Goal: Task Accomplishment & Management: Use online tool/utility

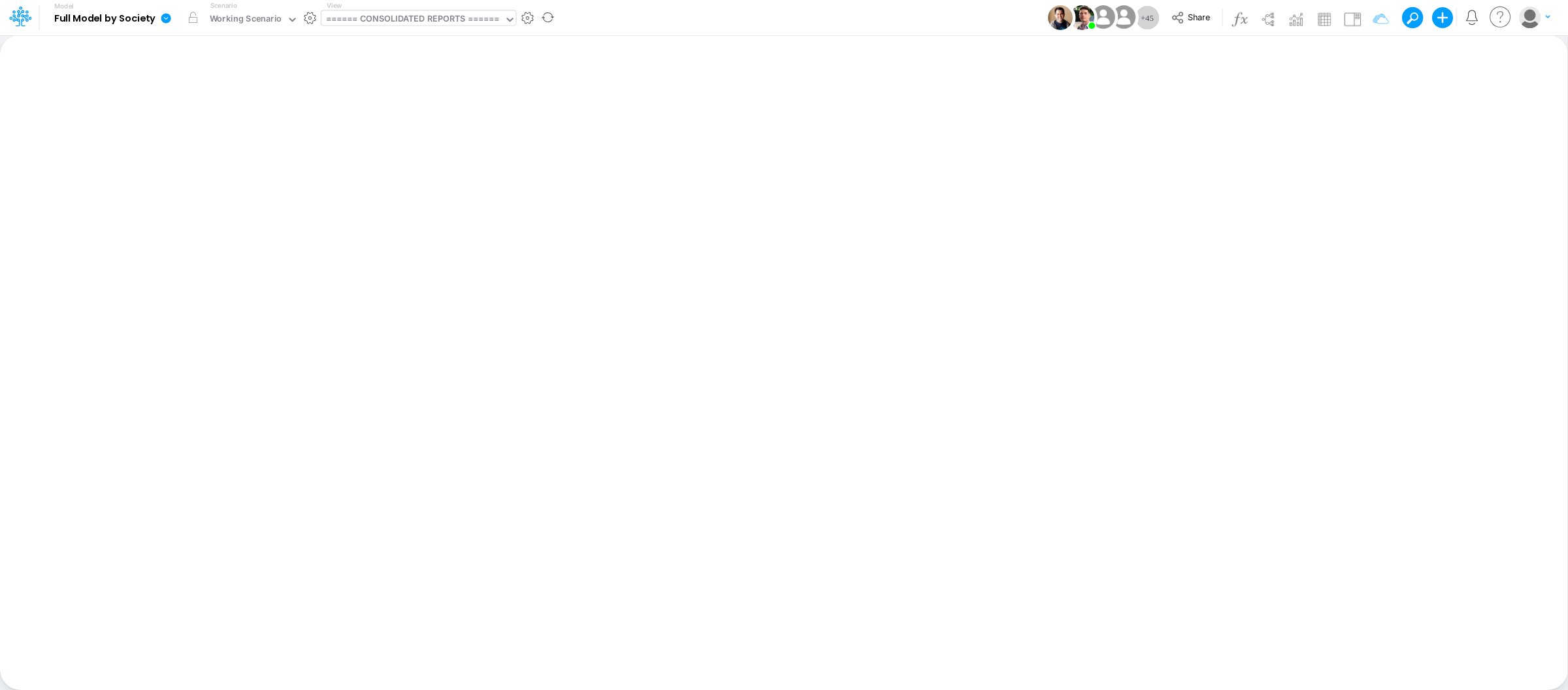
click at [429, 28] on div "====== CONSOLIDATED REPORTS ======" at bounding box center [413, 20] width 183 height 19
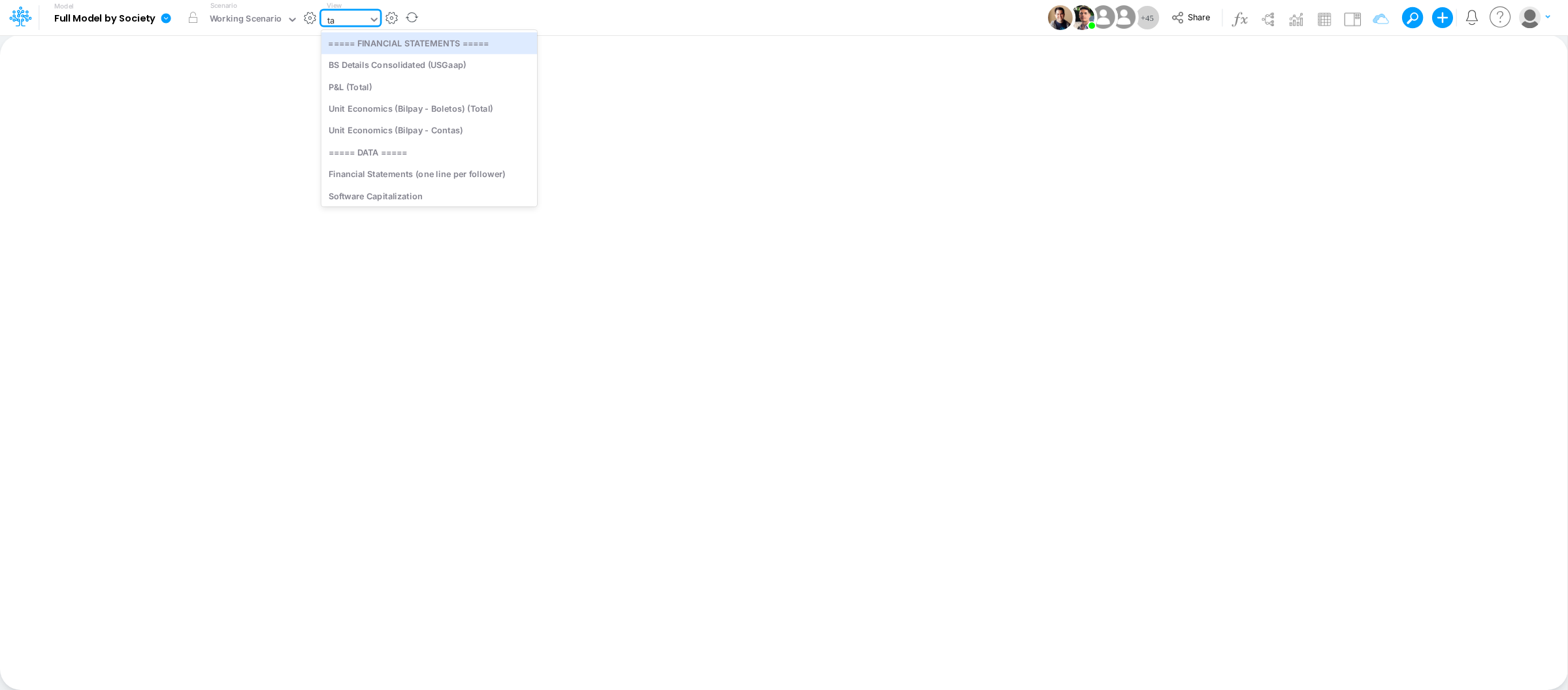
type input "tax"
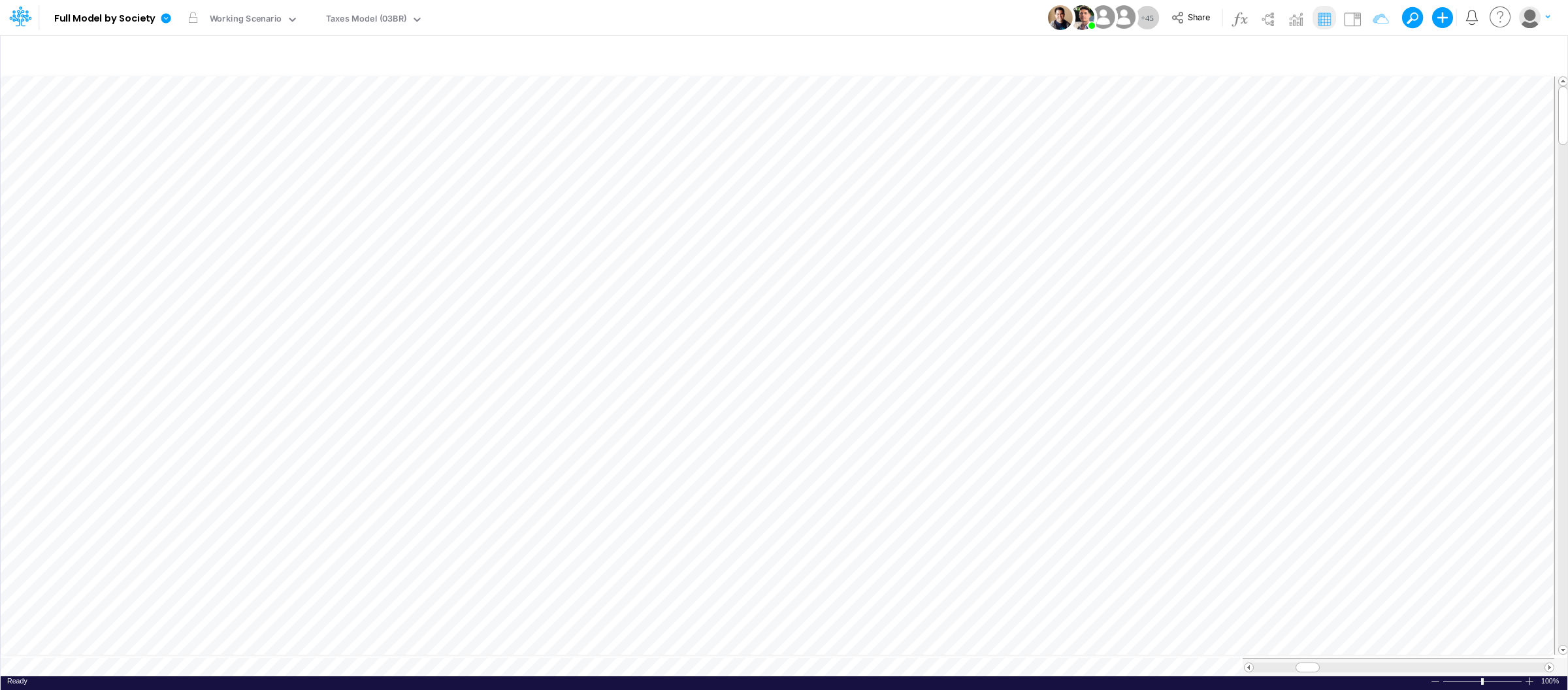
scroll to position [0, 1]
click at [1529, 677] on div at bounding box center [1530, 681] width 10 height 10
click at [423, 17] on div at bounding box center [431, 17] width 18 height 14
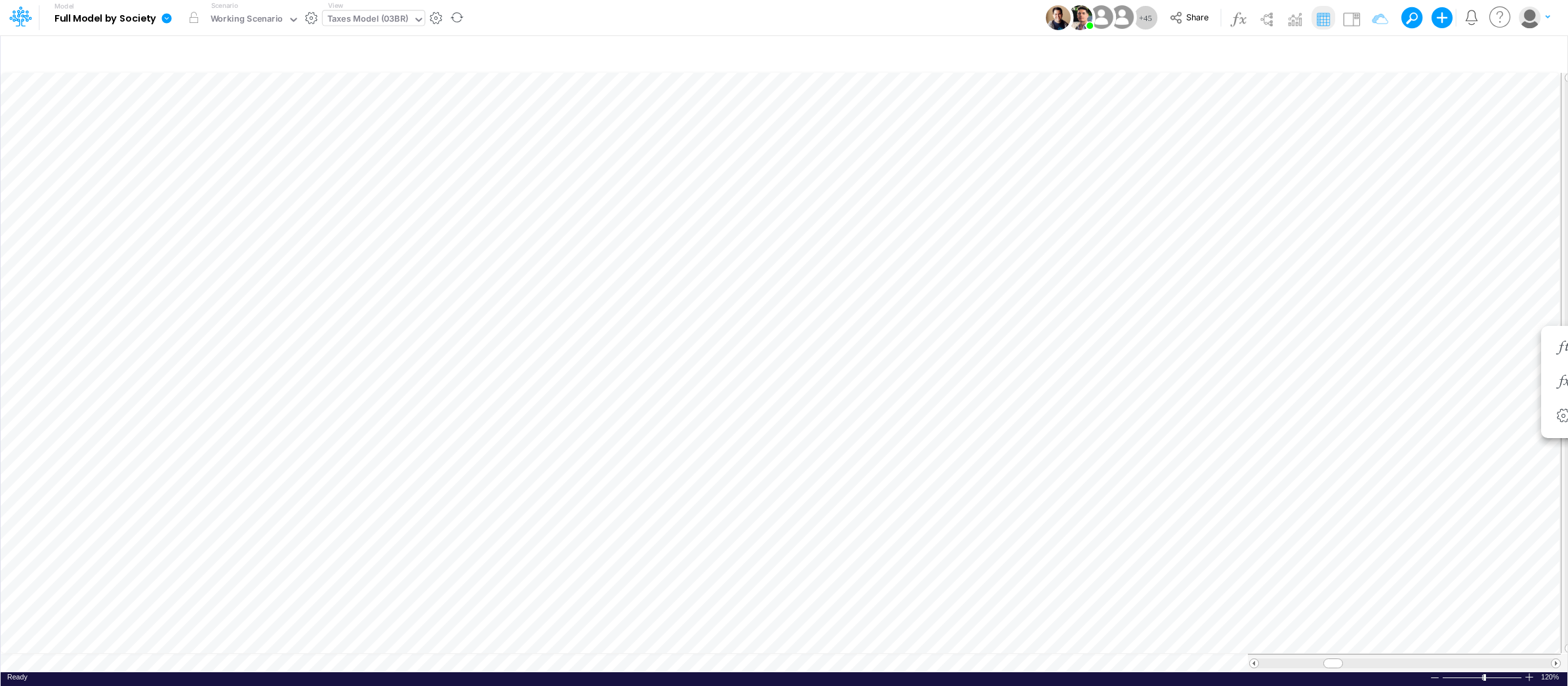
click at [416, 18] on icon at bounding box center [419, 19] width 6 height 4
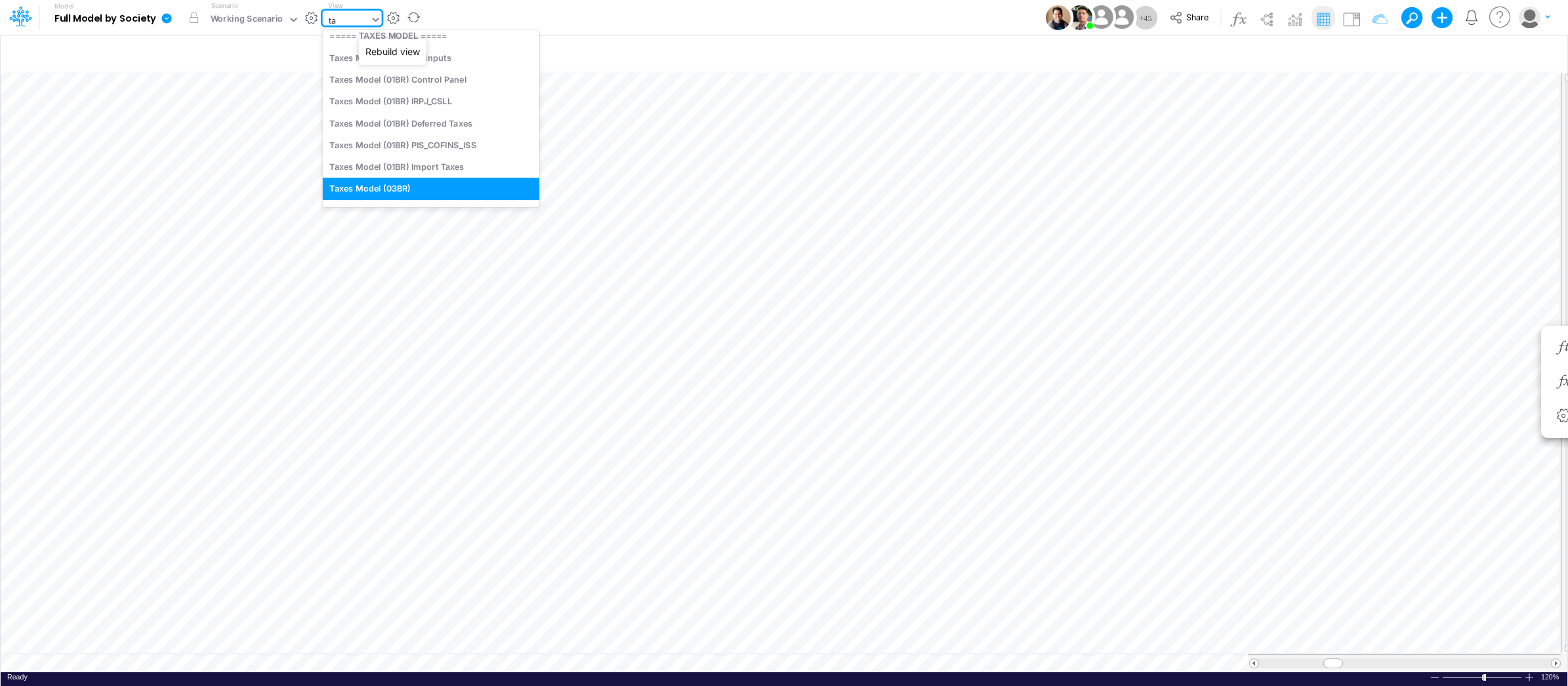
type input "tax"
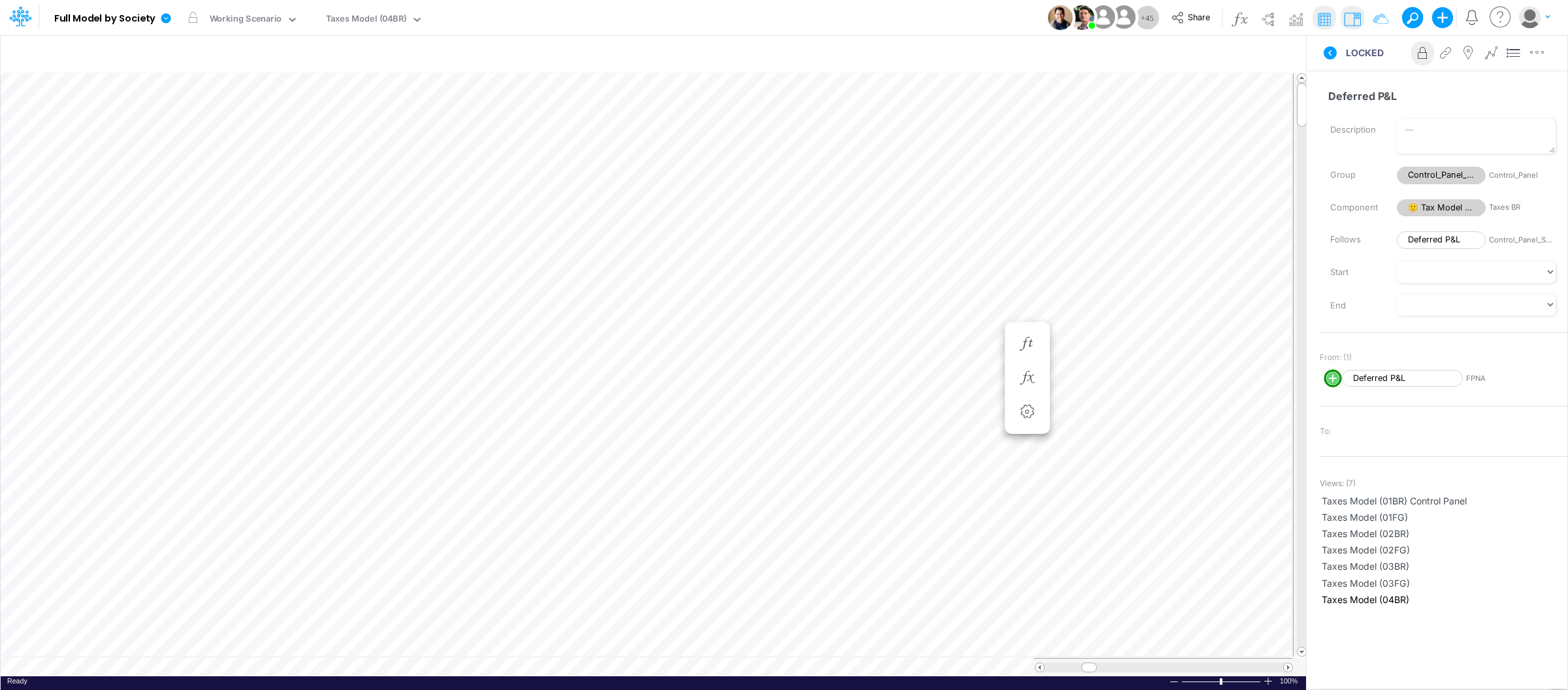
scroll to position [0, 1]
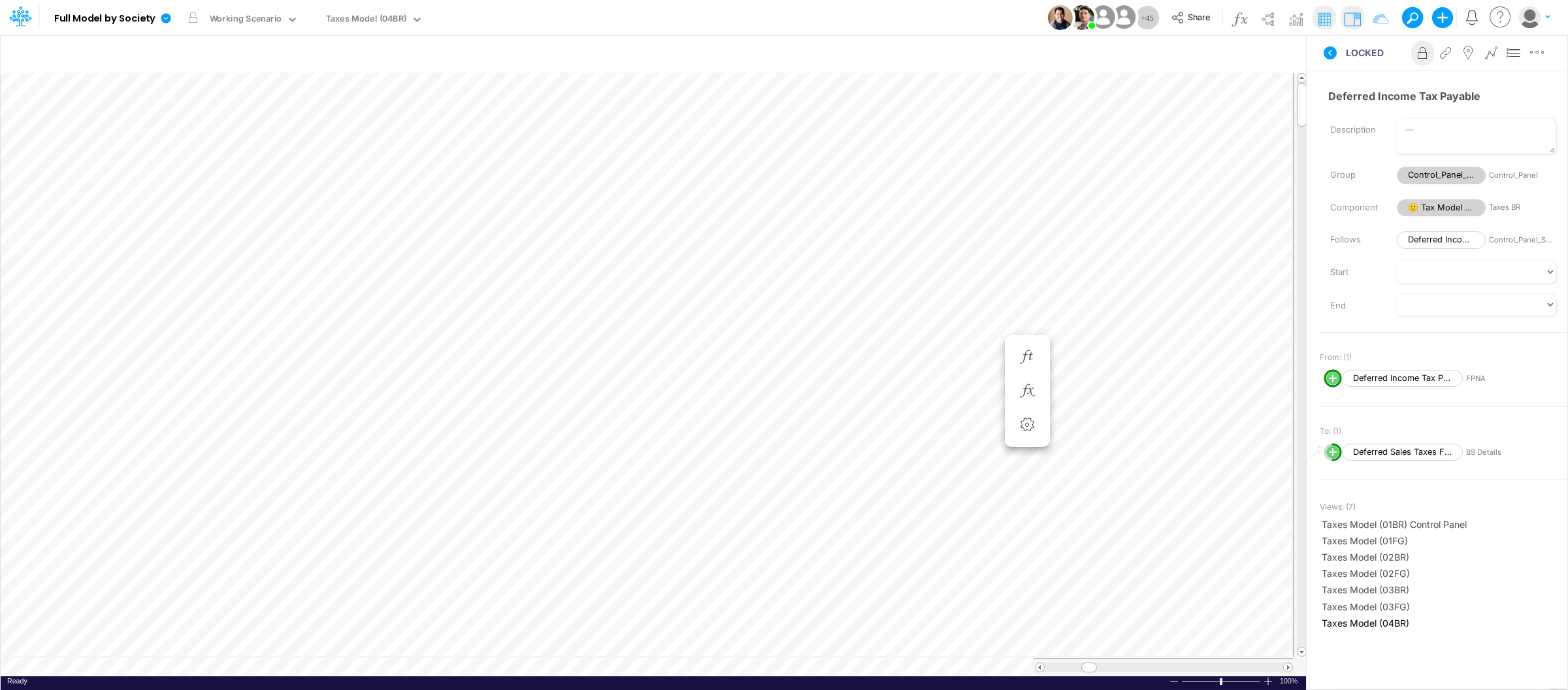
scroll to position [0, 1]
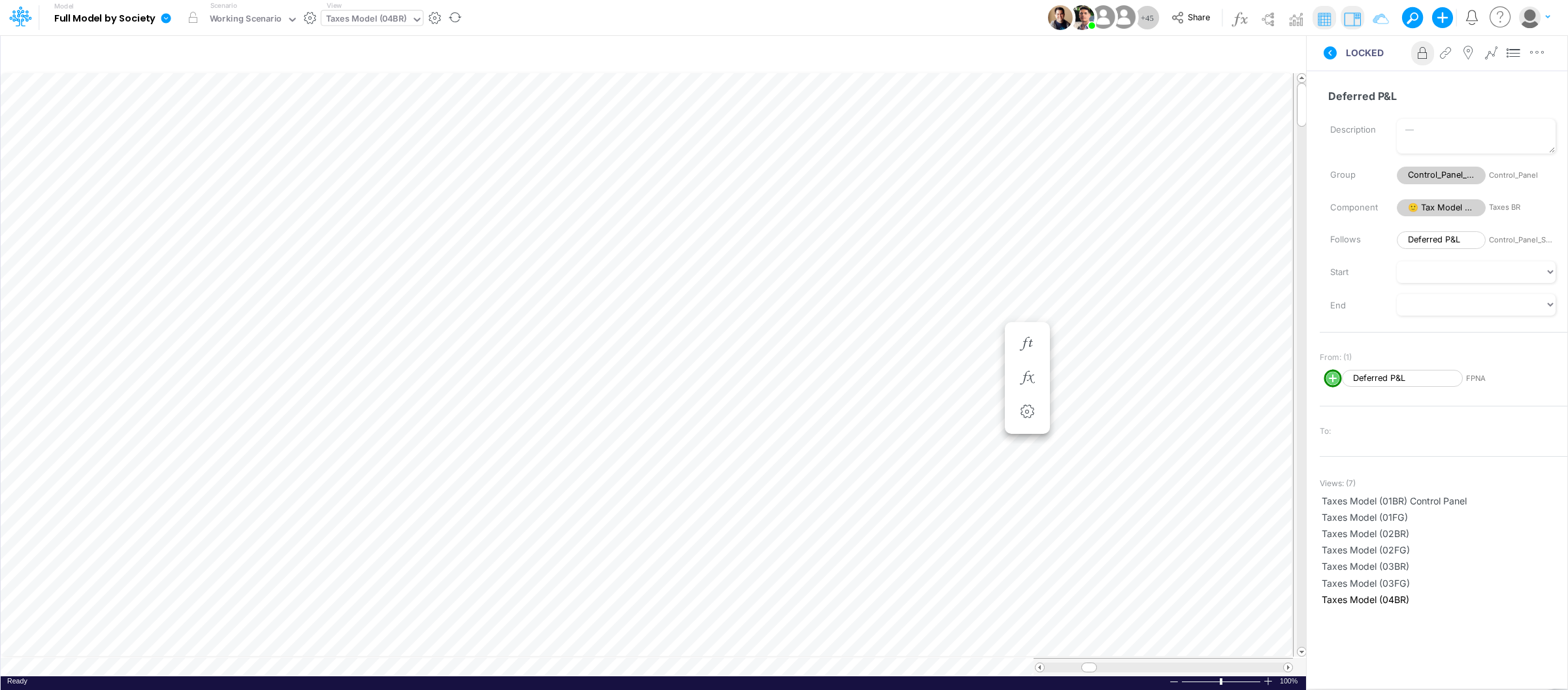
click at [375, 23] on div "Taxes Model (04BR)" at bounding box center [366, 20] width 80 height 15
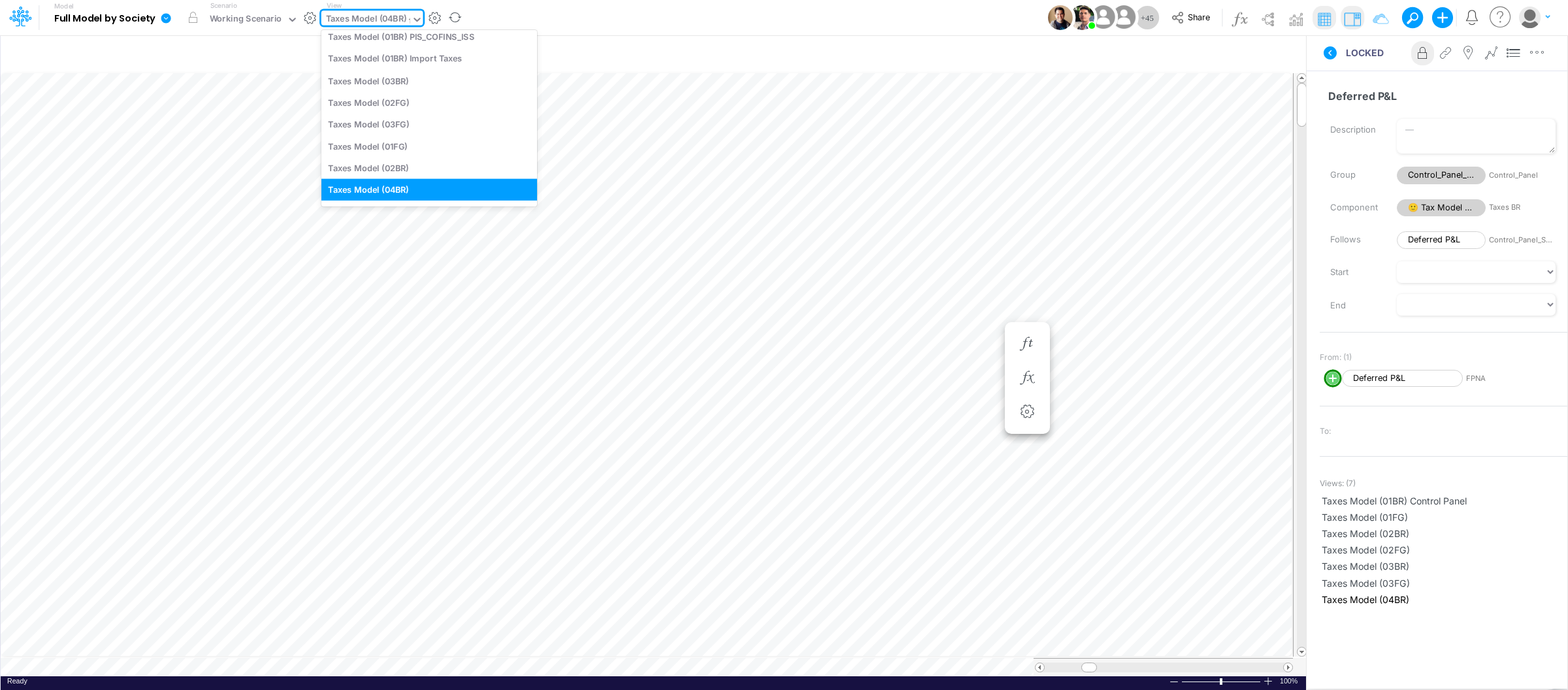
type input "fs"
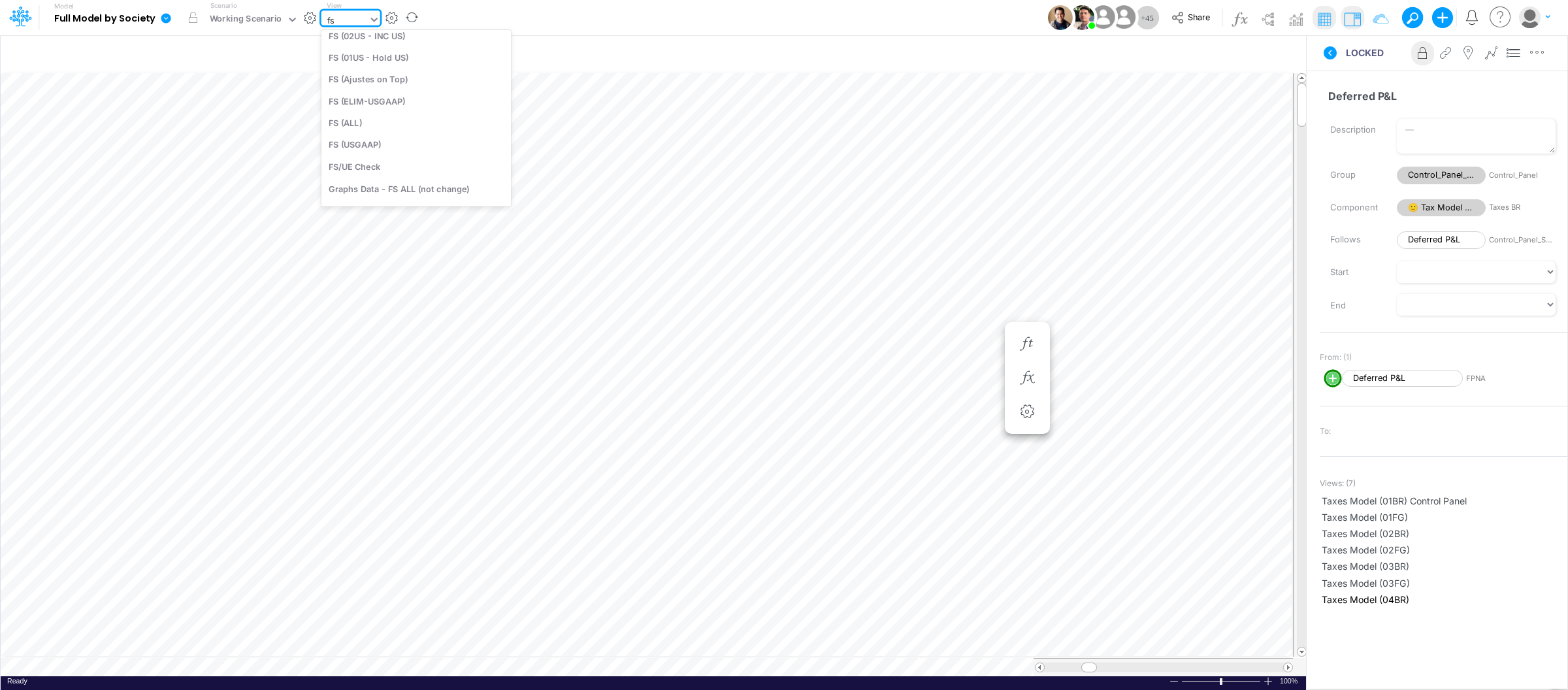
scroll to position [18, 0]
type input "Consolidated FS - USGAAP"
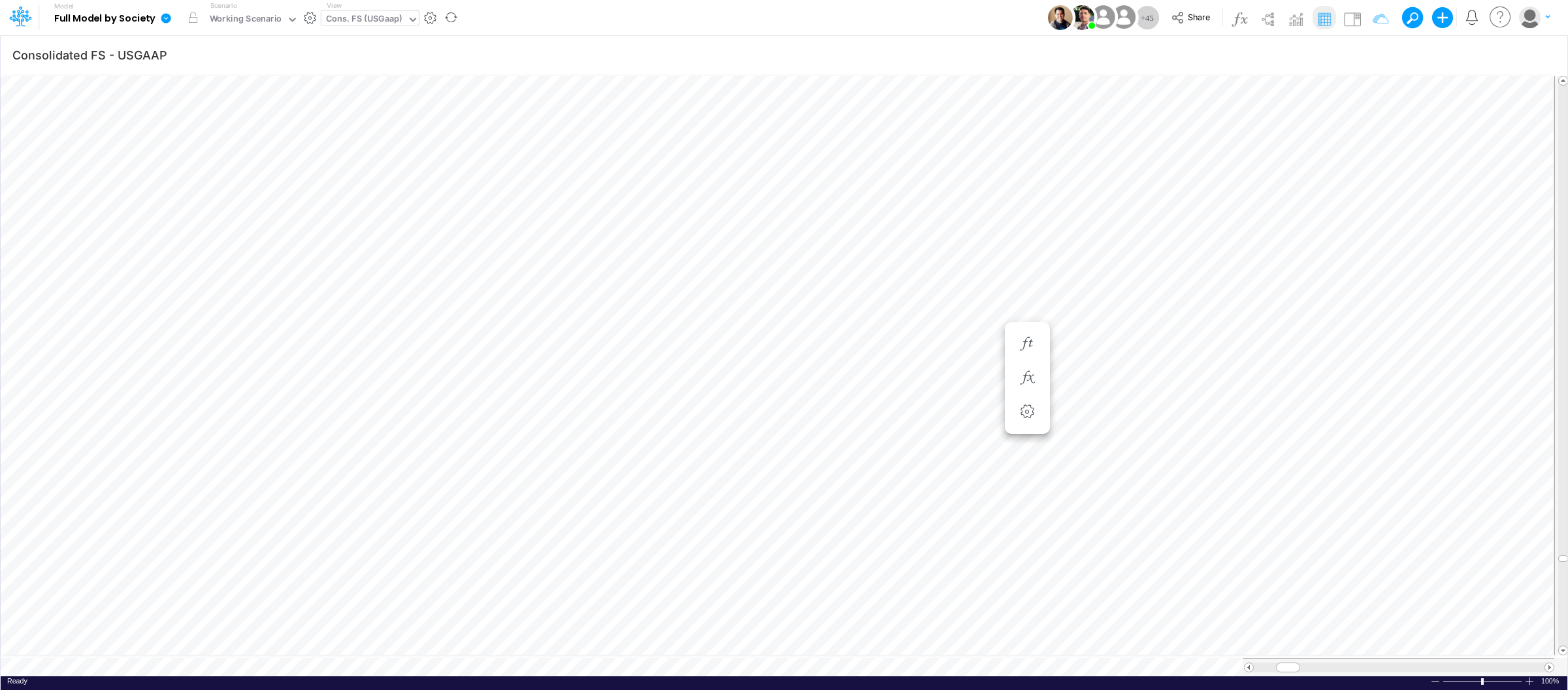
scroll to position [0, 1]
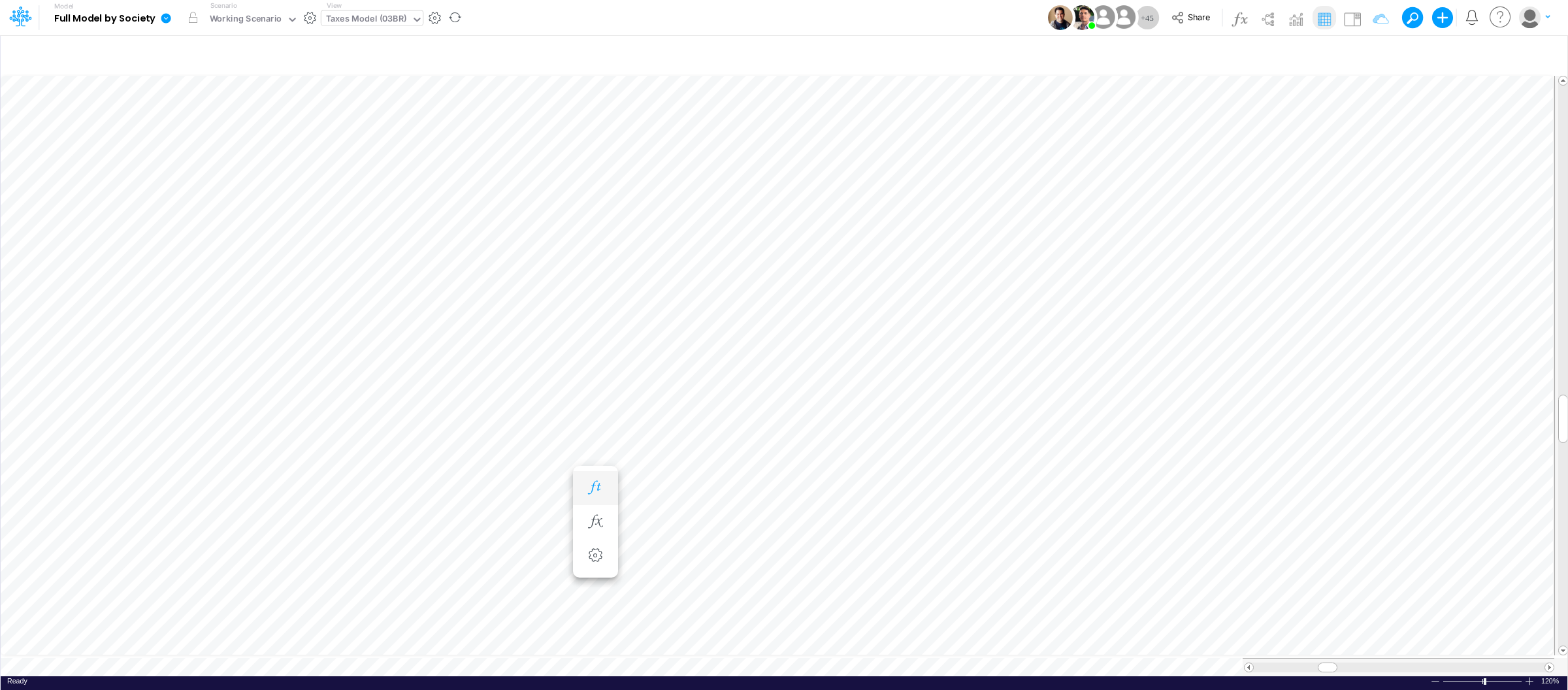
scroll to position [0, 1]
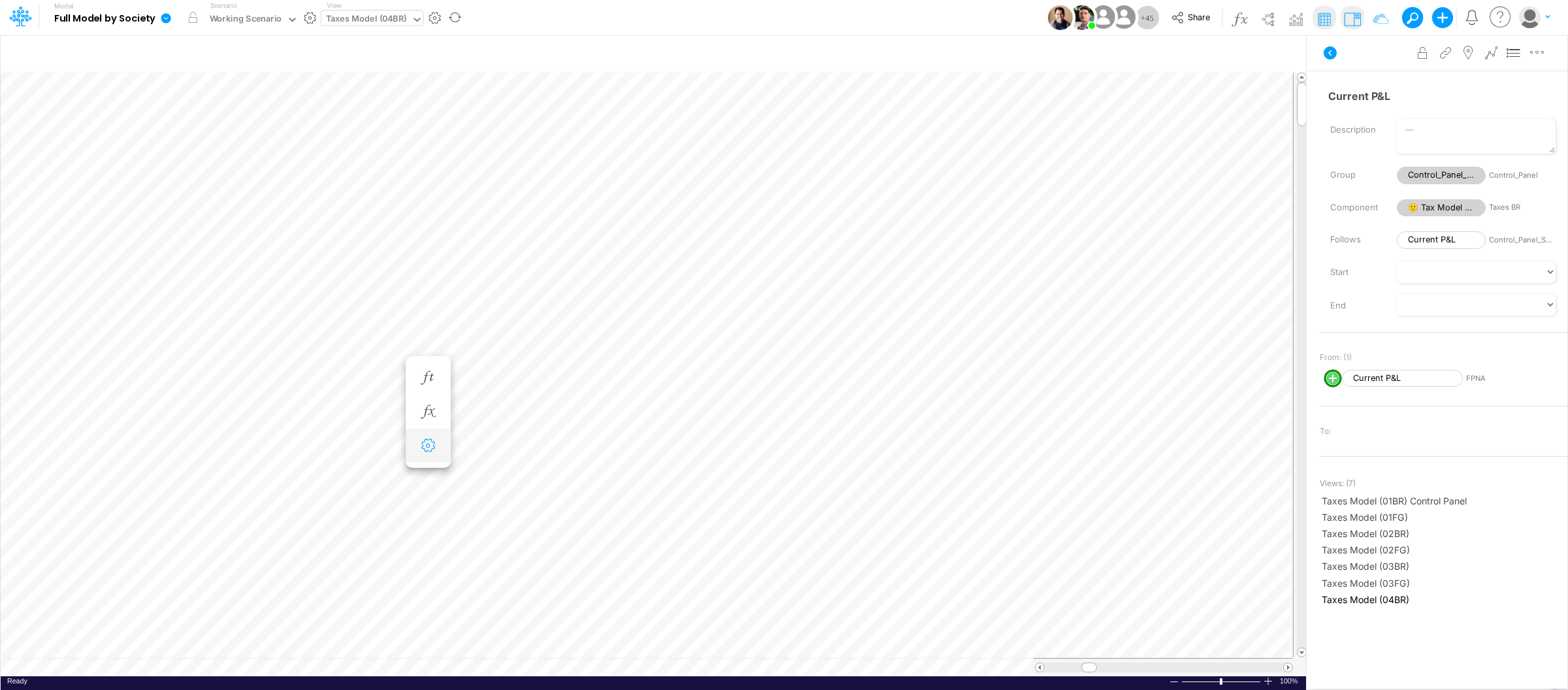
scroll to position [0, 1]
click at [387, 21] on div "Taxes Model (04BR)" at bounding box center [366, 20] width 80 height 15
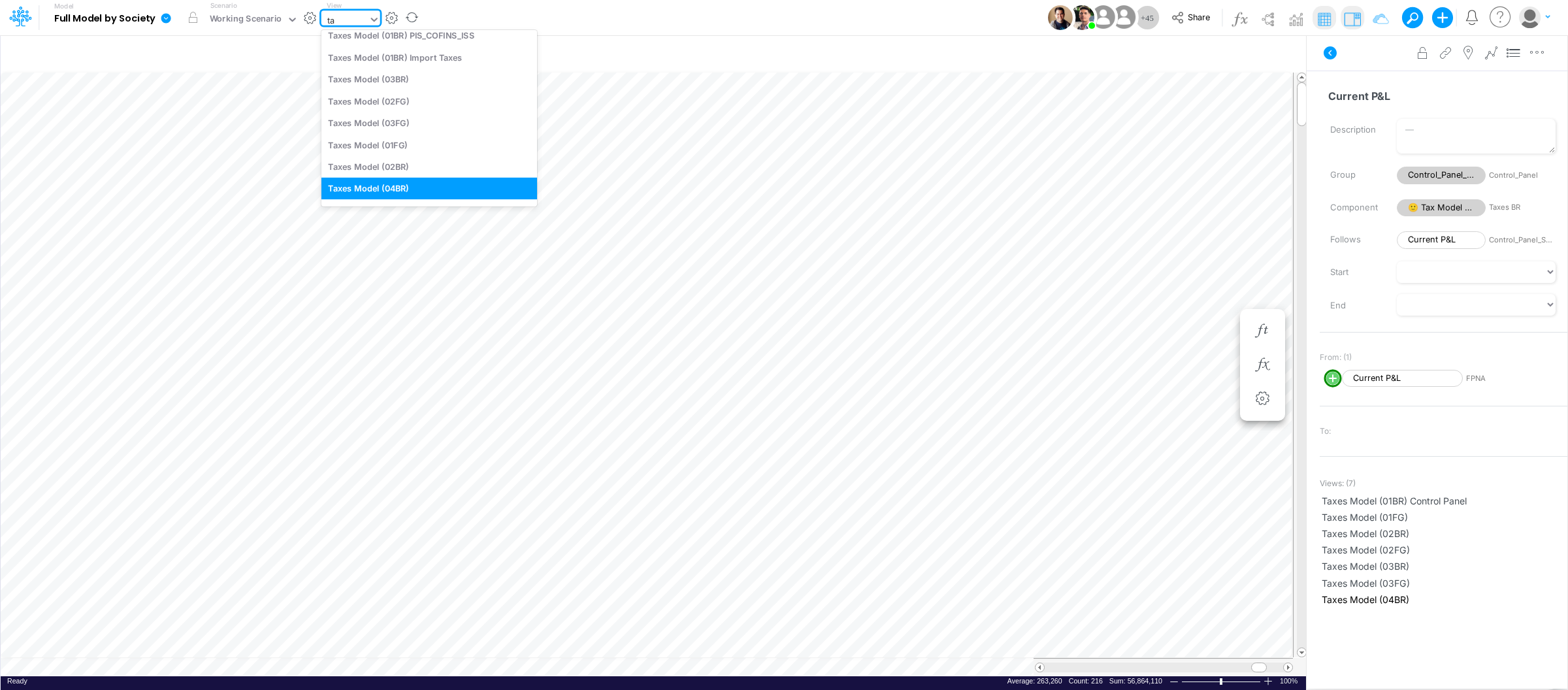
type input "tax"
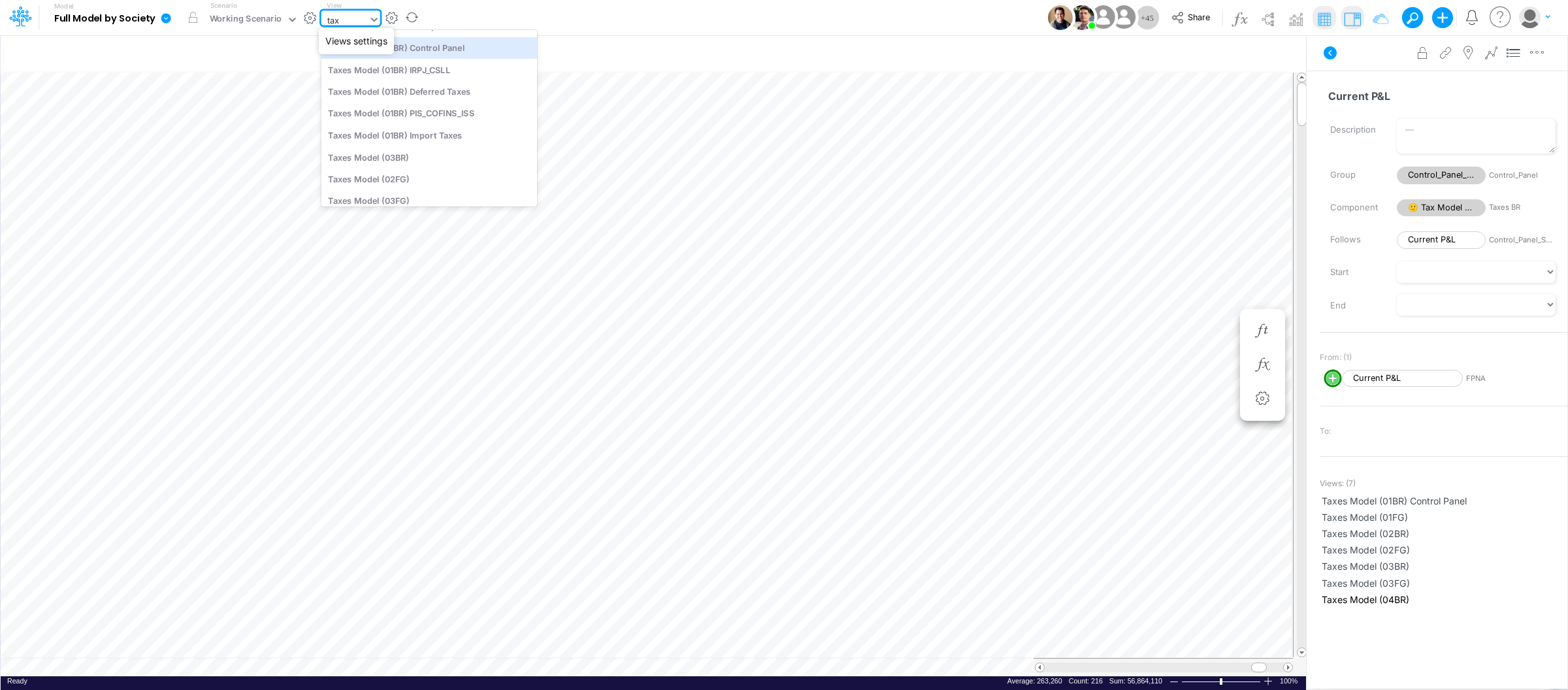
scroll to position [18, 0]
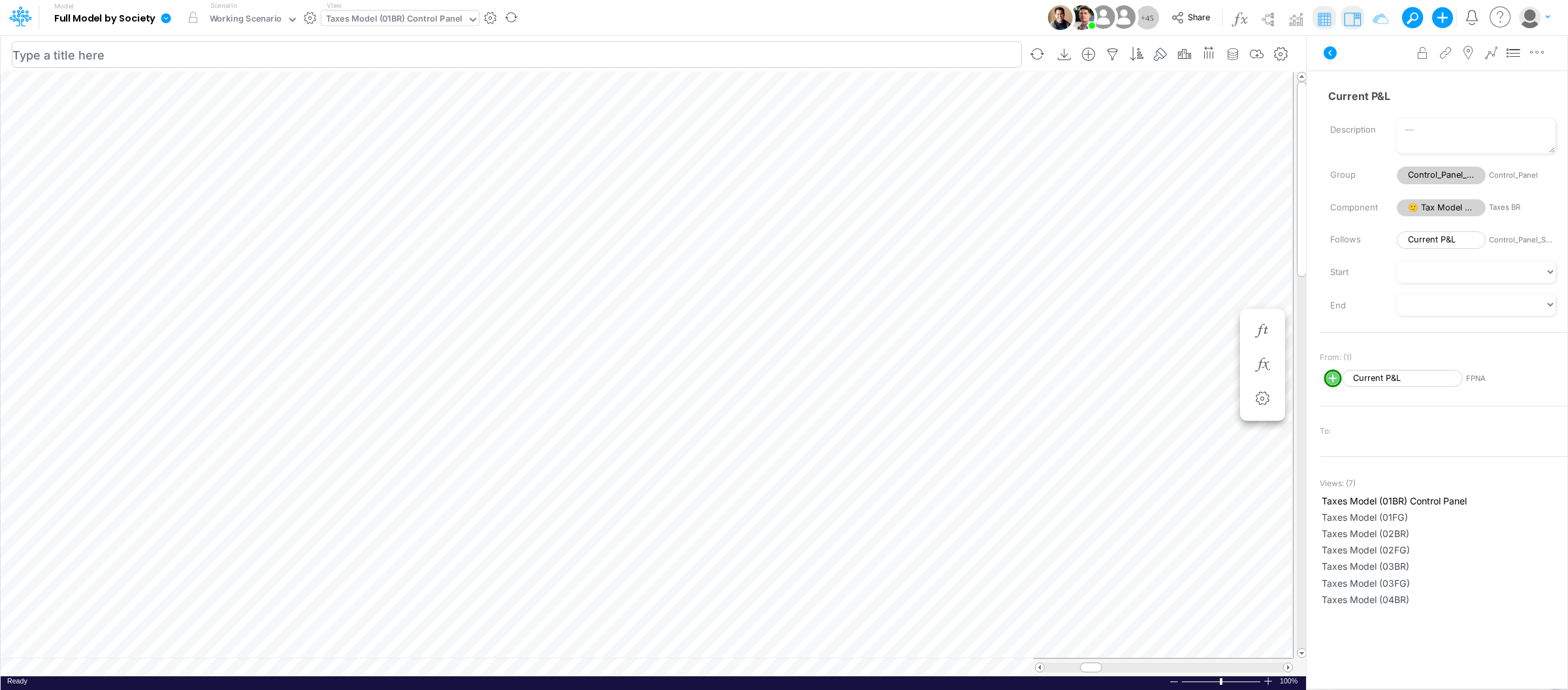
scroll to position [0, 1]
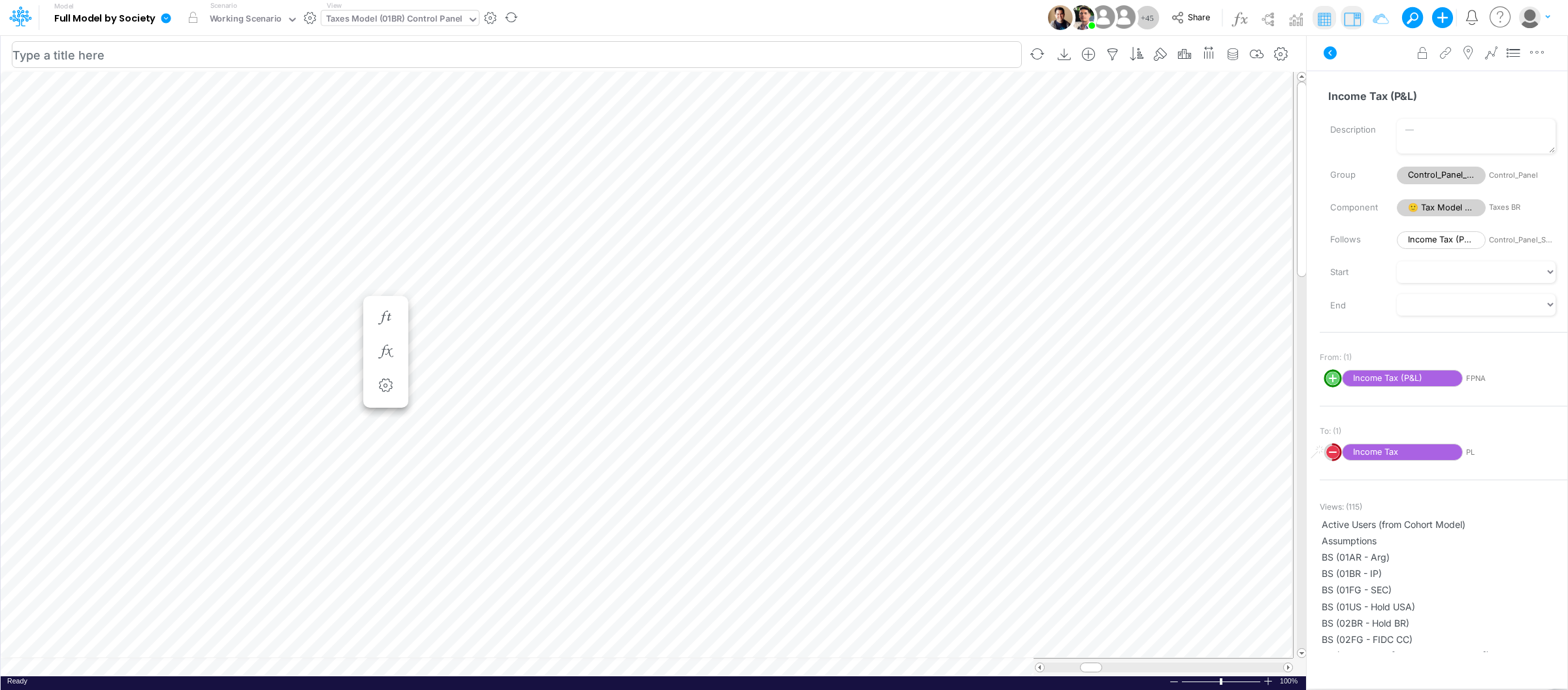
scroll to position [0, 1]
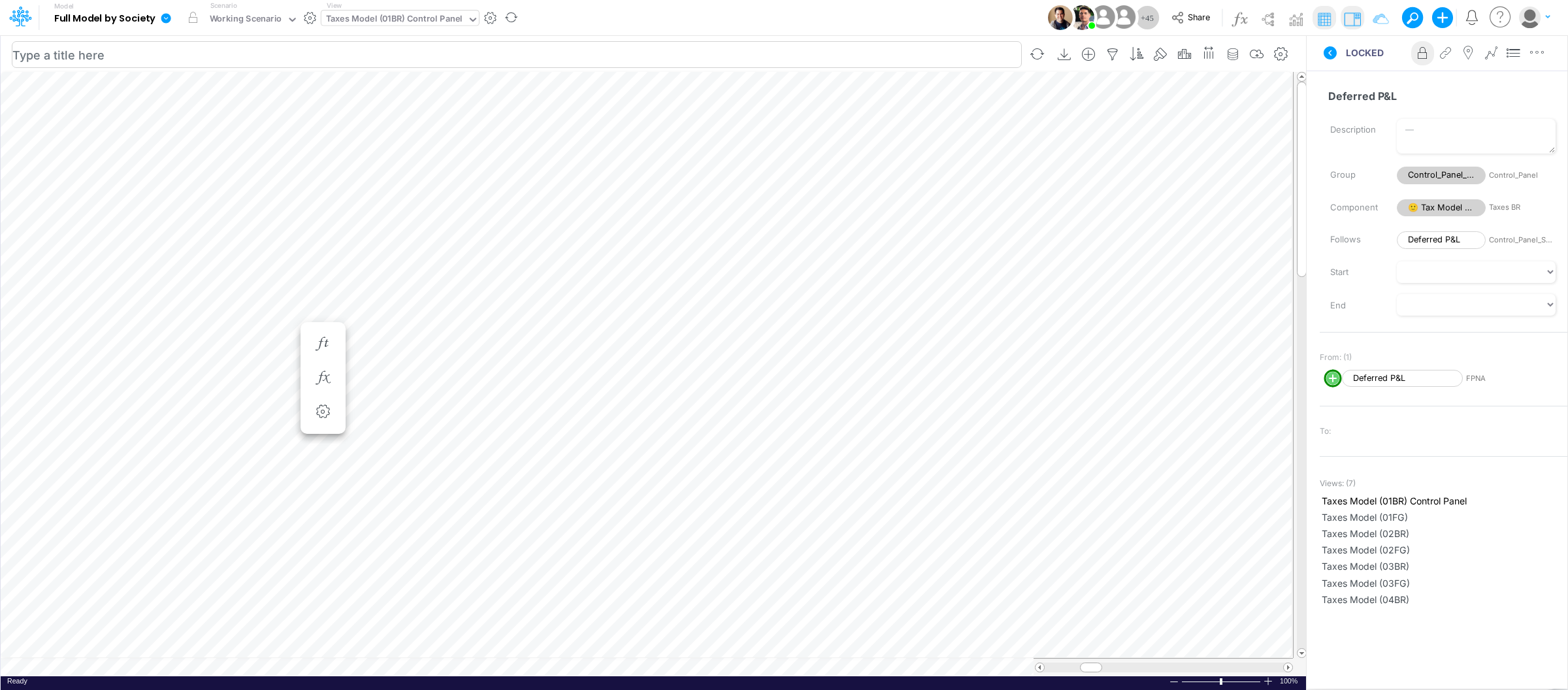
scroll to position [0, 1]
click at [367, 18] on div "Taxes Model (01BR) Control Panel" at bounding box center [394, 20] width 137 height 15
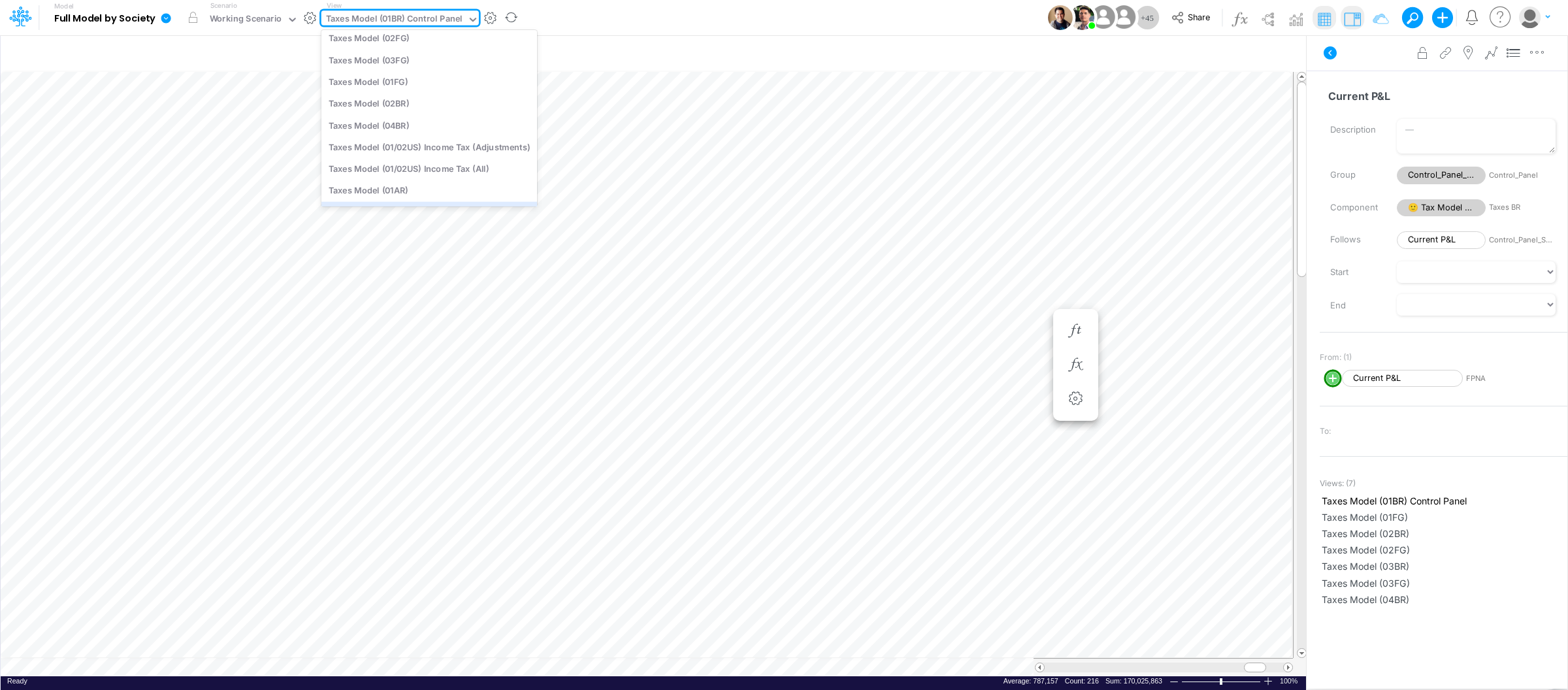
scroll to position [2892, 0]
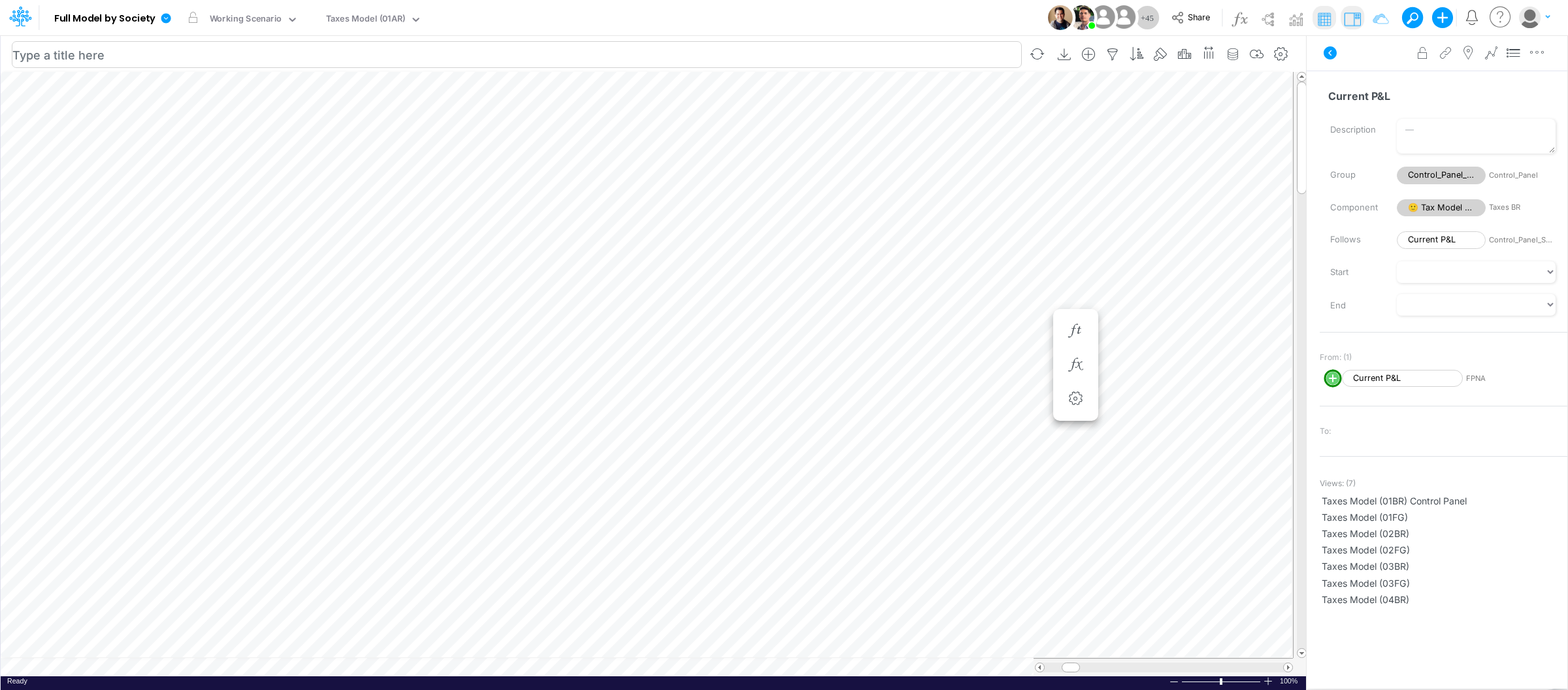
scroll to position [0, 1]
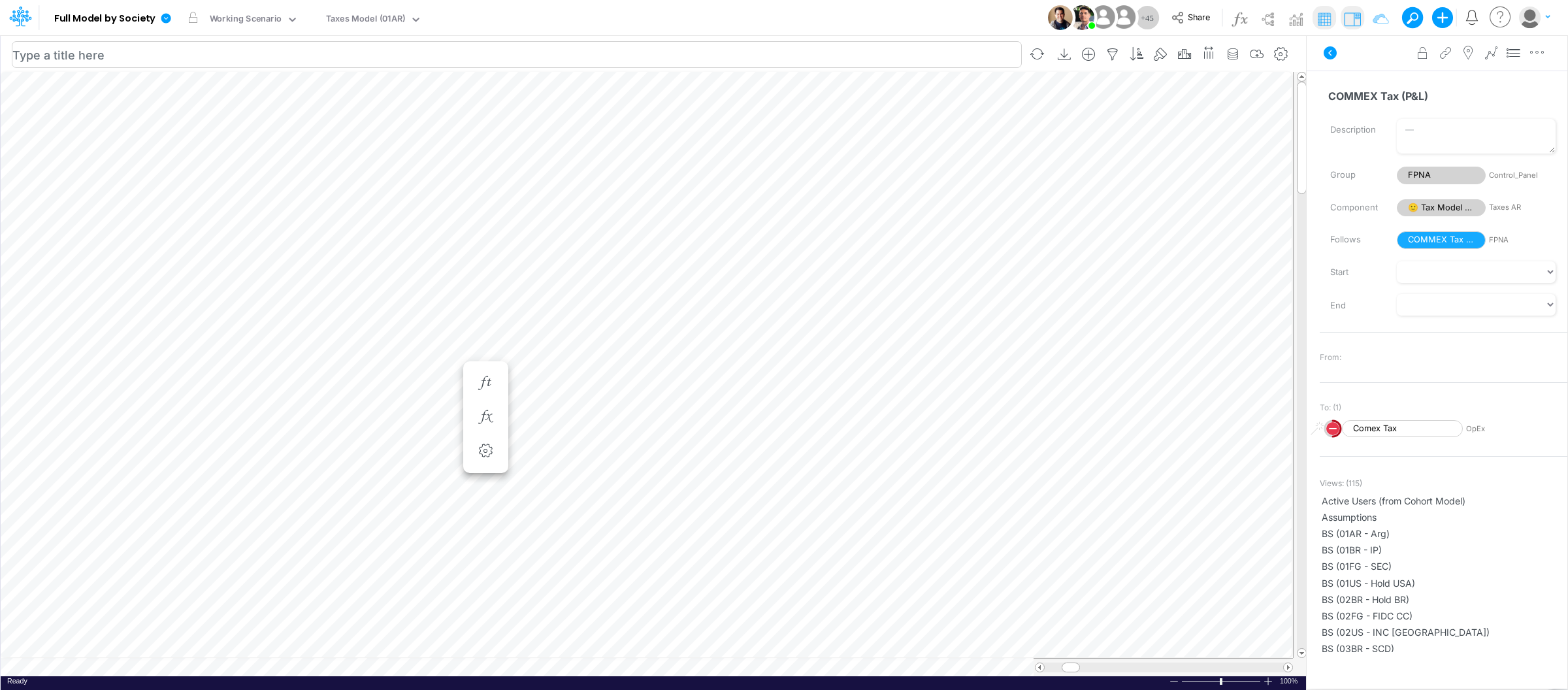
scroll to position [0, 1]
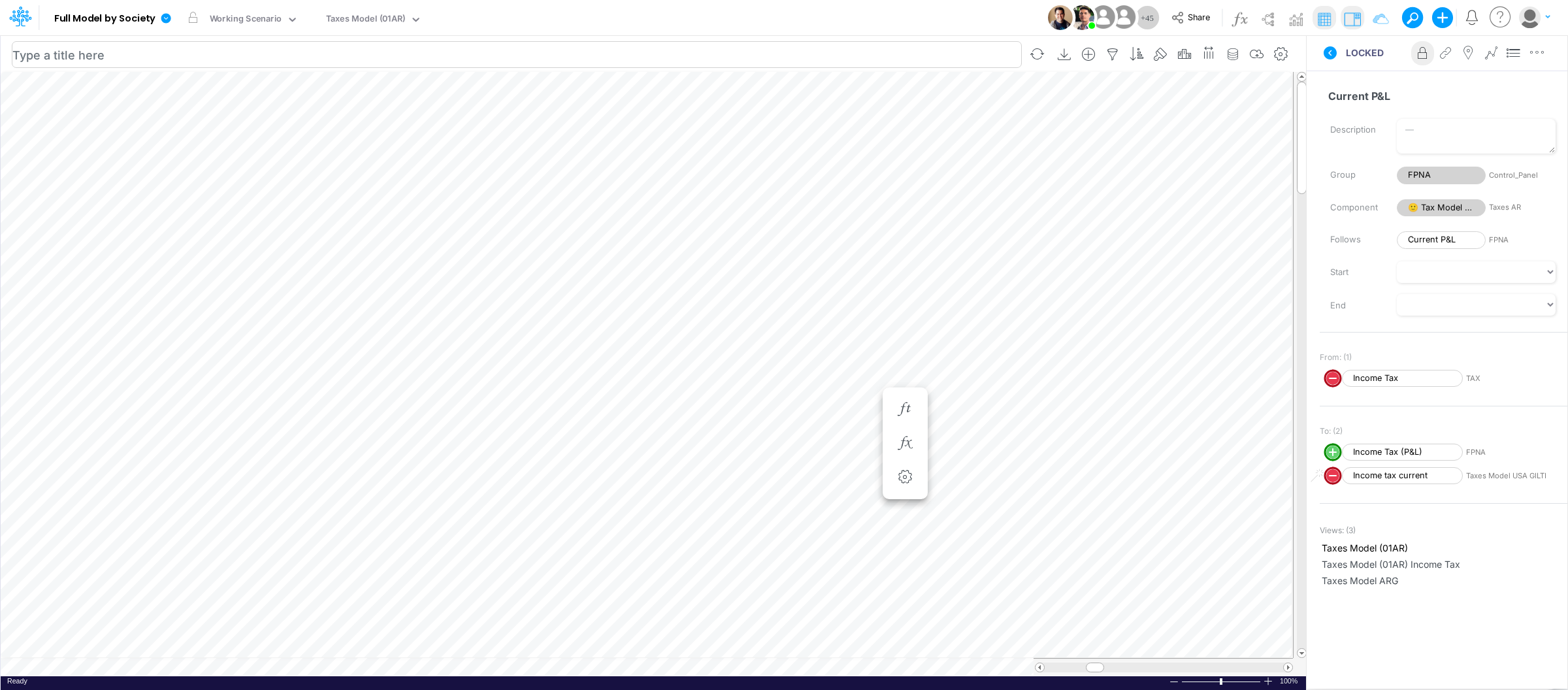
scroll to position [0, 1]
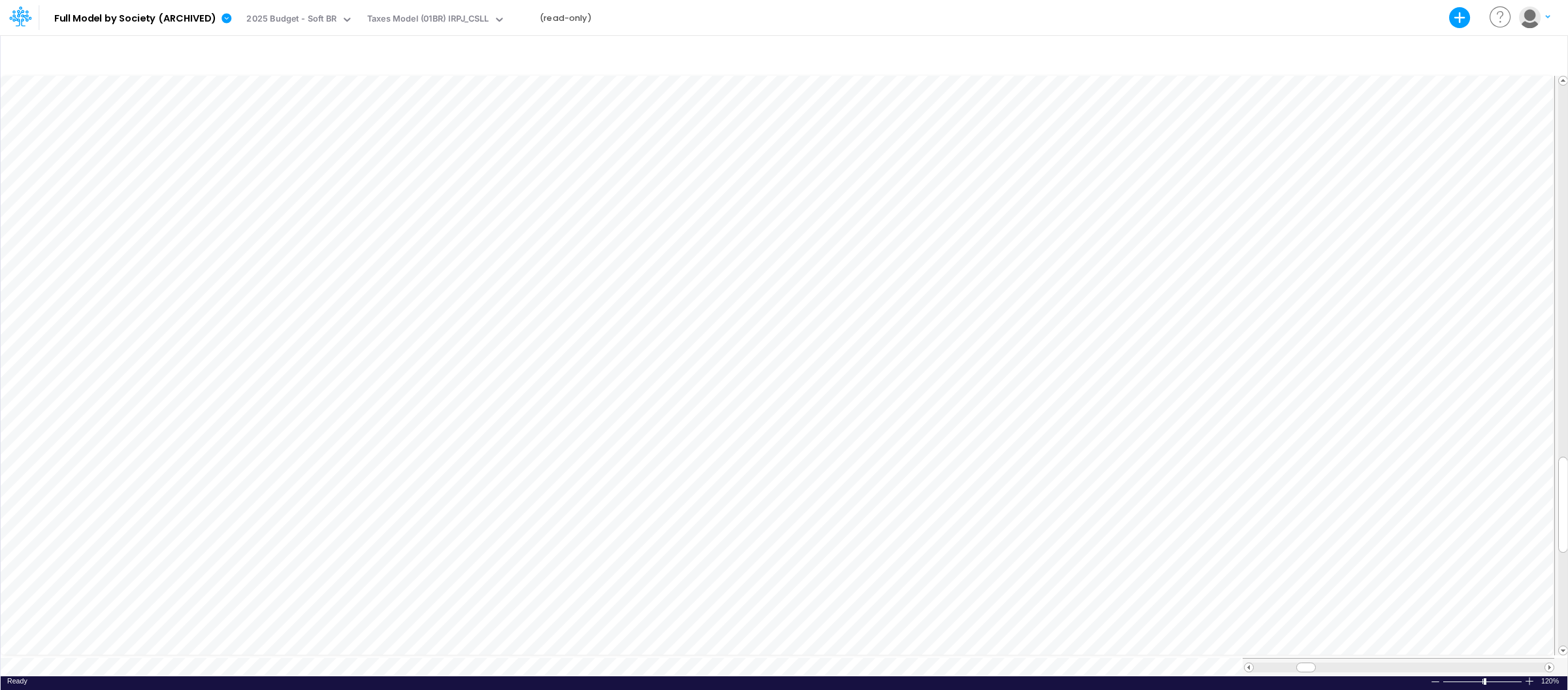
scroll to position [0, 1]
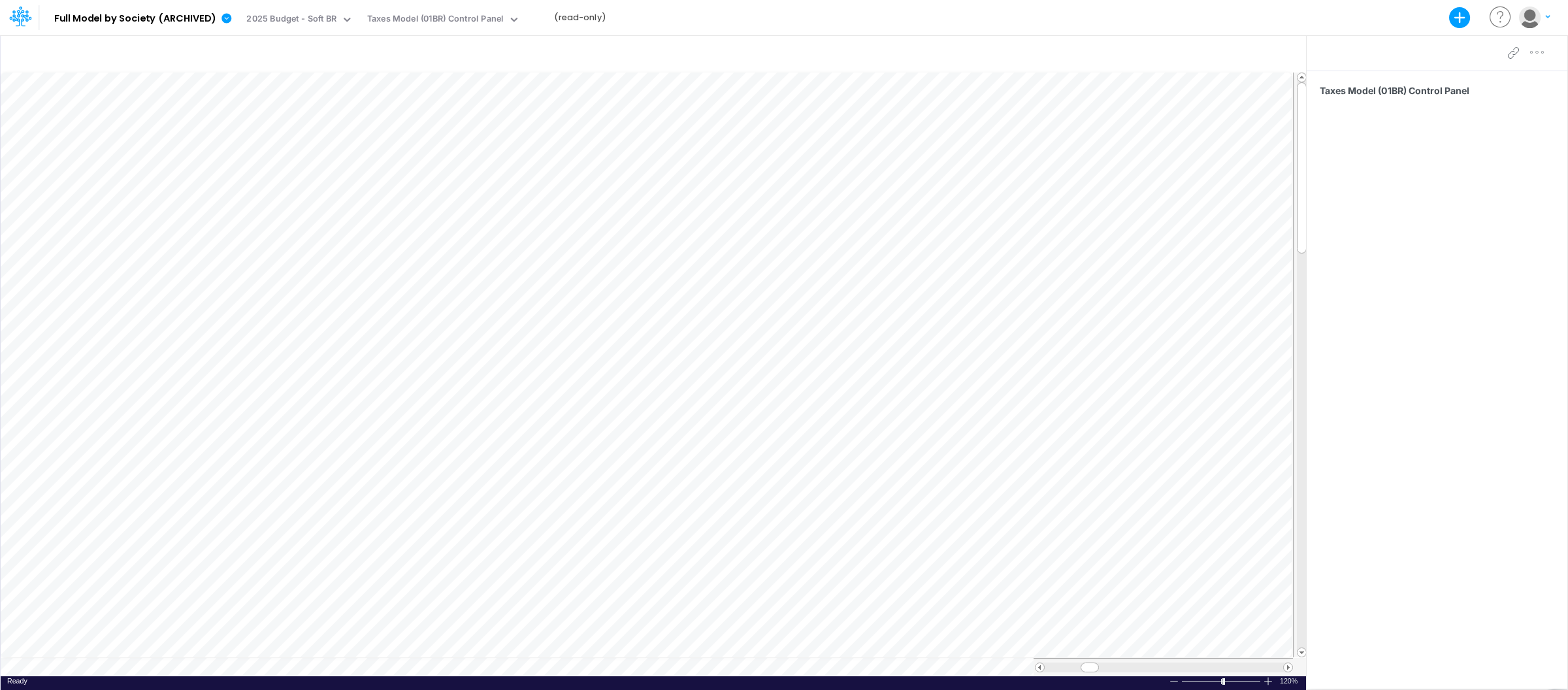
scroll to position [0, 1]
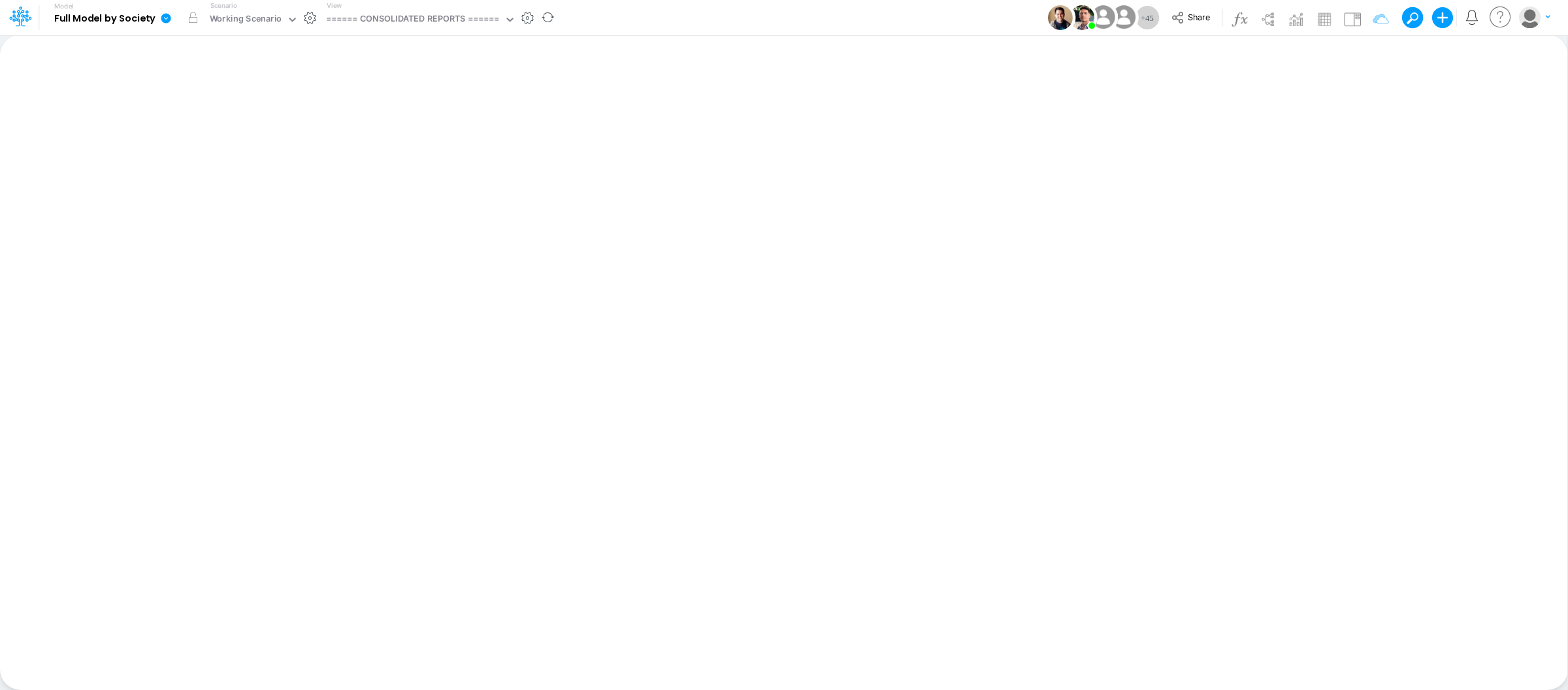
click at [422, 6] on div "View ====== CONSOLIDATED REPORTS ======" at bounding box center [419, 18] width 194 height 34
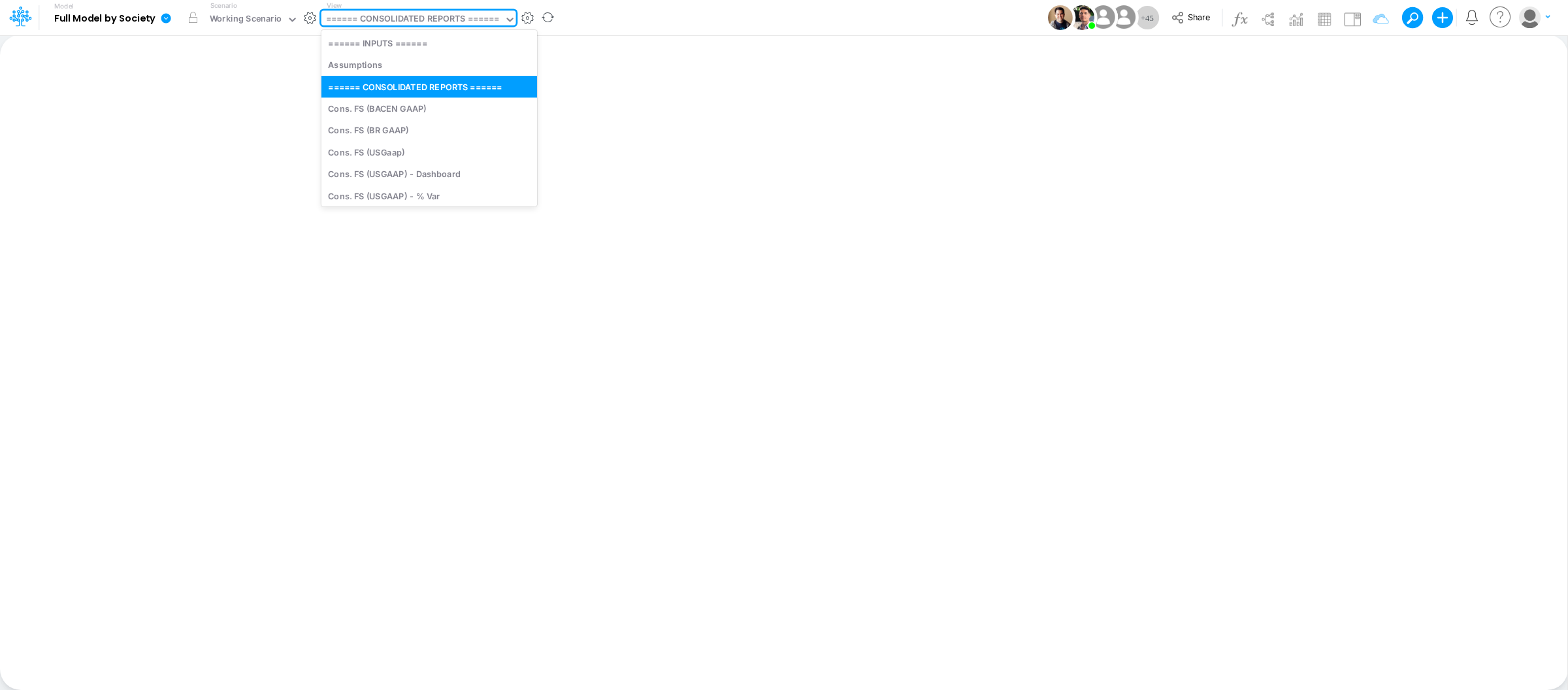
click at [427, 16] on div "====== CONSOLIDATED REPORTS ======" at bounding box center [412, 20] width 173 height 15
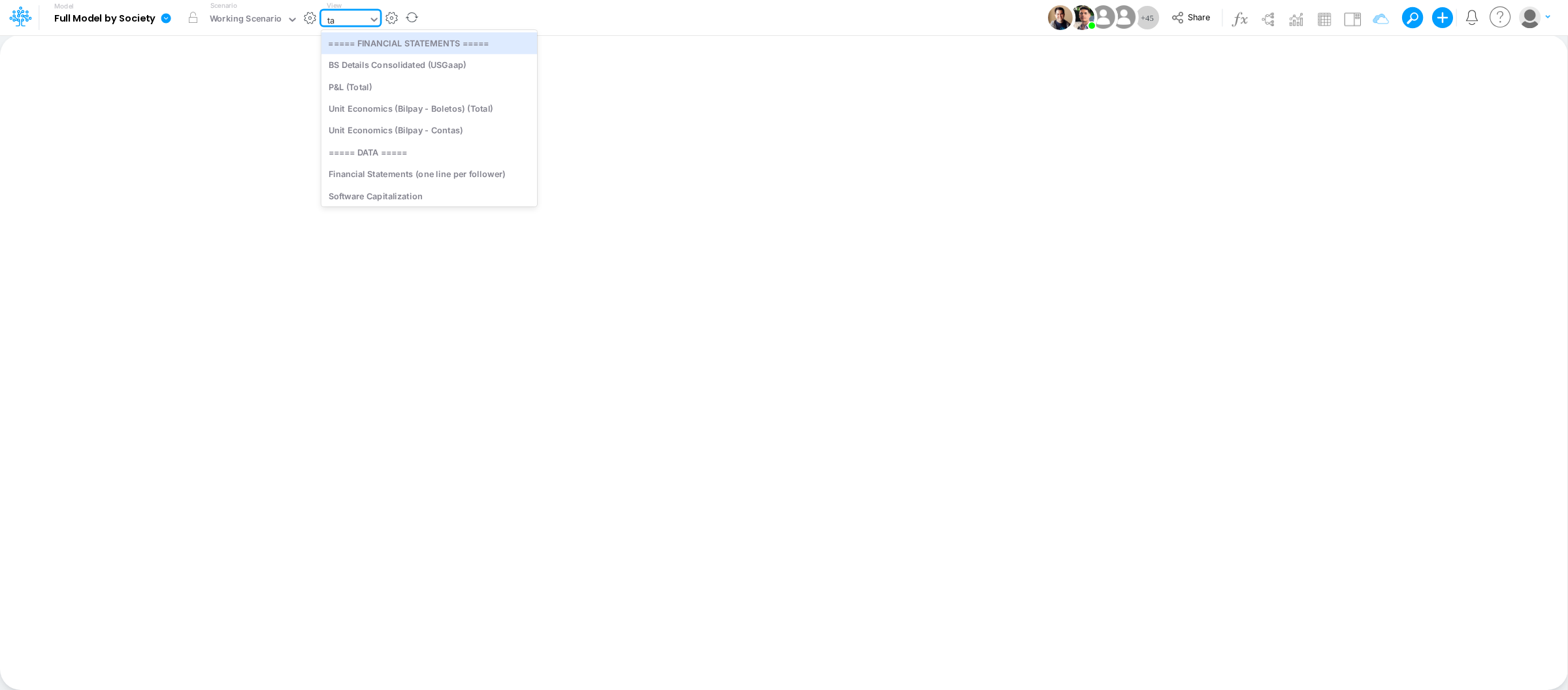
type input "tax"
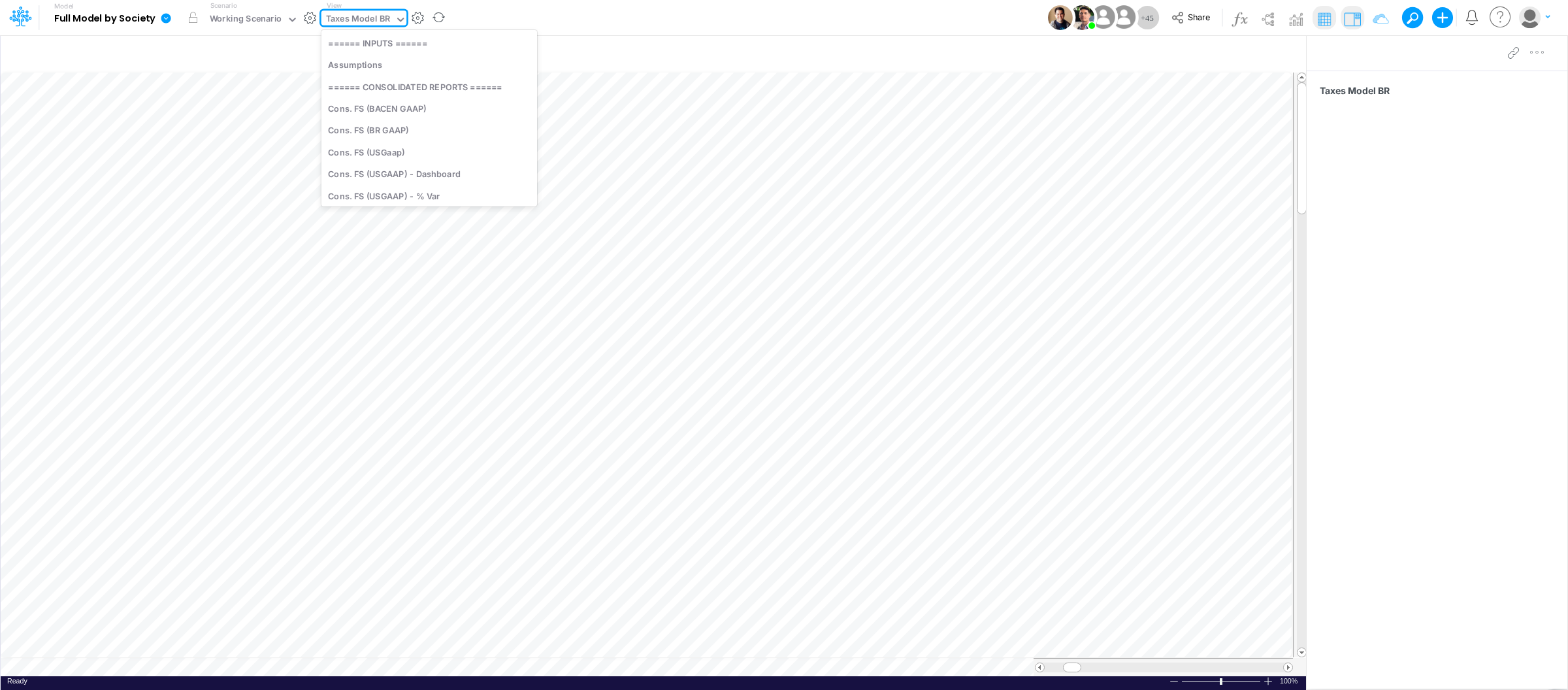
click at [400, 16] on icon at bounding box center [400, 19] width 12 height 12
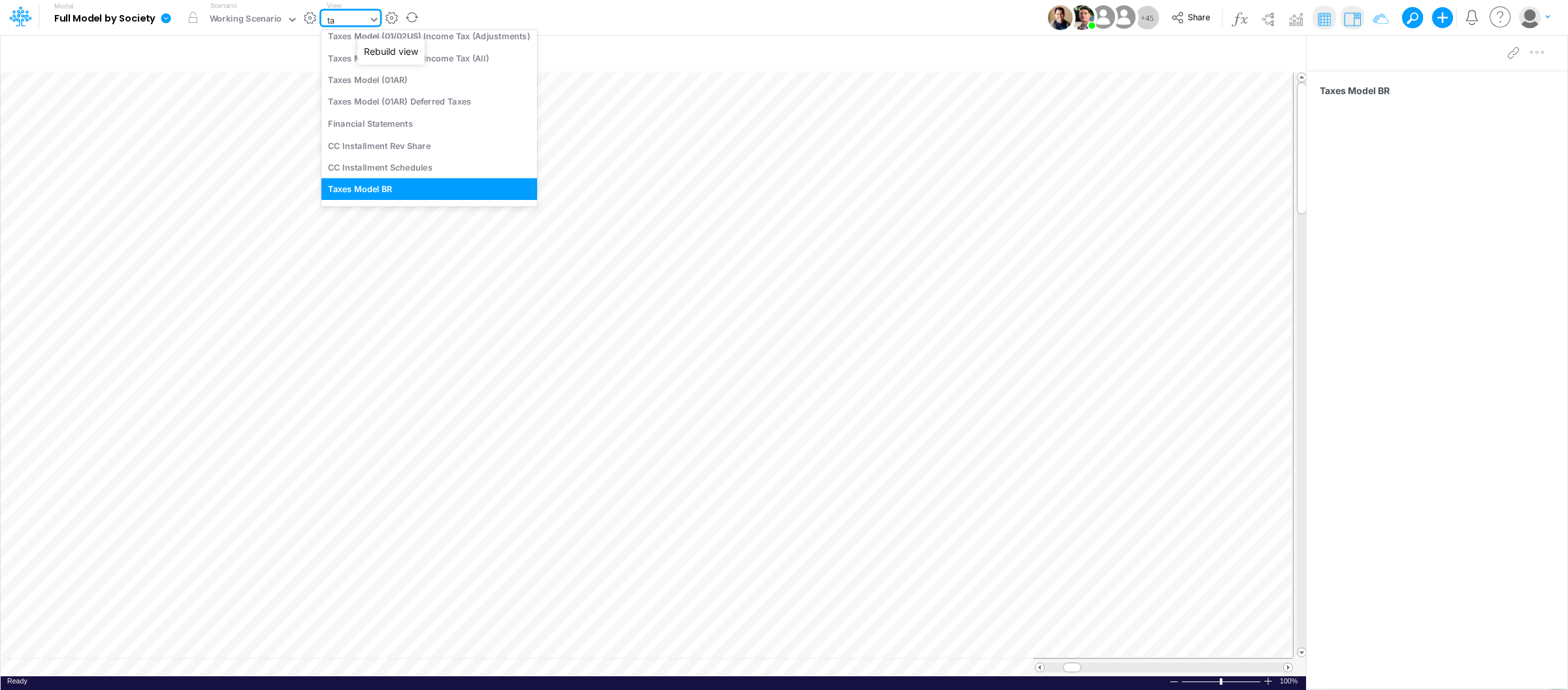
type input "tax"
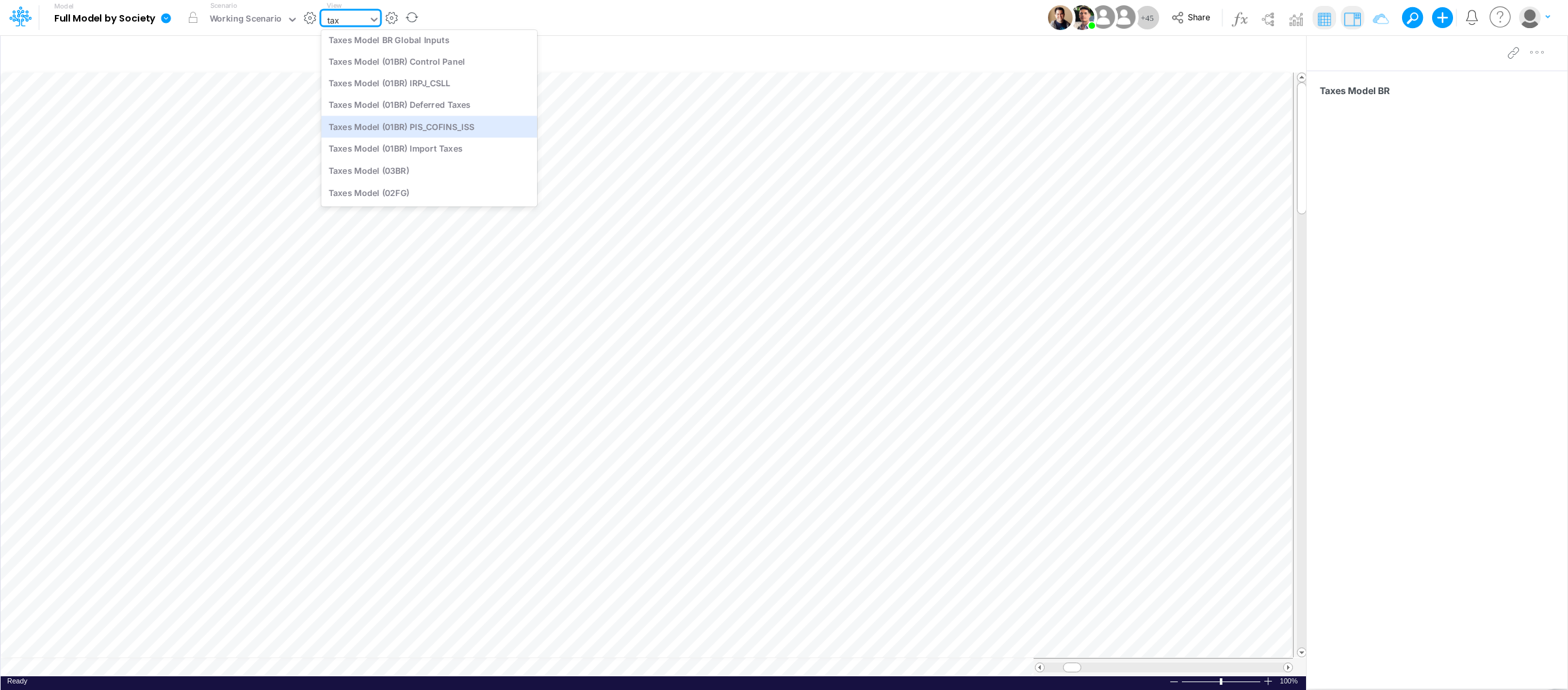
scroll to position [28, 0]
click at [441, 63] on div "Taxes Model (01BR) Control Panel" at bounding box center [429, 61] width 215 height 22
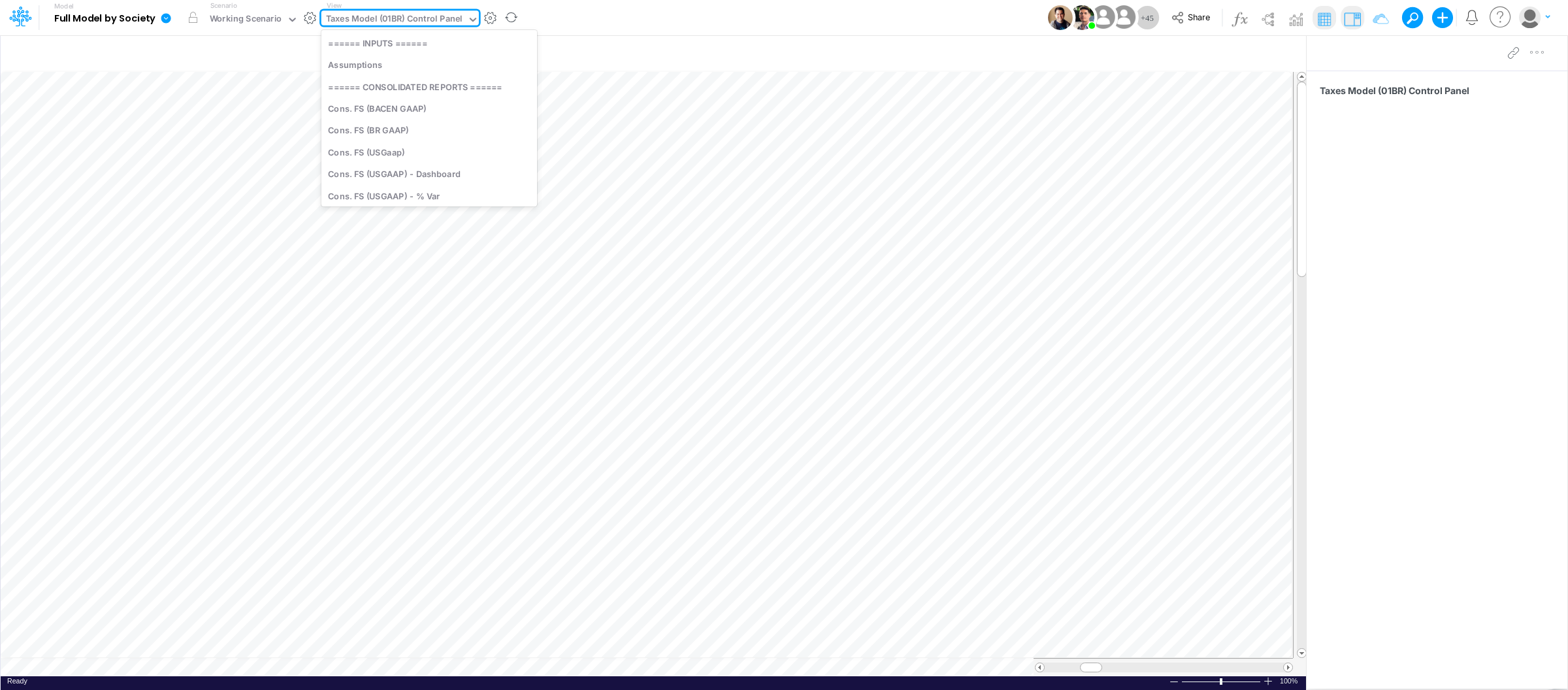
click at [467, 22] on icon at bounding box center [473, 19] width 12 height 12
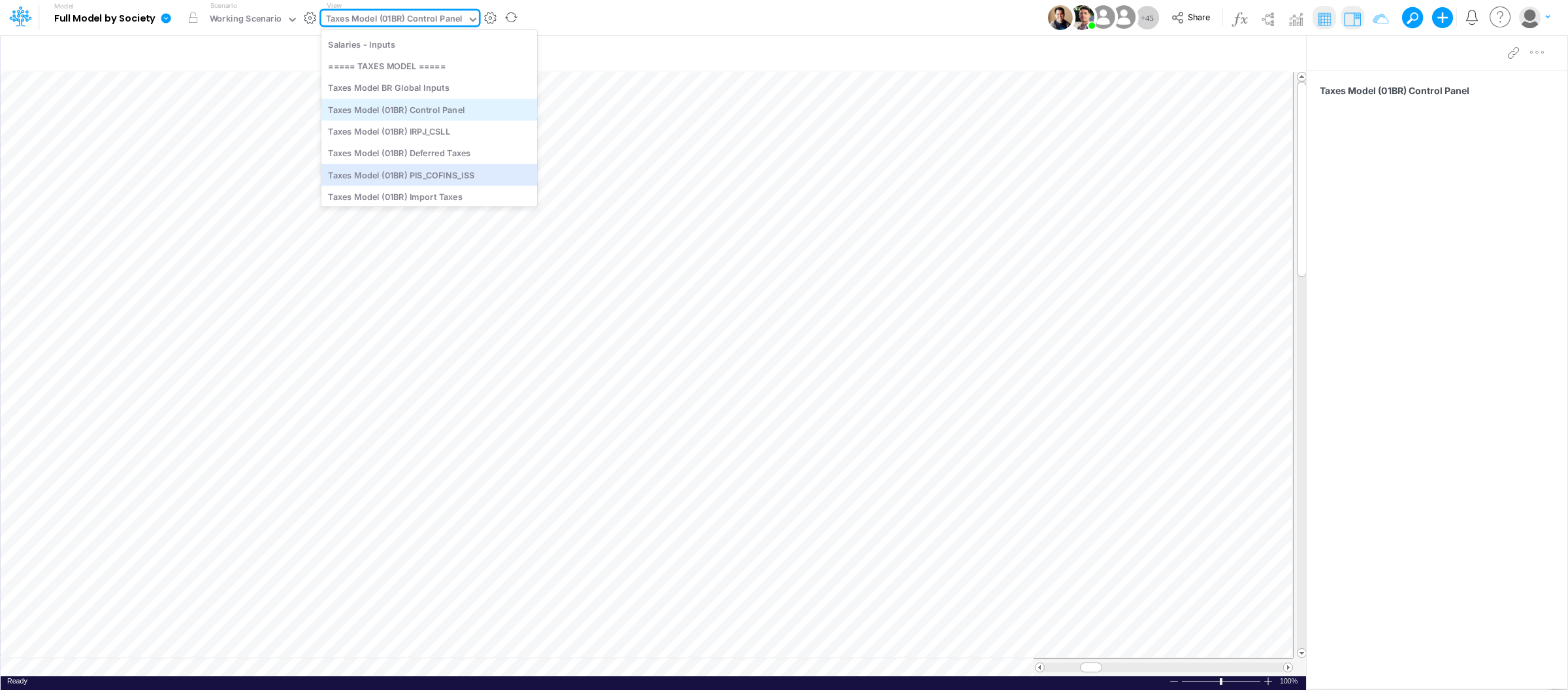
scroll to position [2646, 0]
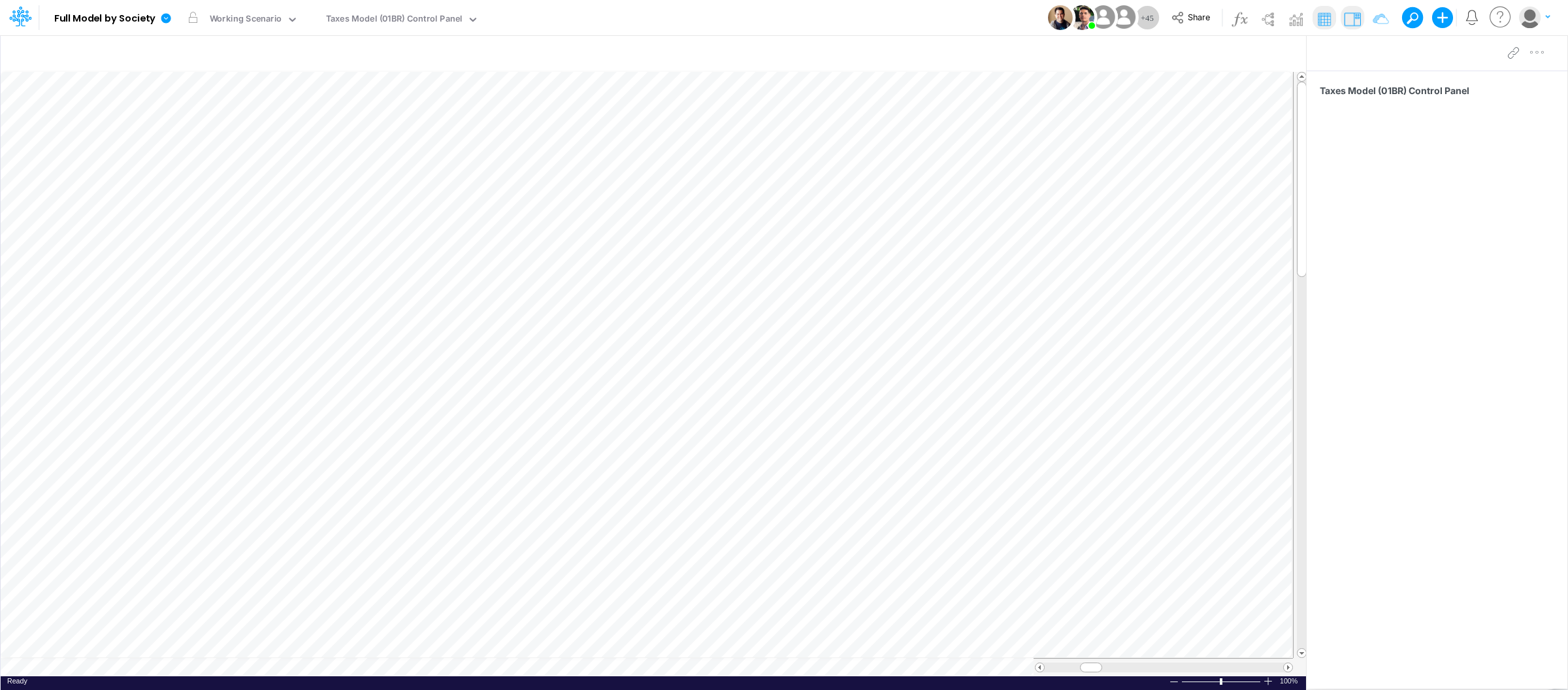
click at [764, 9] on div "Model Full Model by Society Edit model settings Duplicate Import QuickBooks Qui…" at bounding box center [784, 18] width 1411 height 35
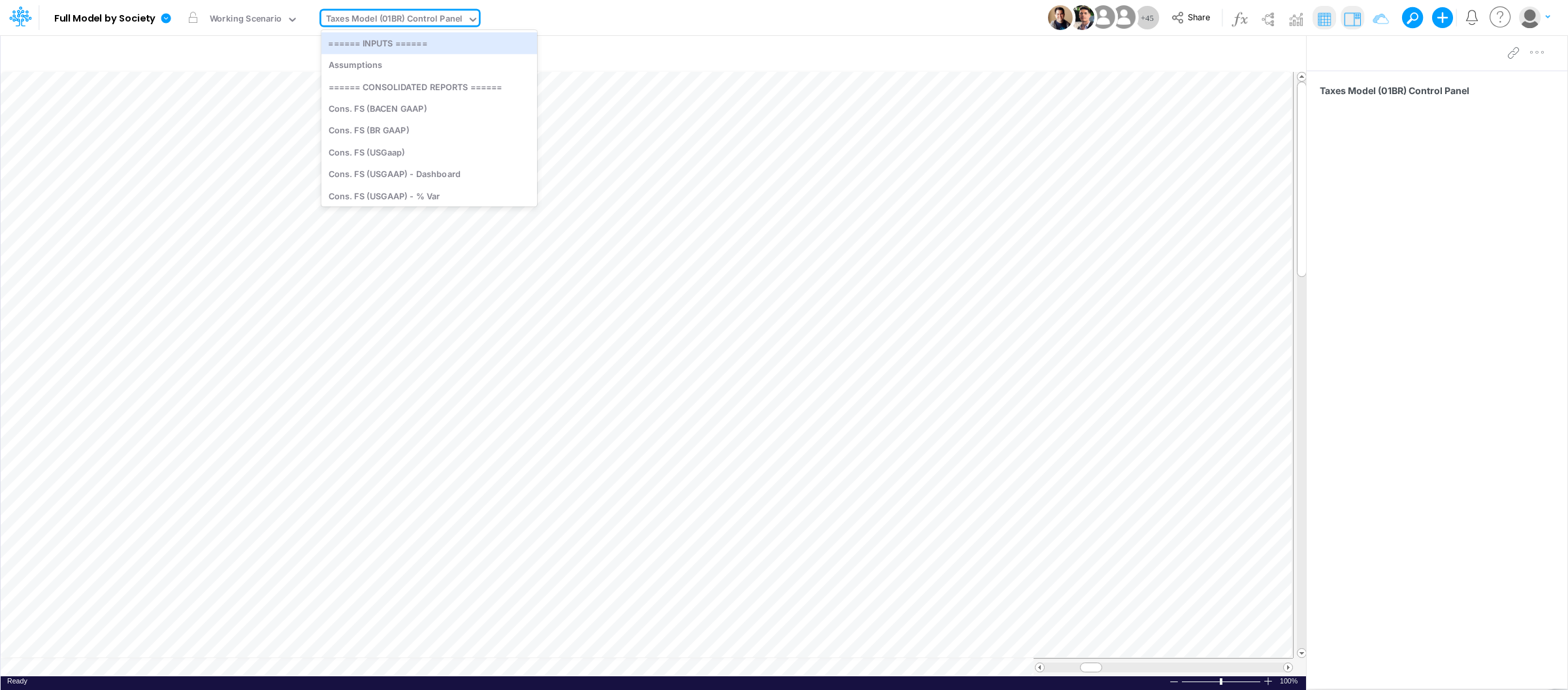
click at [447, 19] on div "Taxes Model (01BR) Control Panel" at bounding box center [394, 20] width 137 height 15
type input "tax"
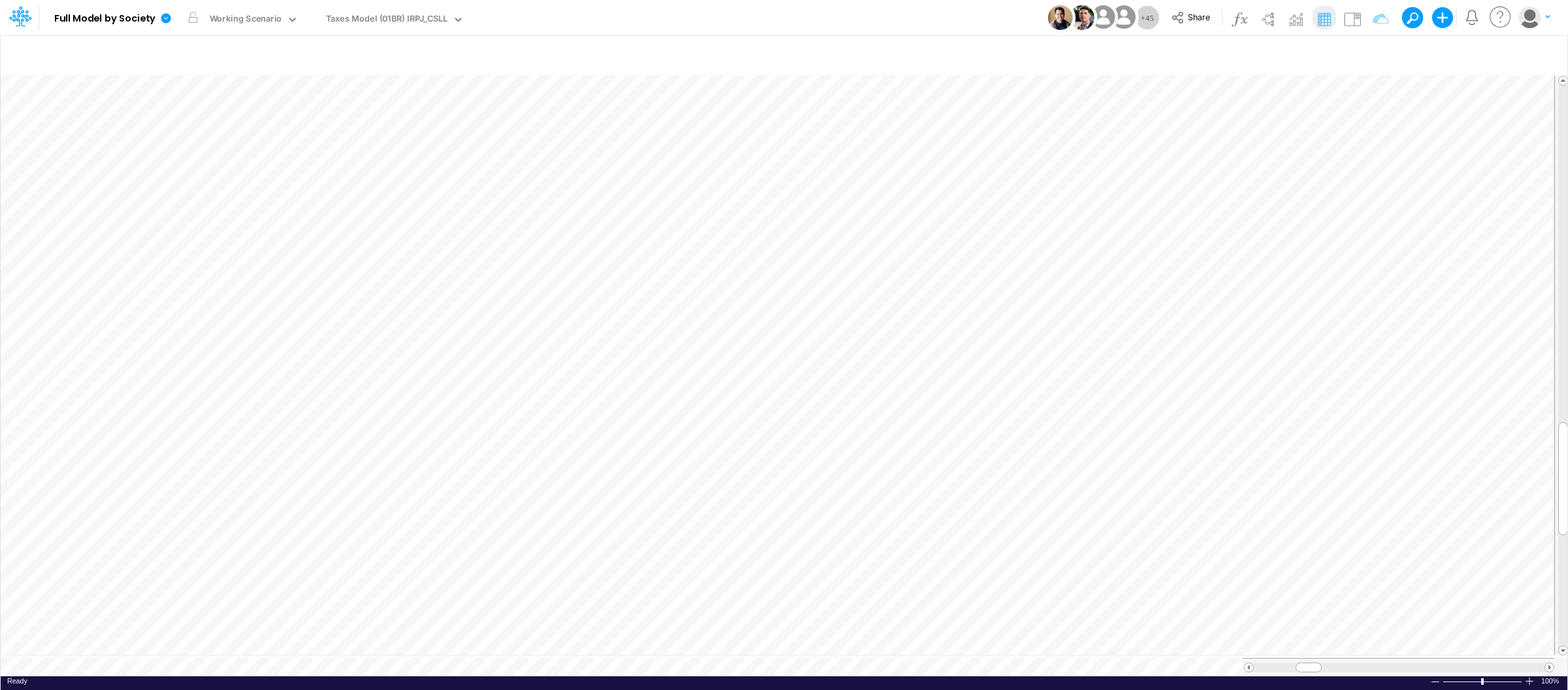
scroll to position [0, 1]
click at [1101, 573] on icon "button" at bounding box center [1099, 574] width 19 height 14
click at [1101, 589] on icon "button" at bounding box center [1099, 587] width 19 height 14
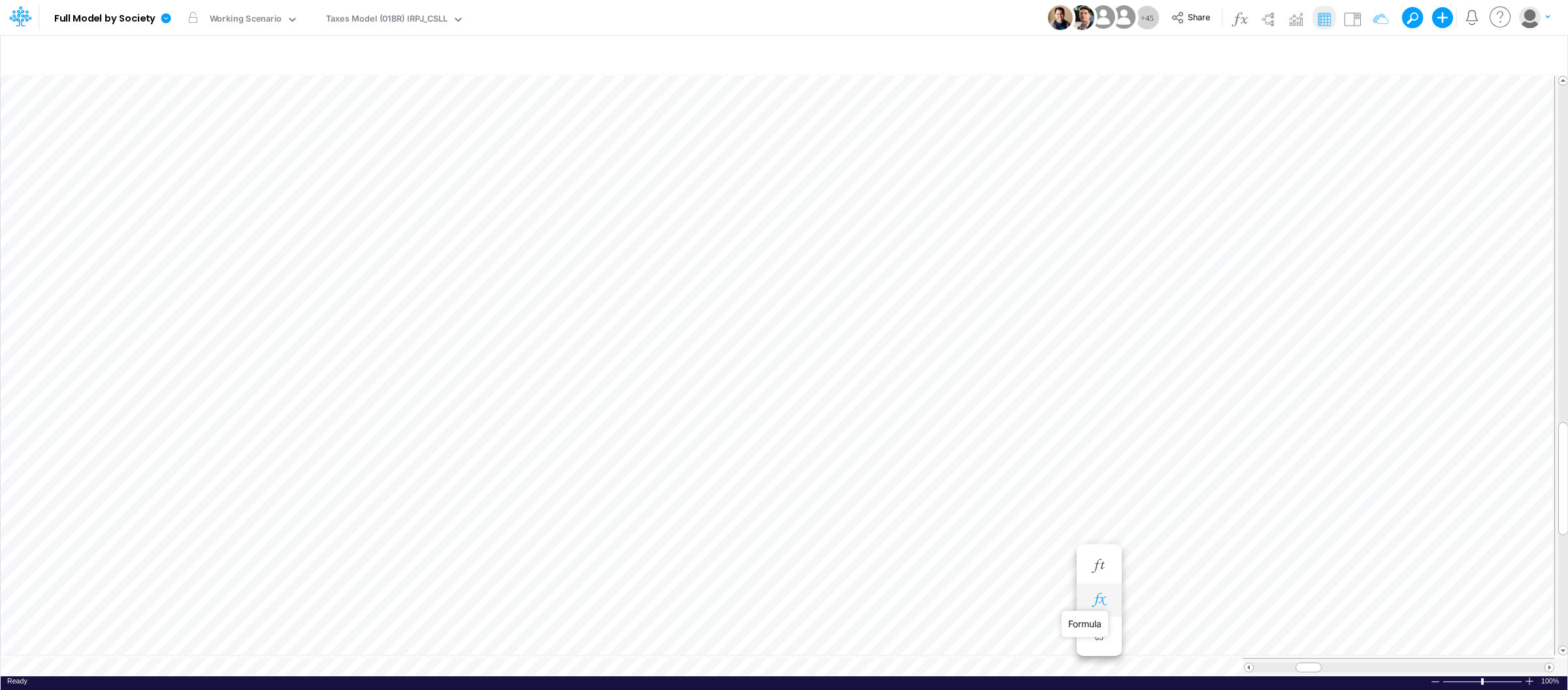
click at [1100, 600] on icon "button" at bounding box center [1099, 600] width 19 height 14
click at [1097, 600] on button "button" at bounding box center [1099, 613] width 24 height 26
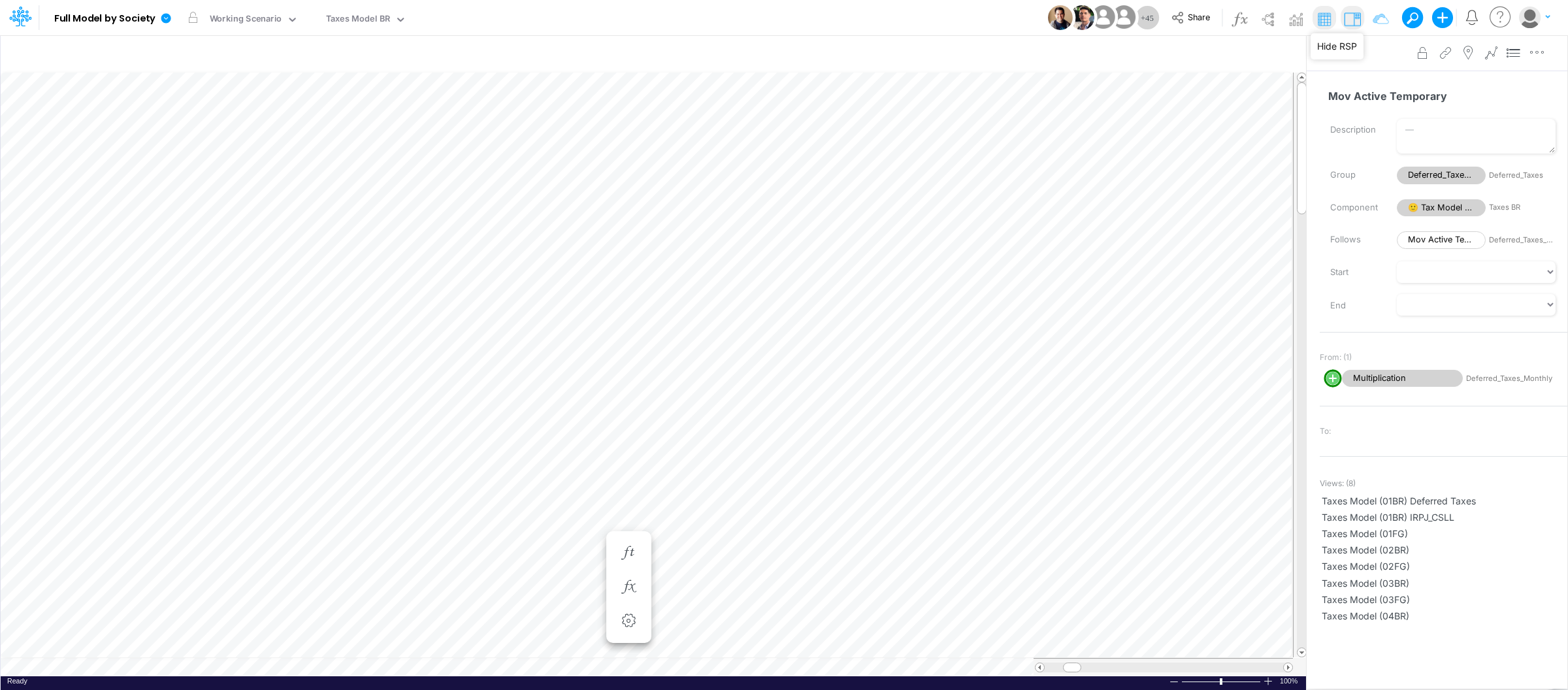
click at [1352, 17] on img at bounding box center [1353, 19] width 21 height 21
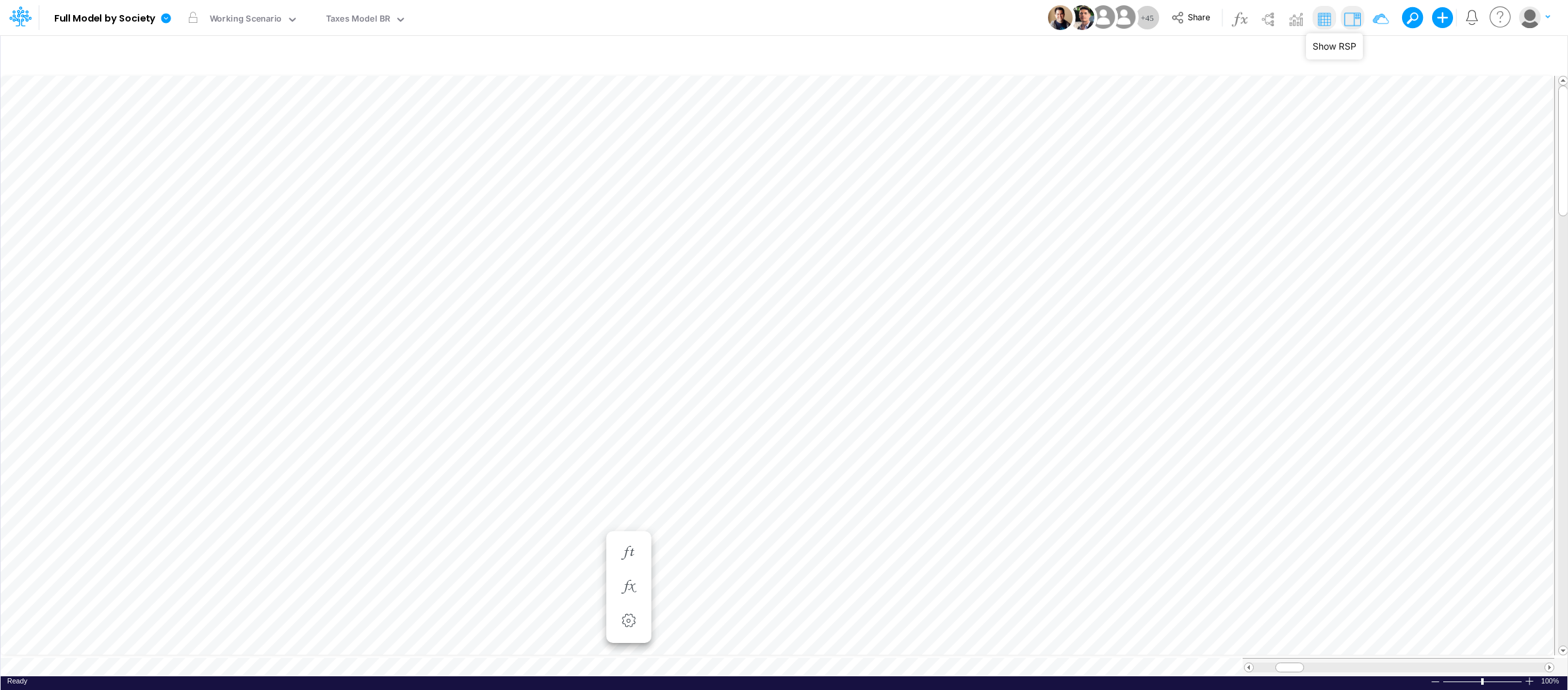
click at [1352, 17] on img at bounding box center [1353, 19] width 21 height 21
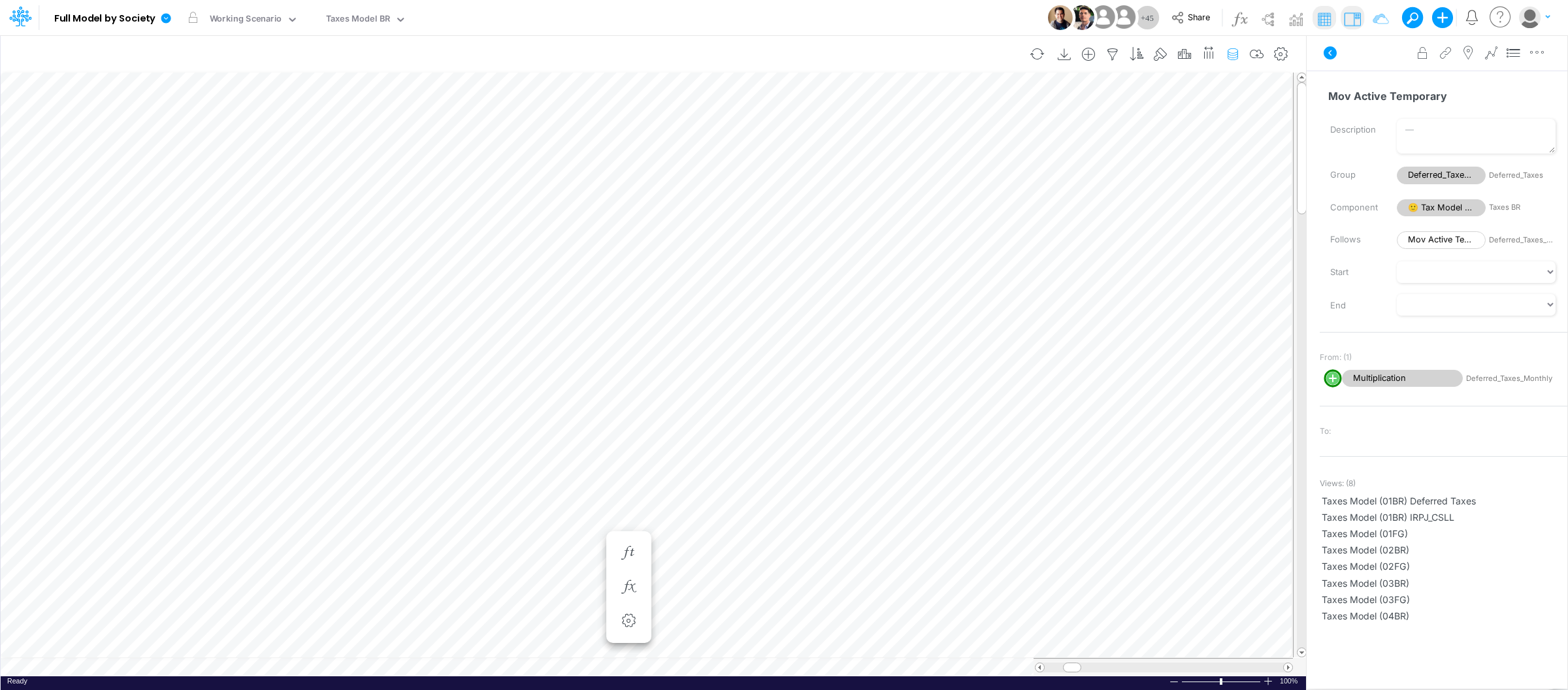
click at [1233, 55] on icon "button" at bounding box center [1233, 54] width 19 height 14
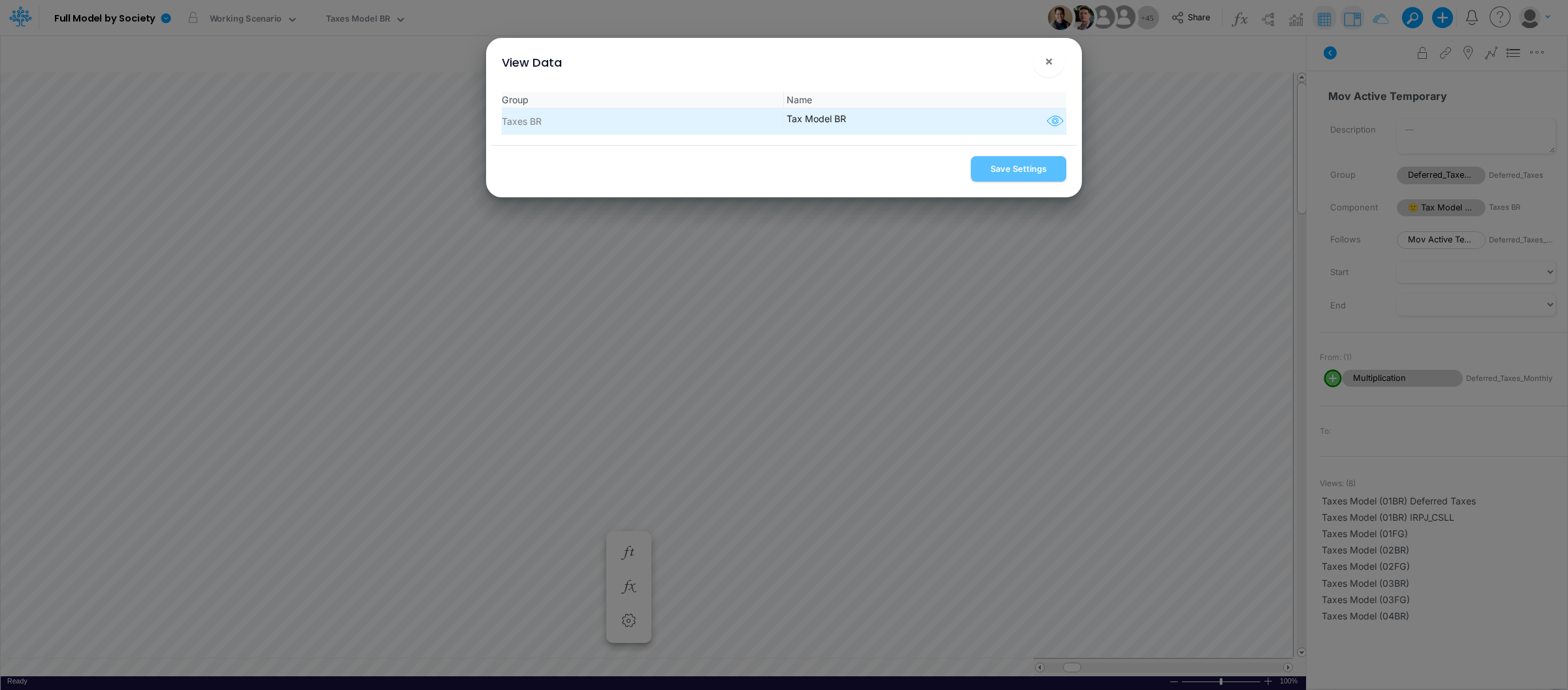
click at [1045, 125] on icon "button" at bounding box center [1055, 121] width 19 height 17
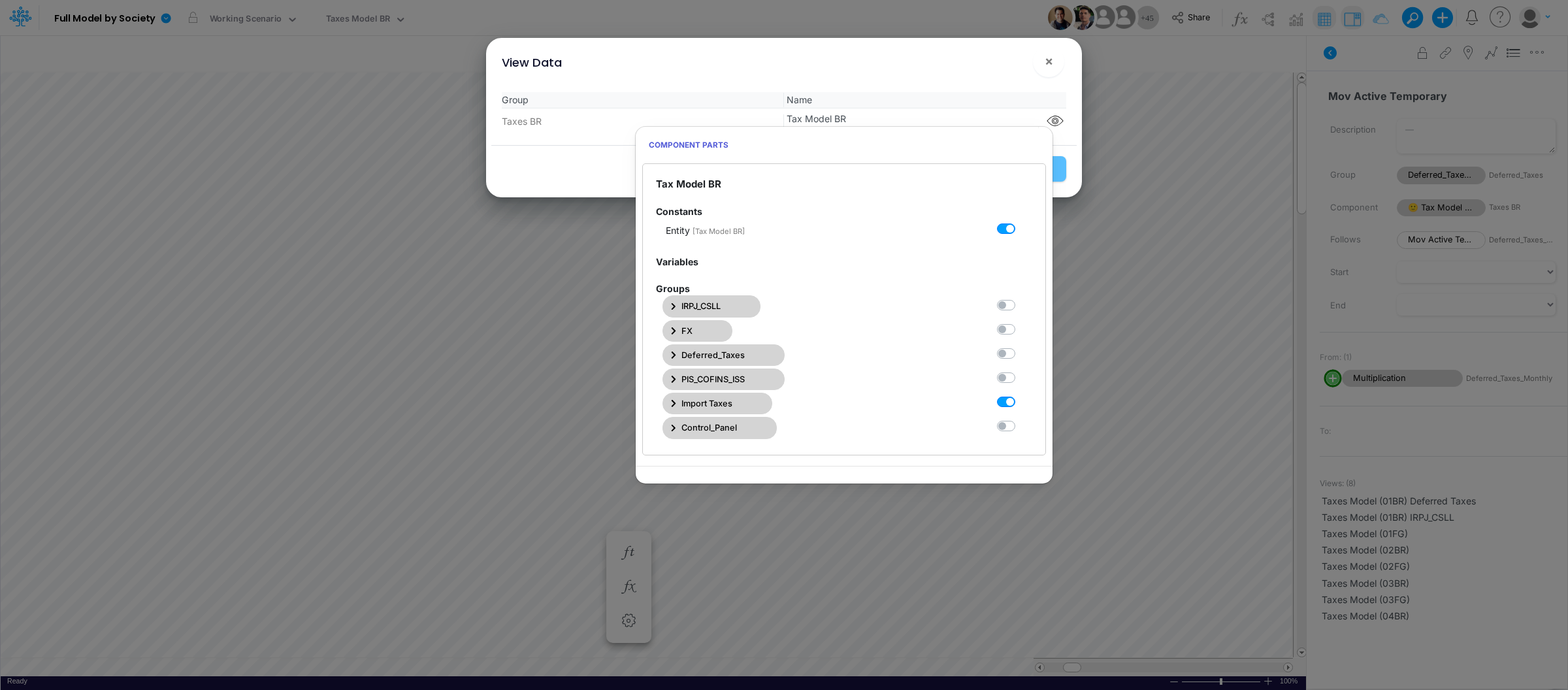
click at [1021, 395] on label at bounding box center [1021, 395] width 0 height 0
click at [1021, 403] on BR4 "checkbox" at bounding box center [1025, 399] width 9 height 9
checkbox BR4 "false"
click at [1021, 298] on label at bounding box center [1021, 298] width 0 height 0
click at [1021, 302] on BR0 "checkbox" at bounding box center [1025, 302] width 9 height 9
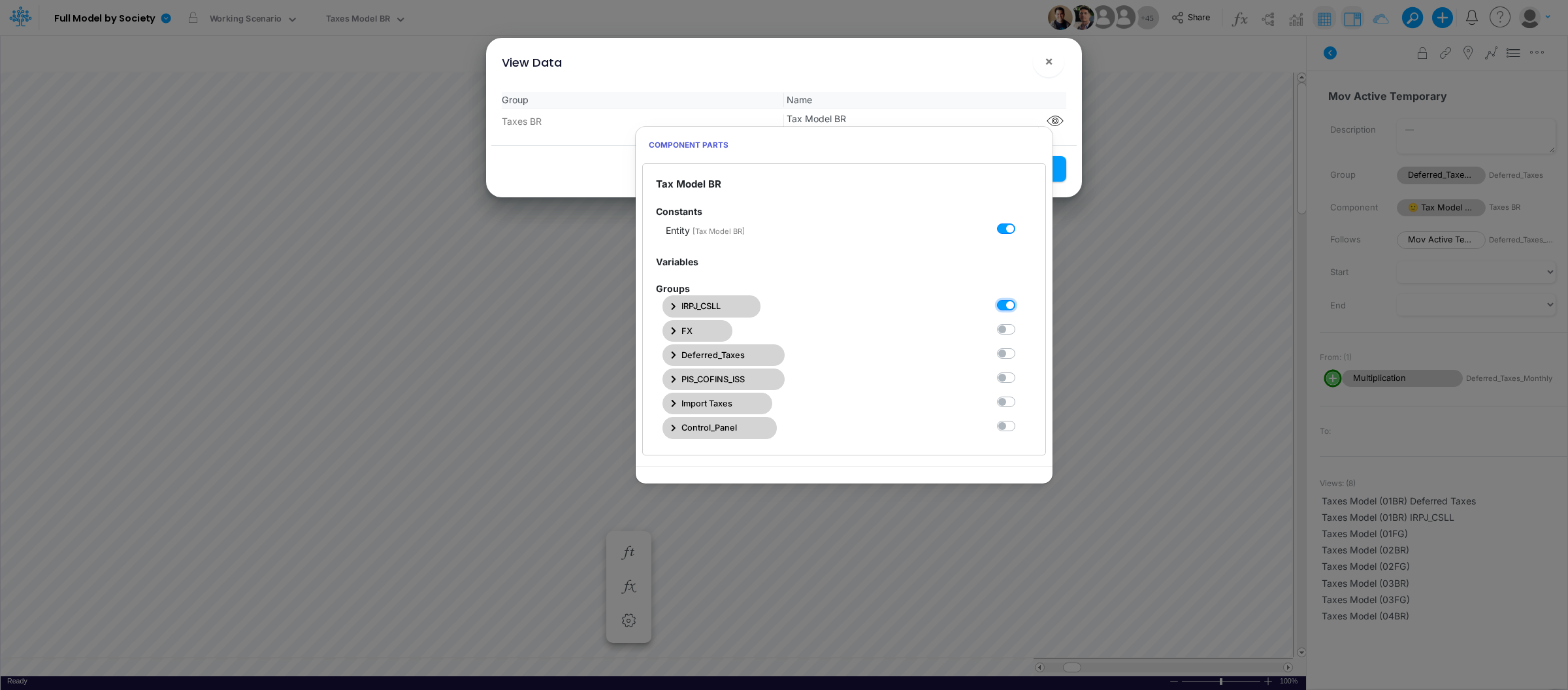
checkbox BR0 "true"
click at [987, 79] on div "View Data ×" at bounding box center [784, 59] width 585 height 44
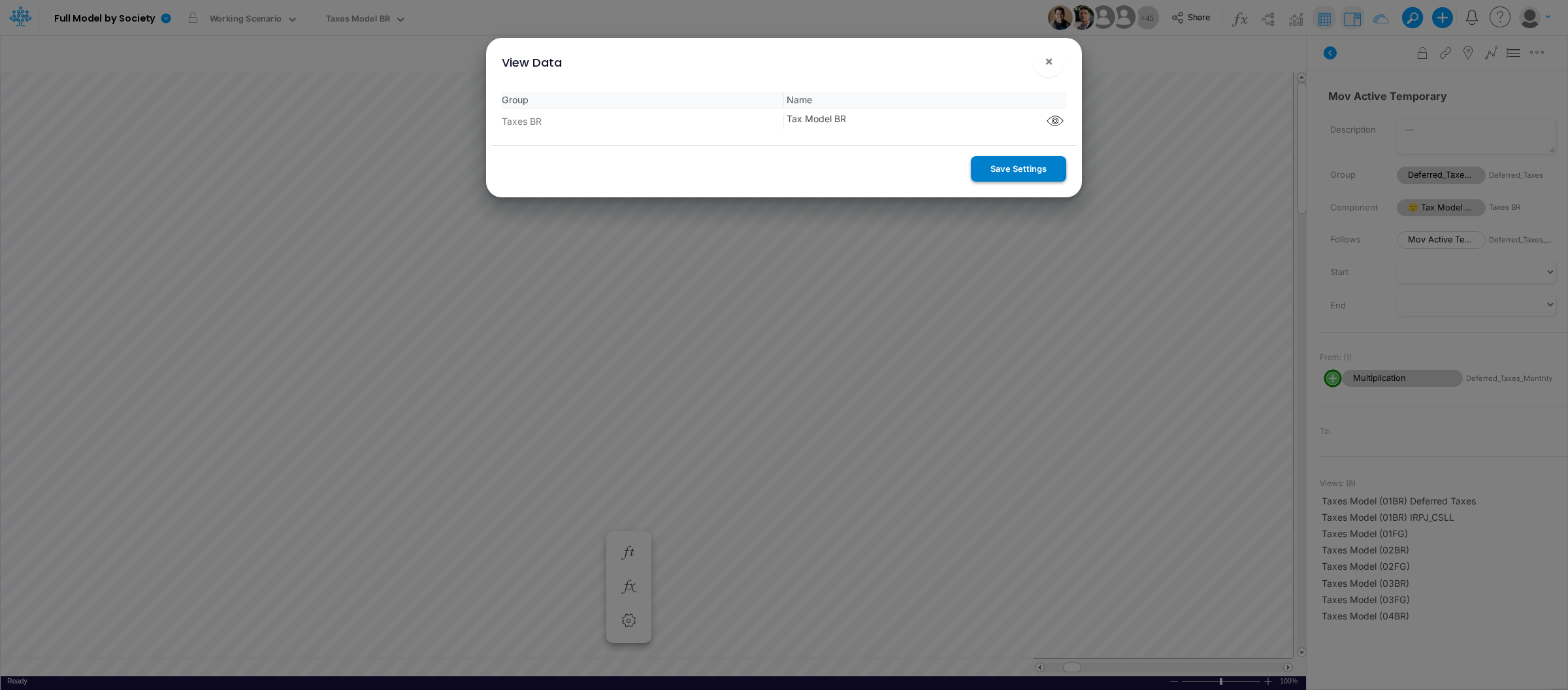
click at [1033, 175] on button "Save Settings" at bounding box center [1018, 169] width 95 height 26
click at [1053, 66] on button "×" at bounding box center [1049, 61] width 31 height 31
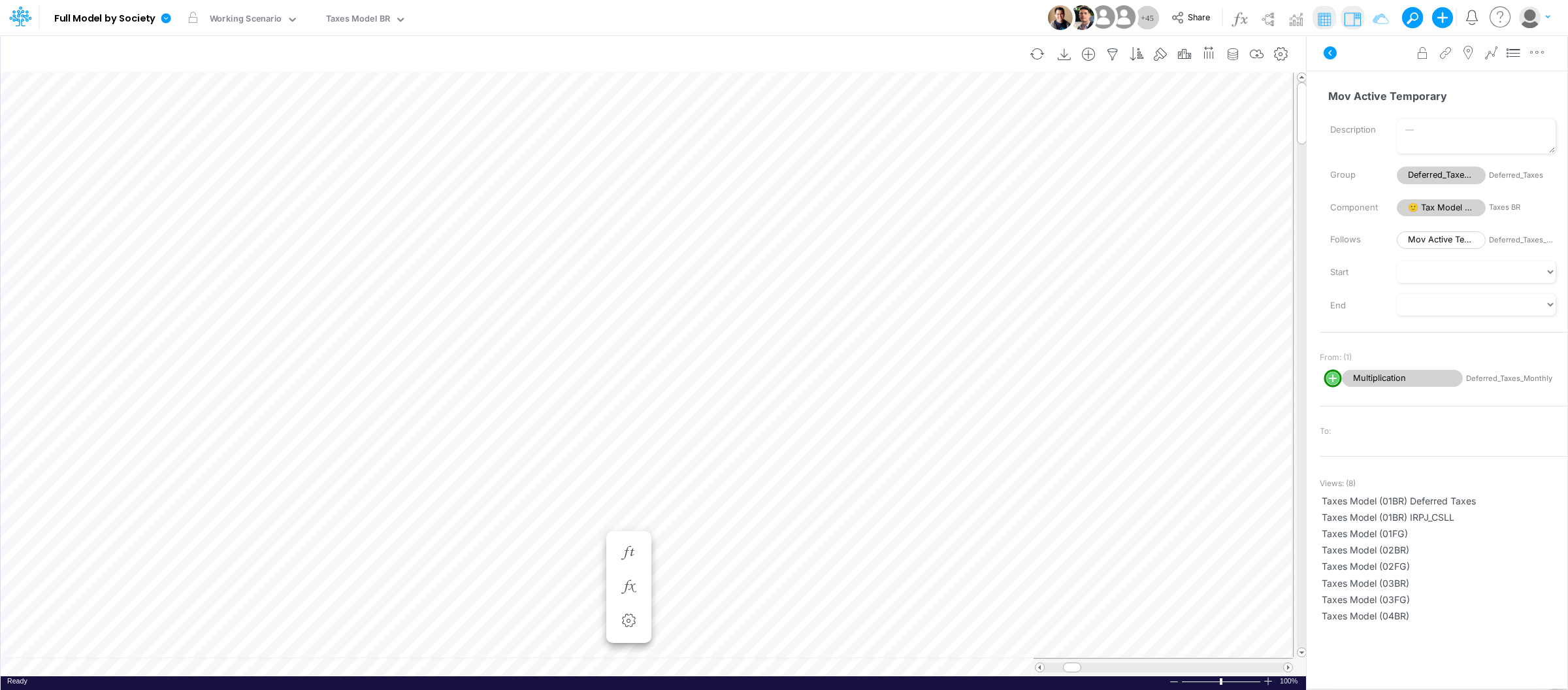
scroll to position [0, 1]
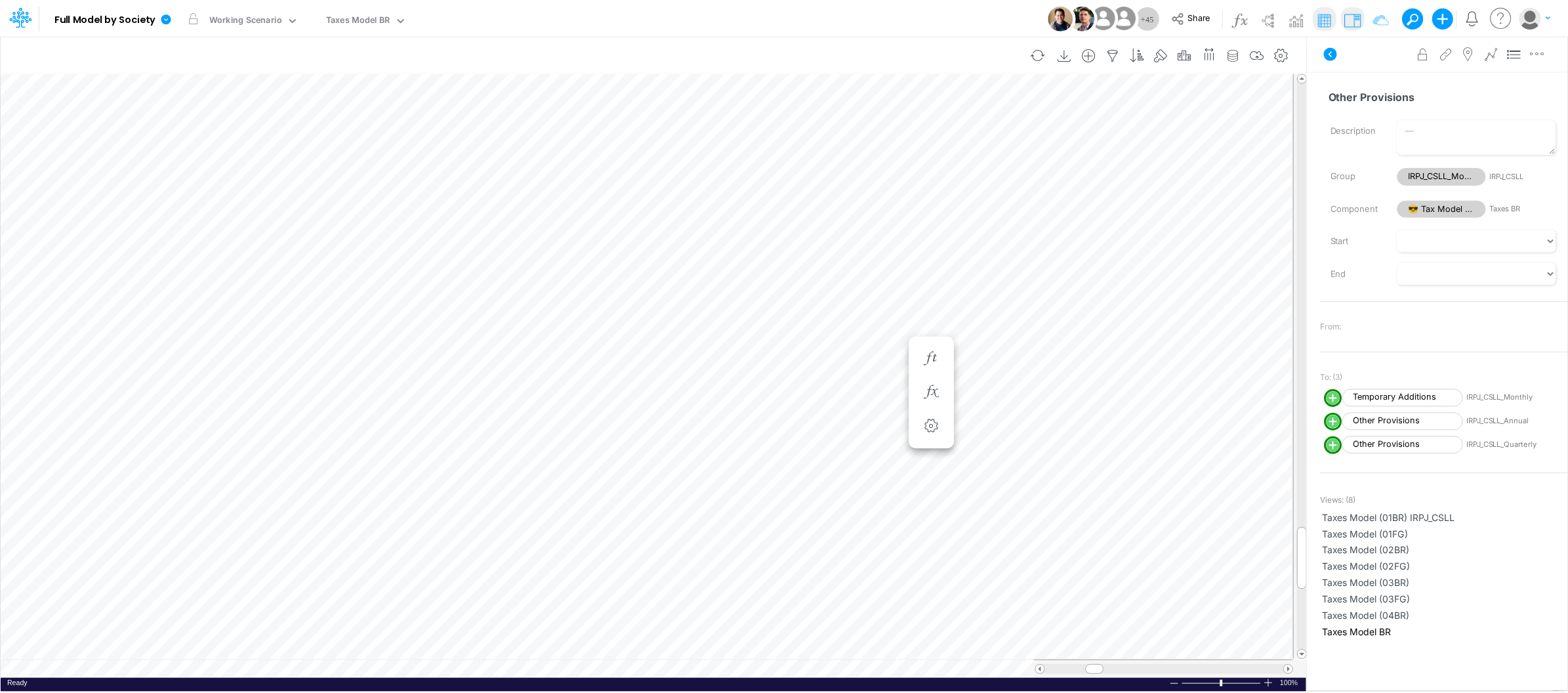
scroll to position [0, 1]
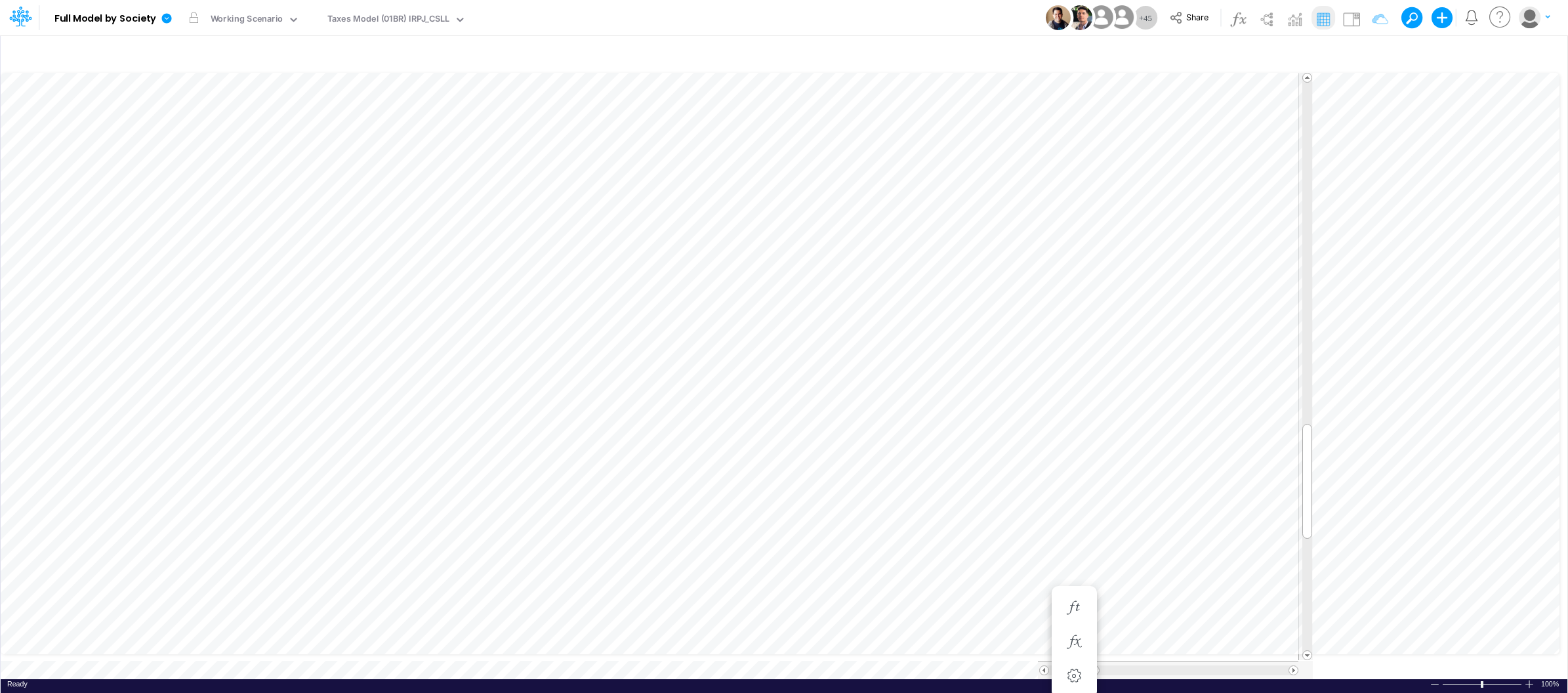
scroll to position [0, 1]
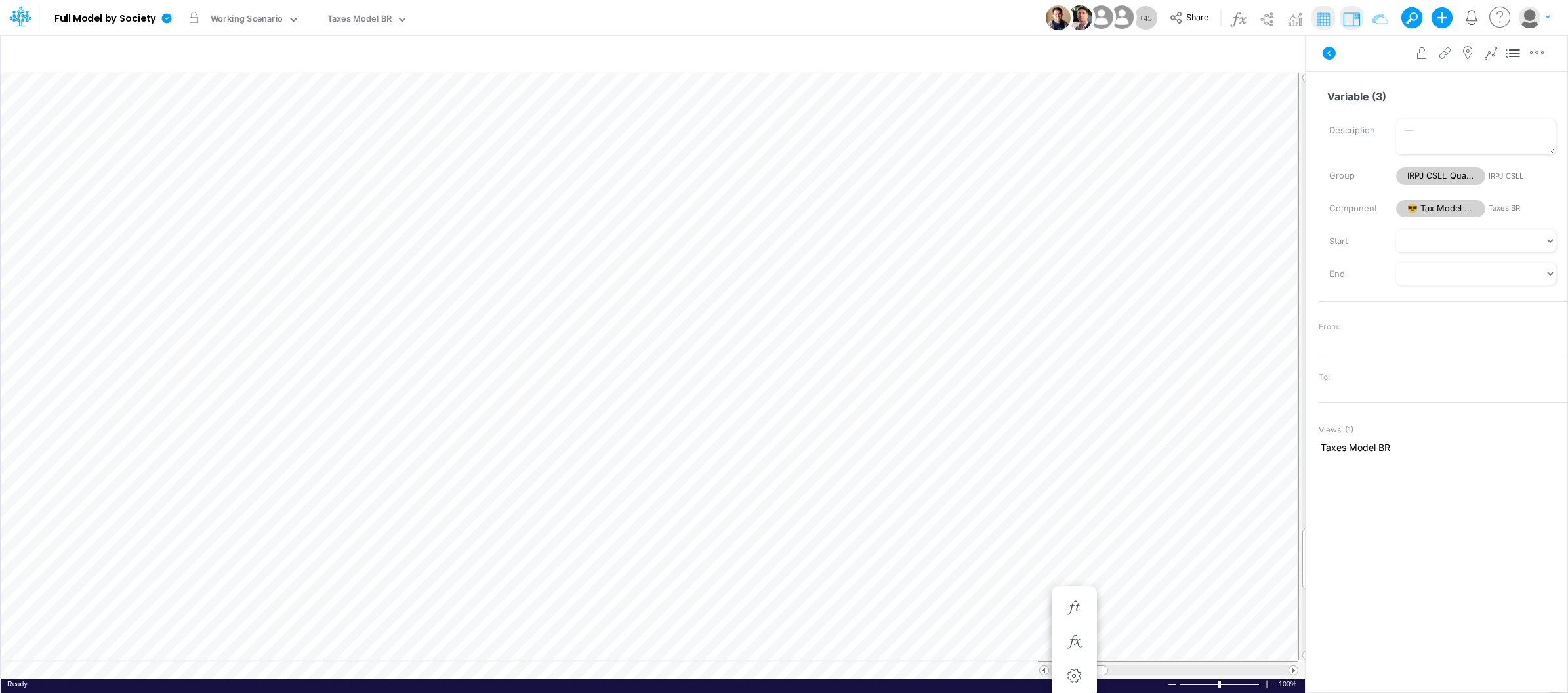
scroll to position [0, 1]
click at [1235, 54] on icon "button" at bounding box center [1231, 55] width 19 height 14
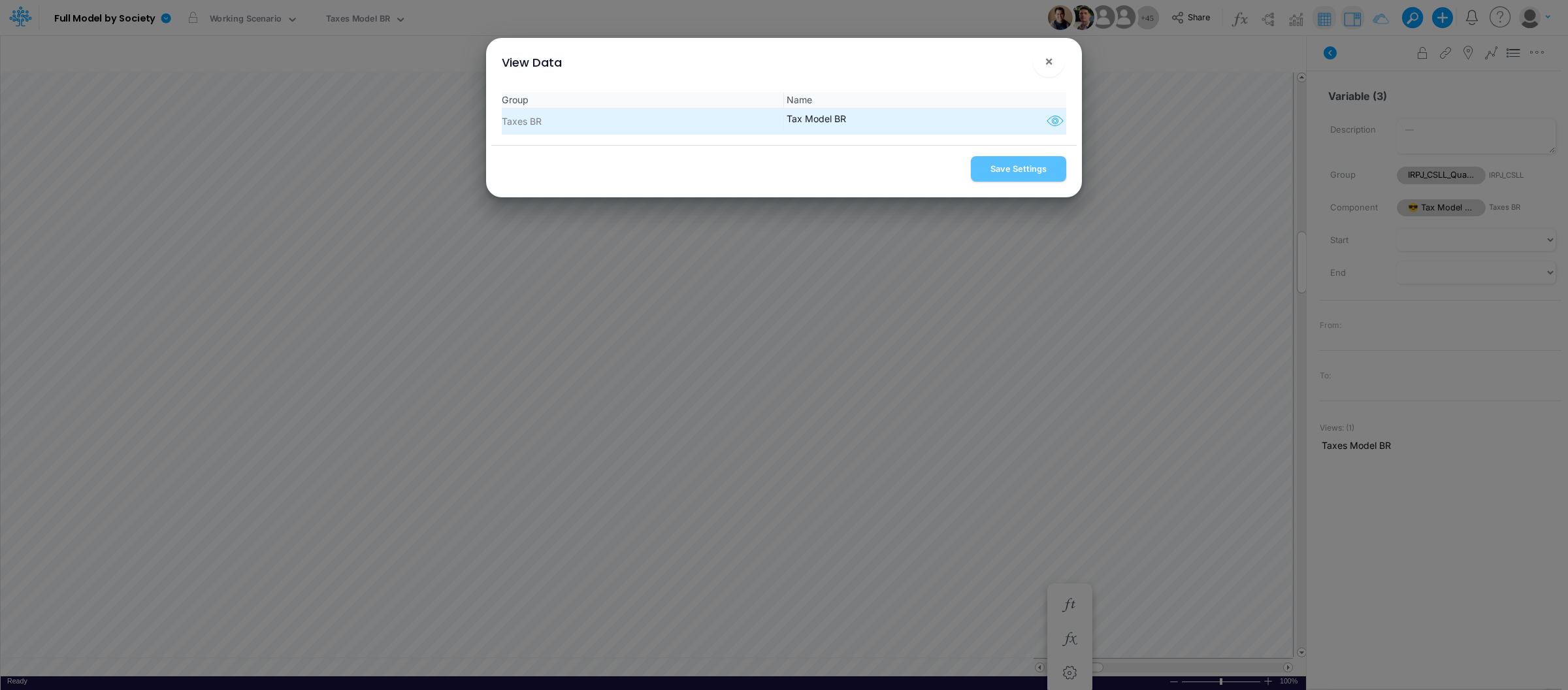
click at [1049, 123] on icon "button" at bounding box center [1055, 121] width 19 height 17
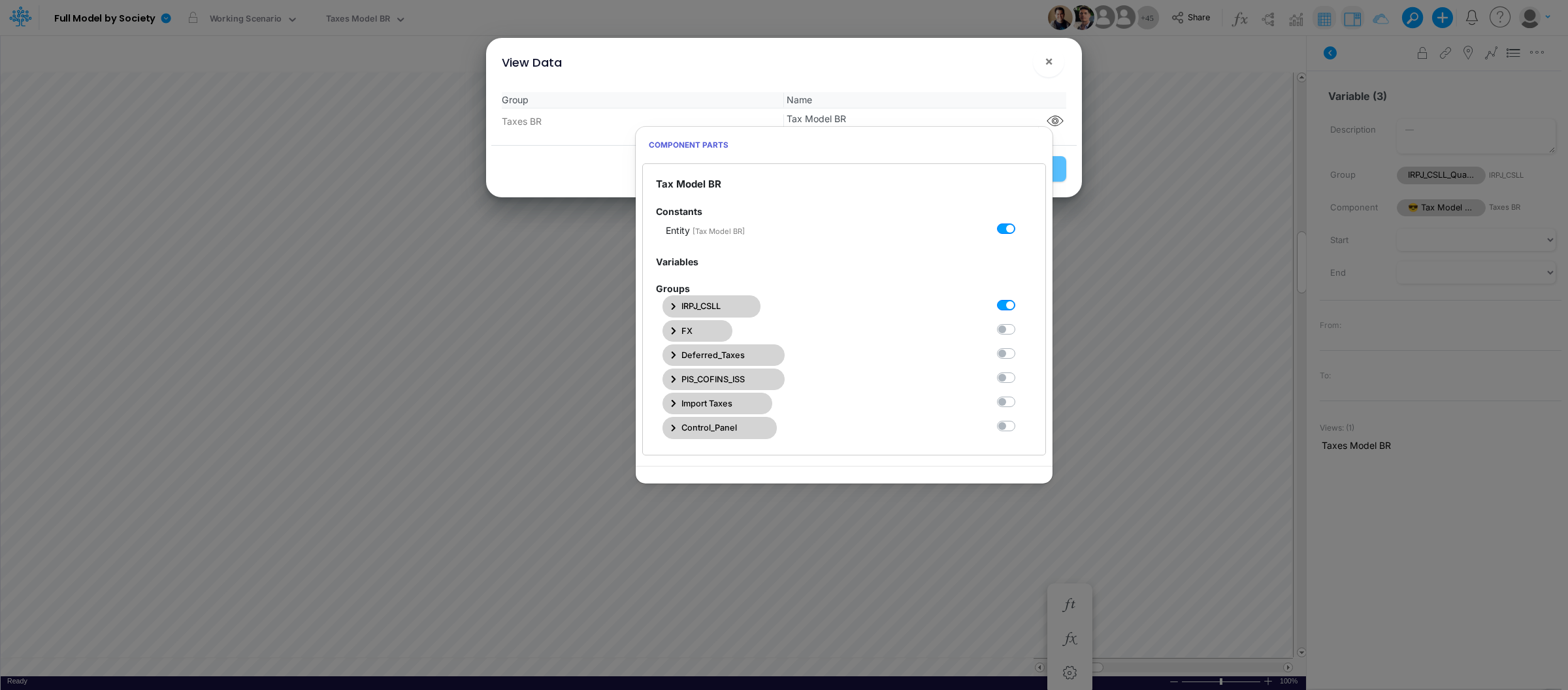
click at [1021, 298] on label at bounding box center [1021, 298] width 0 height 0
click at [1021, 305] on BR0 "checkbox" at bounding box center [1025, 302] width 9 height 9
checkbox BR0 "false"
click at [1021, 347] on label at bounding box center [1021, 347] width 0 height 0
click at [1021, 355] on BR2 "checkbox" at bounding box center [1025, 351] width 9 height 9
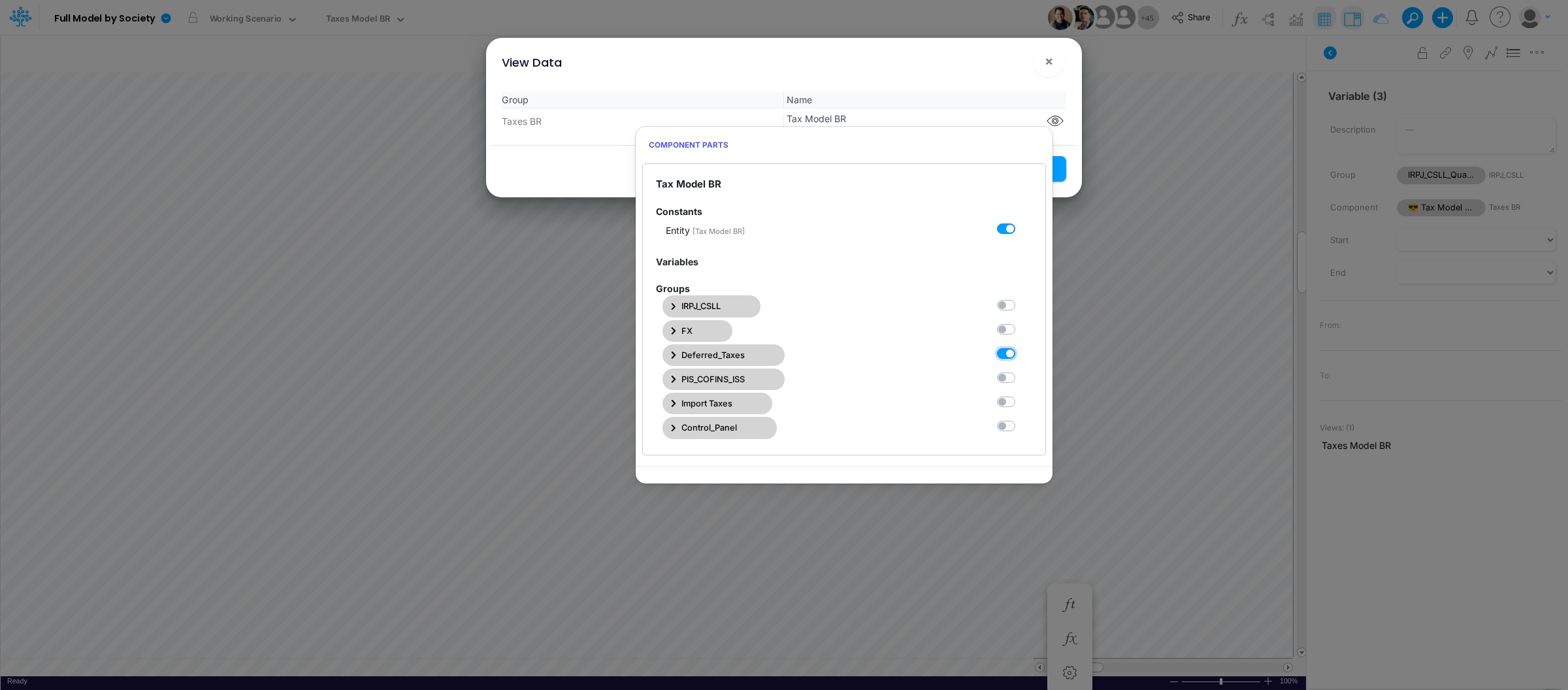
checkbox BR2 "true"
click at [1001, 80] on div "View Data ×" at bounding box center [784, 59] width 585 height 44
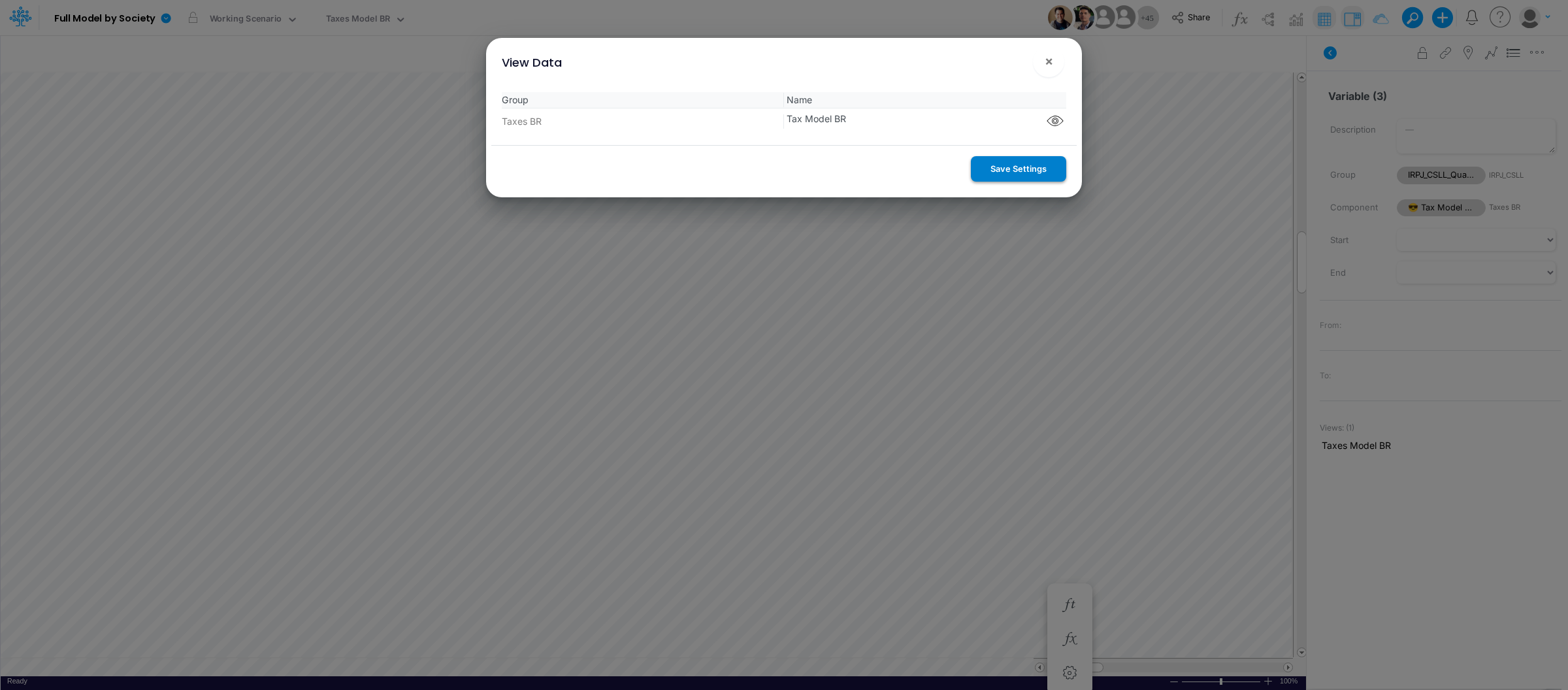
click at [1027, 178] on button "Save Settings" at bounding box center [1018, 169] width 95 height 26
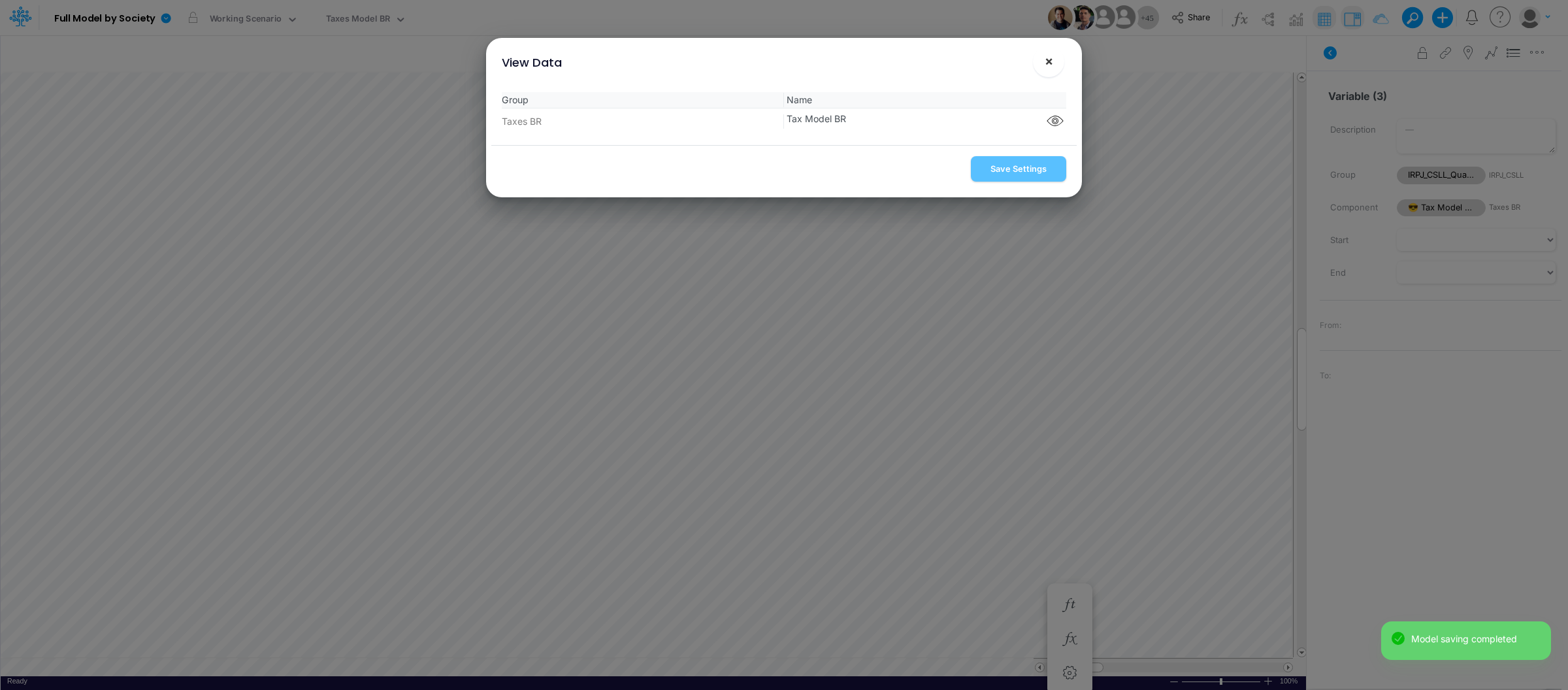
click at [1049, 62] on span "×" at bounding box center [1049, 61] width 9 height 16
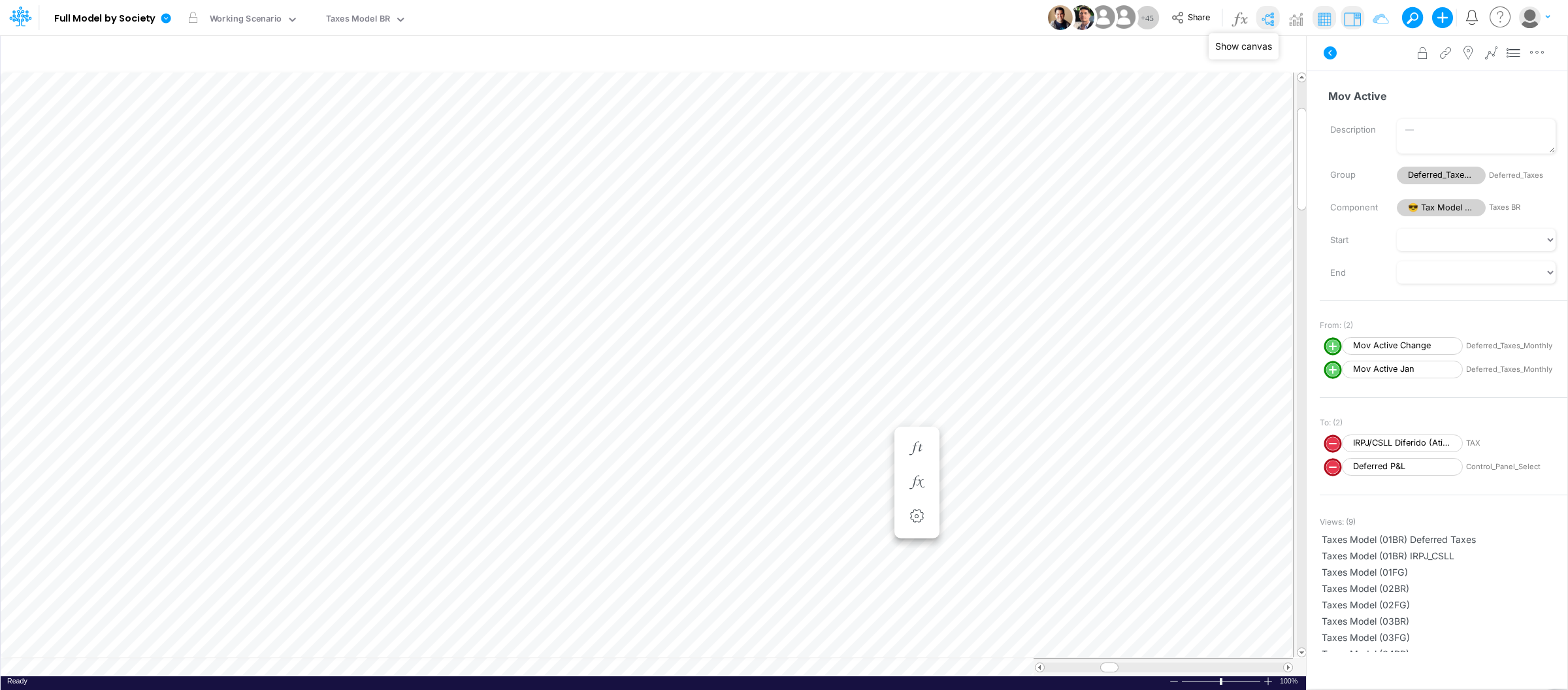
click at [1269, 17] on img at bounding box center [1268, 19] width 21 height 21
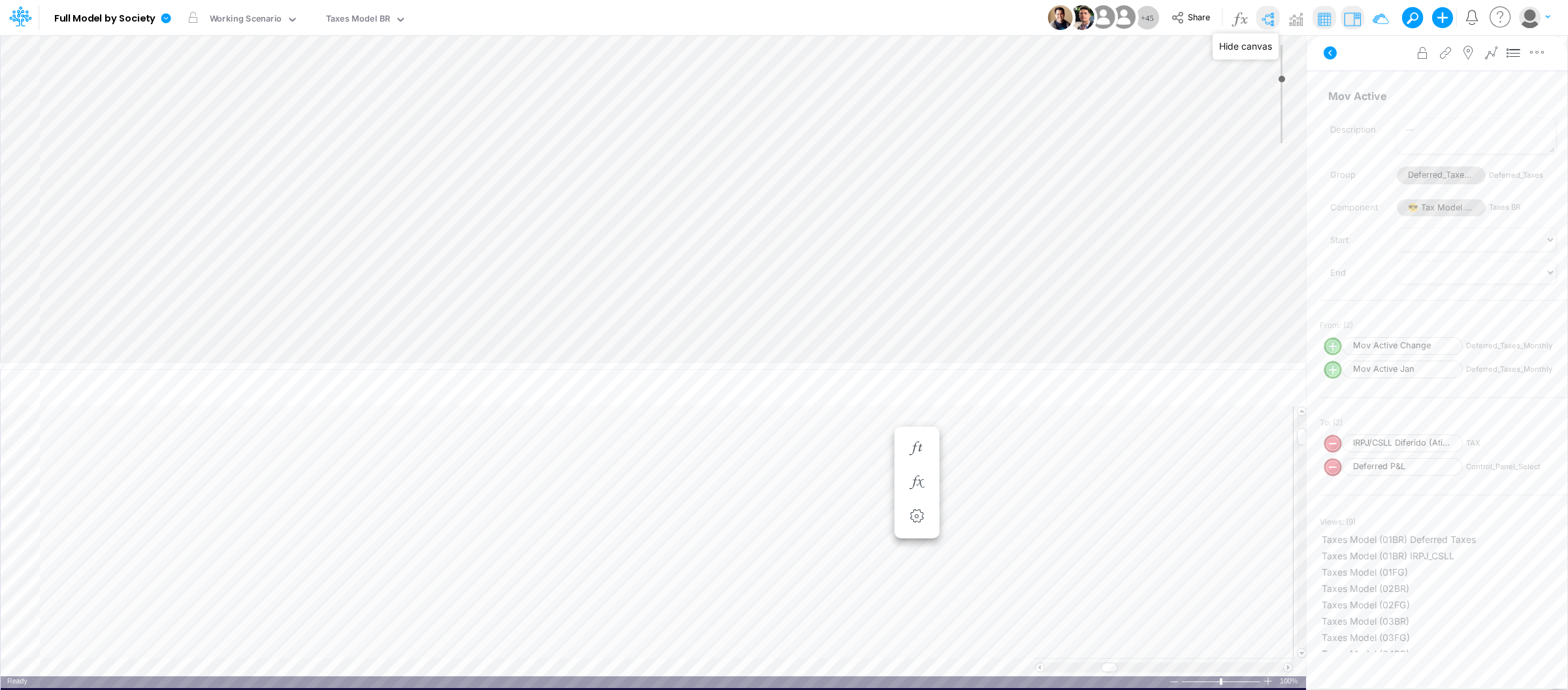
type input "0"
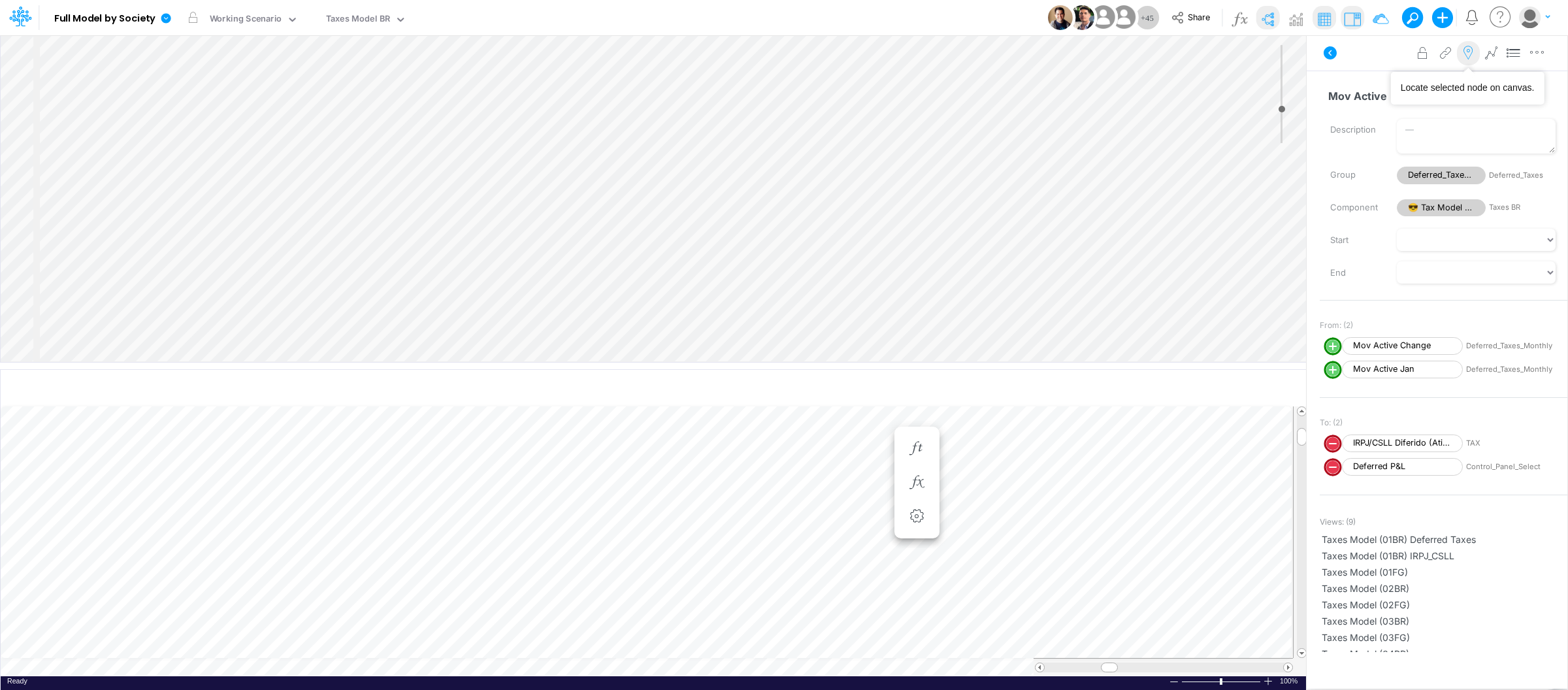
click at [1470, 50] on icon at bounding box center [1468, 53] width 19 height 14
click at [559, 671] on div "Paste Cut Copy AutoFill 0 Ready 100% Sum: null Max: null Min: null Numerical Co…" at bounding box center [653, 542] width 1305 height 271
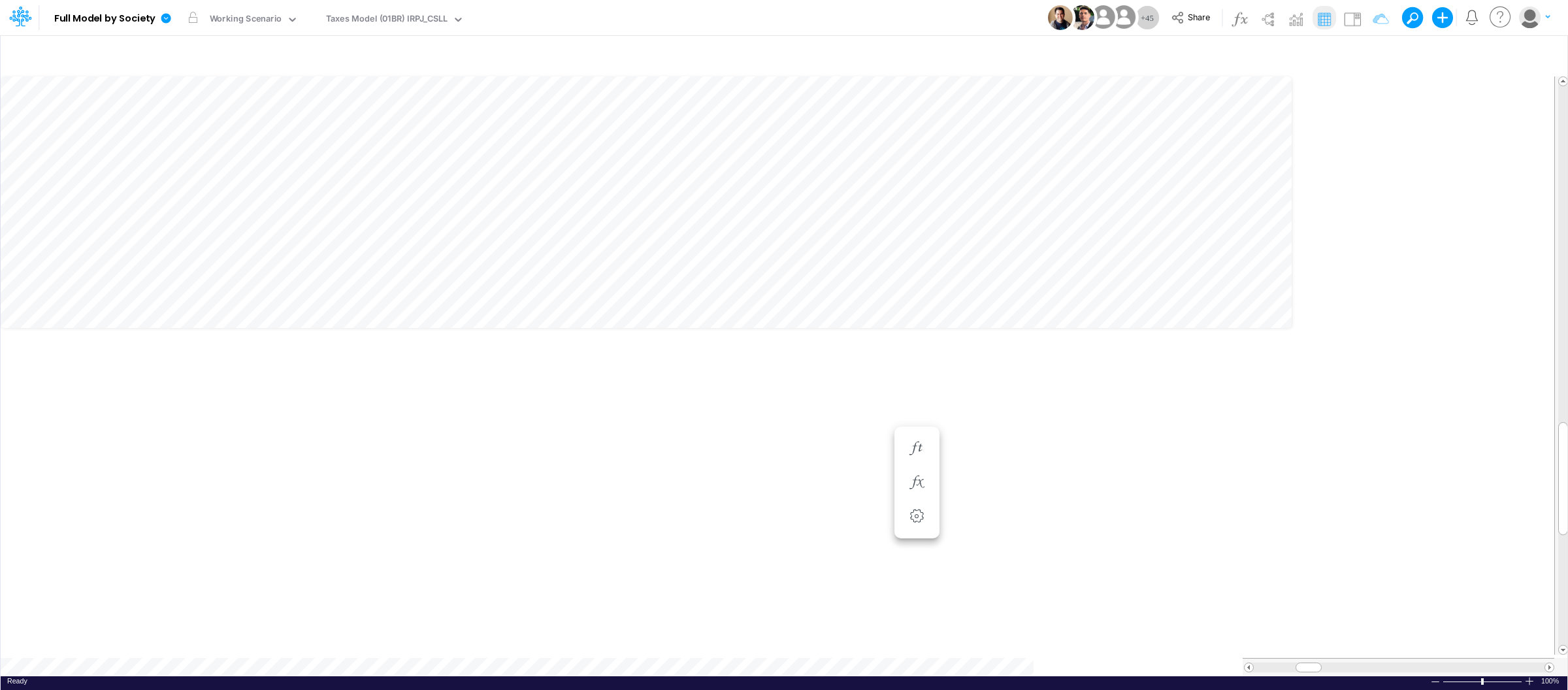
scroll to position [0, 1]
click at [1273, 20] on img at bounding box center [1268, 19] width 21 height 21
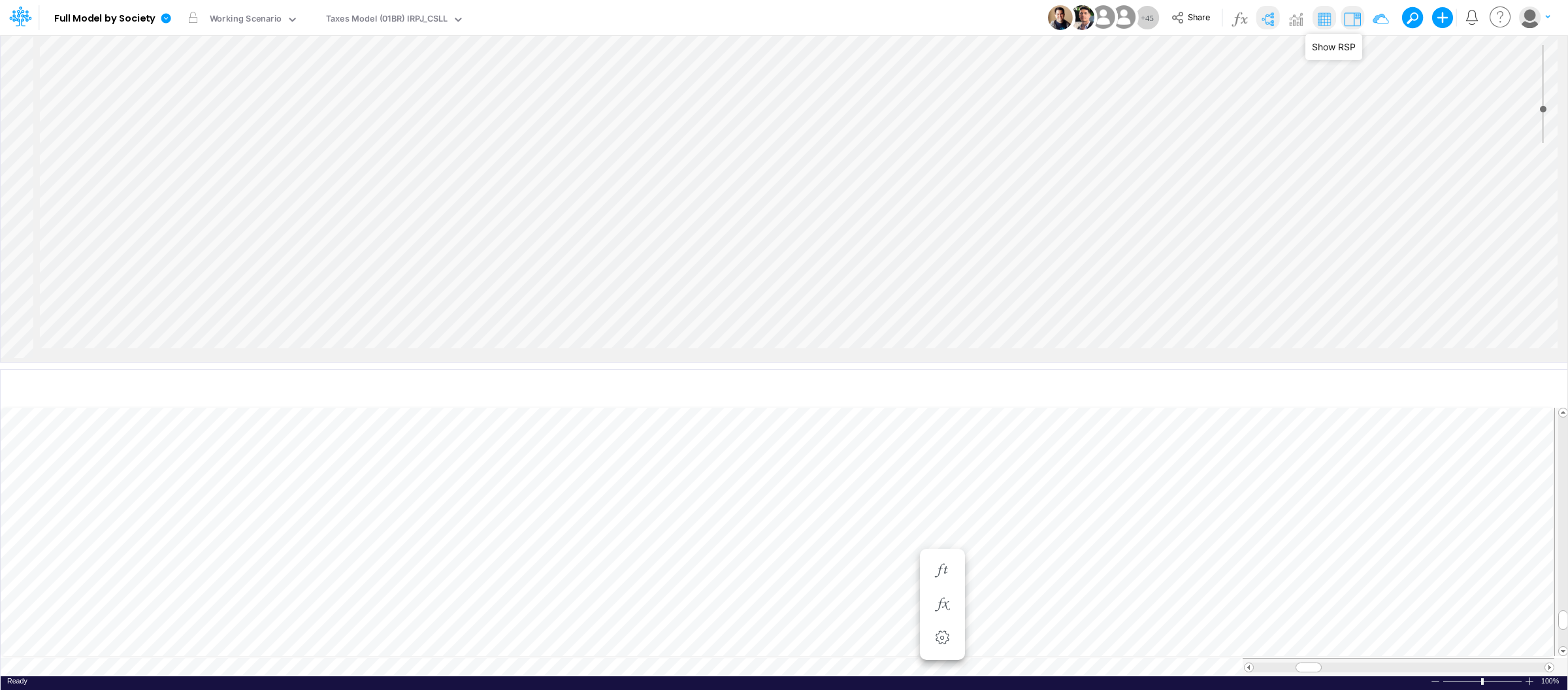
click at [1353, 18] on img at bounding box center [1353, 19] width 21 height 21
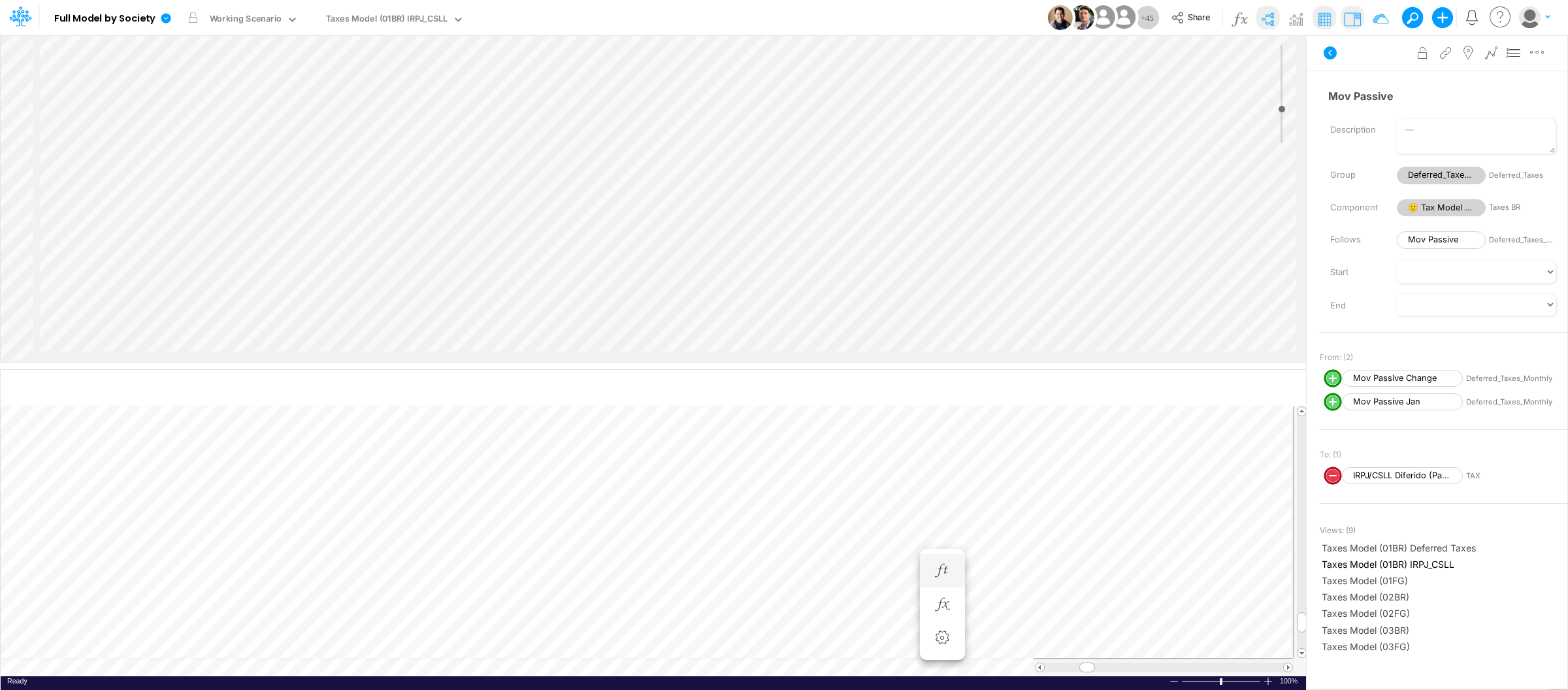
scroll to position [0, 1]
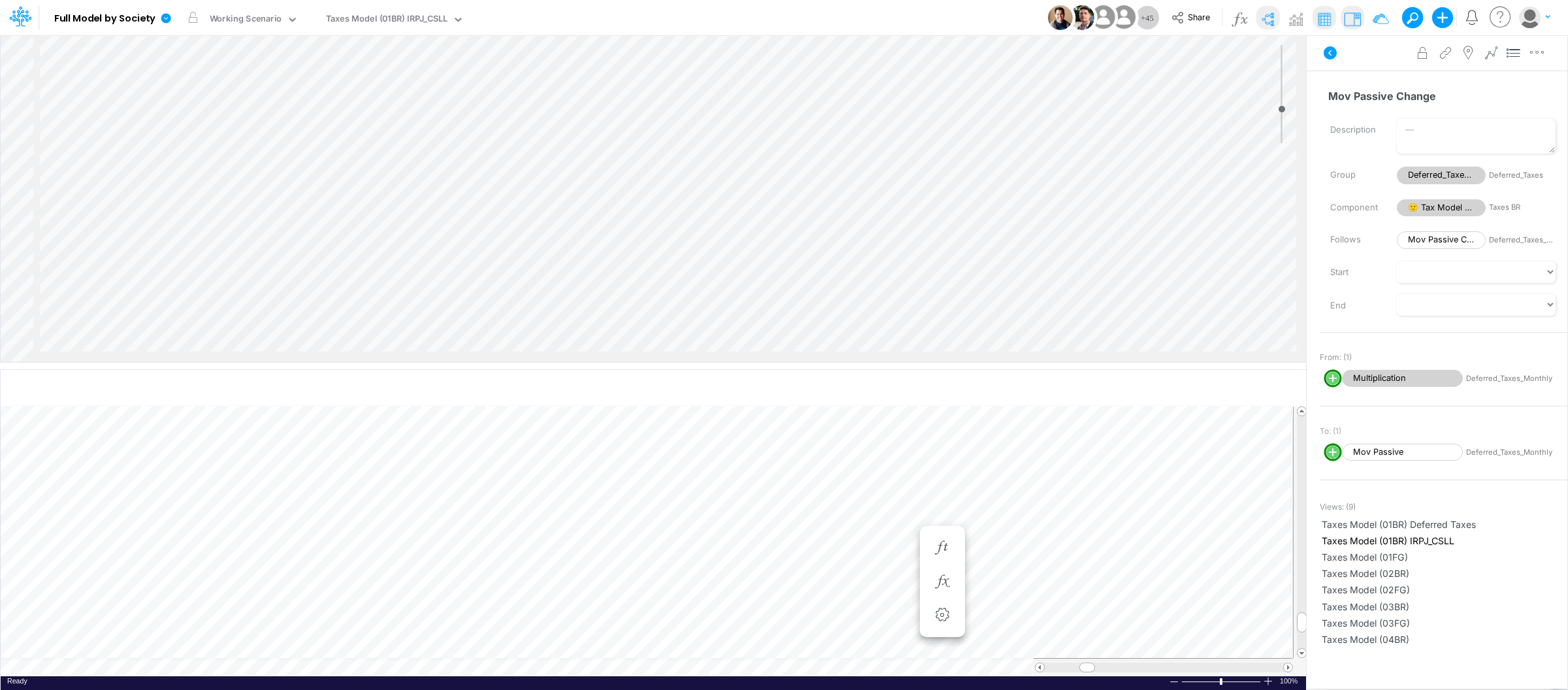
click at [1332, 379] on circle "circle with outer border" at bounding box center [1333, 378] width 13 height 13
select select "1"
select select "Multiply"
select select "Add"
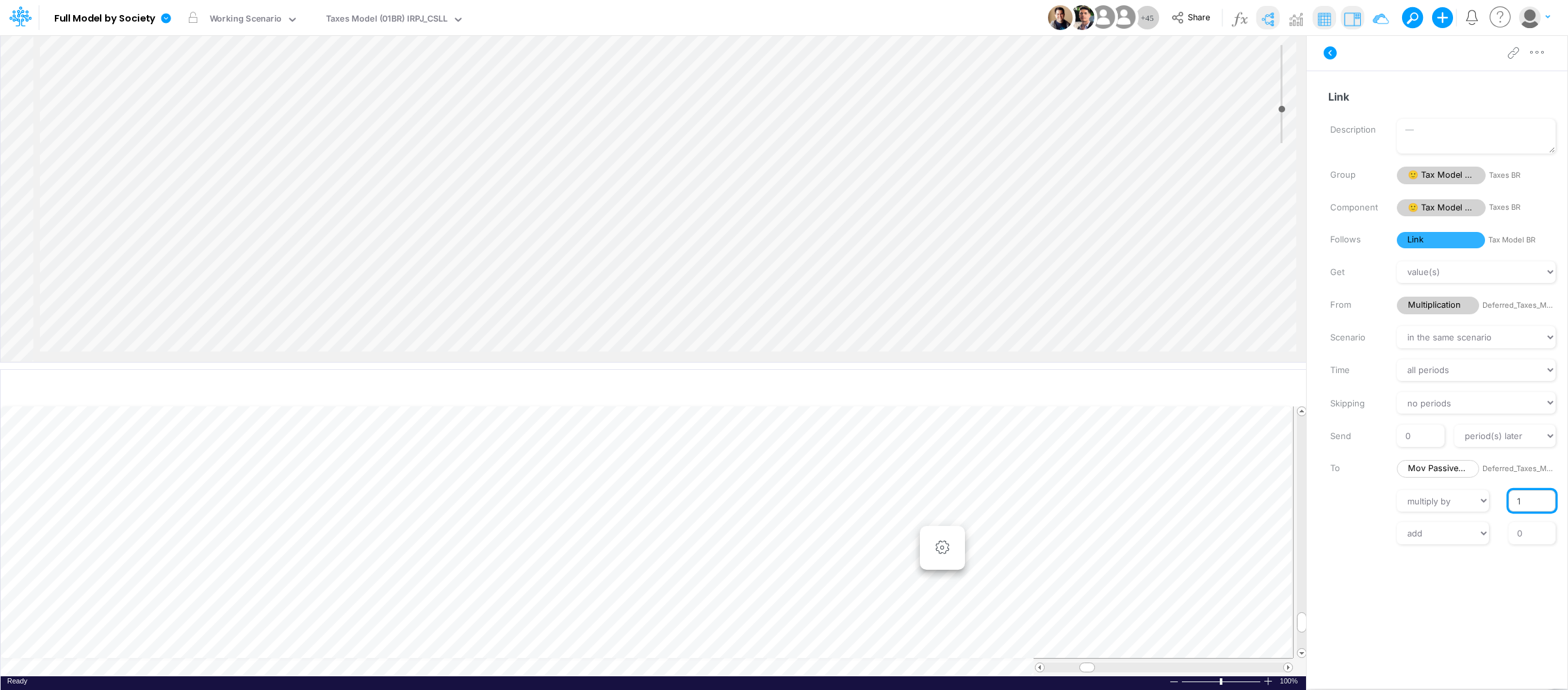
click at [1510, 499] on input "1" at bounding box center [1532, 501] width 47 height 22
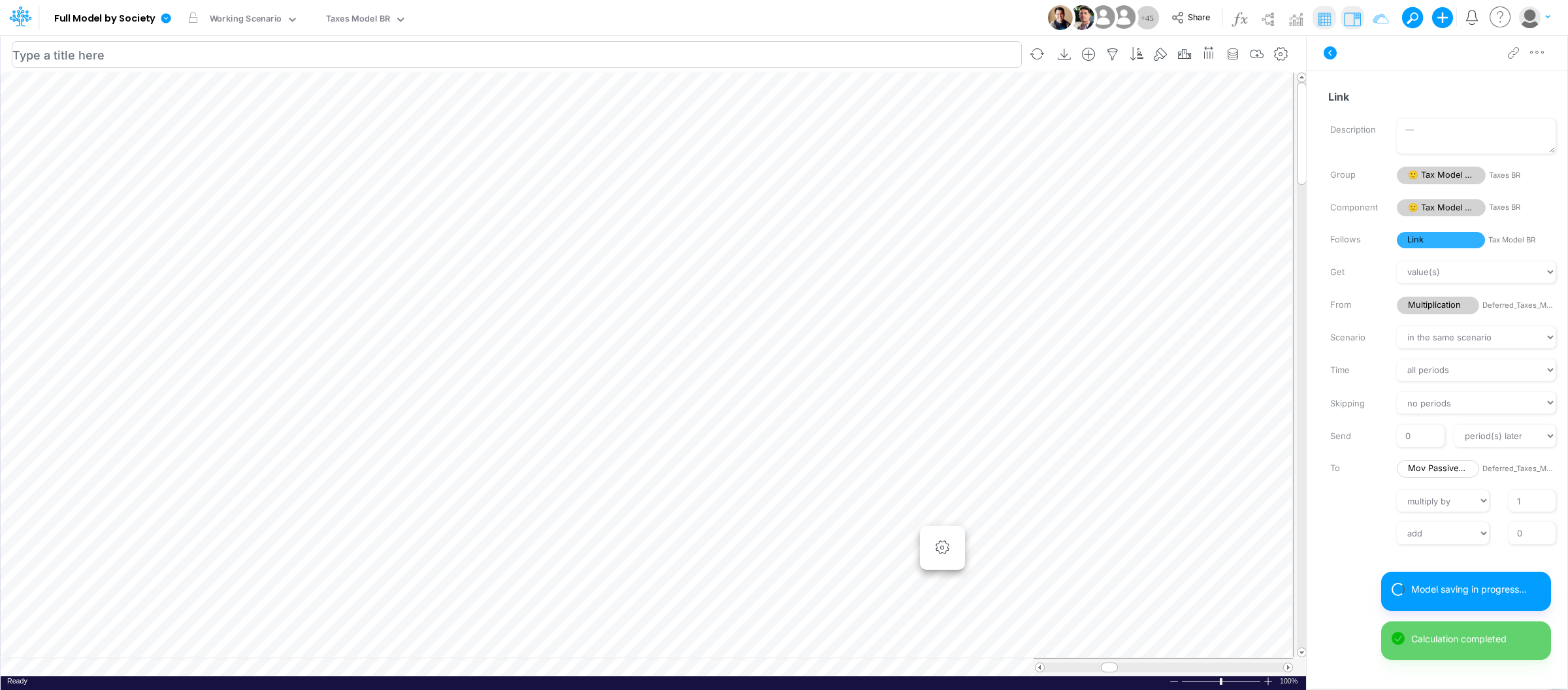
scroll to position [0, 1]
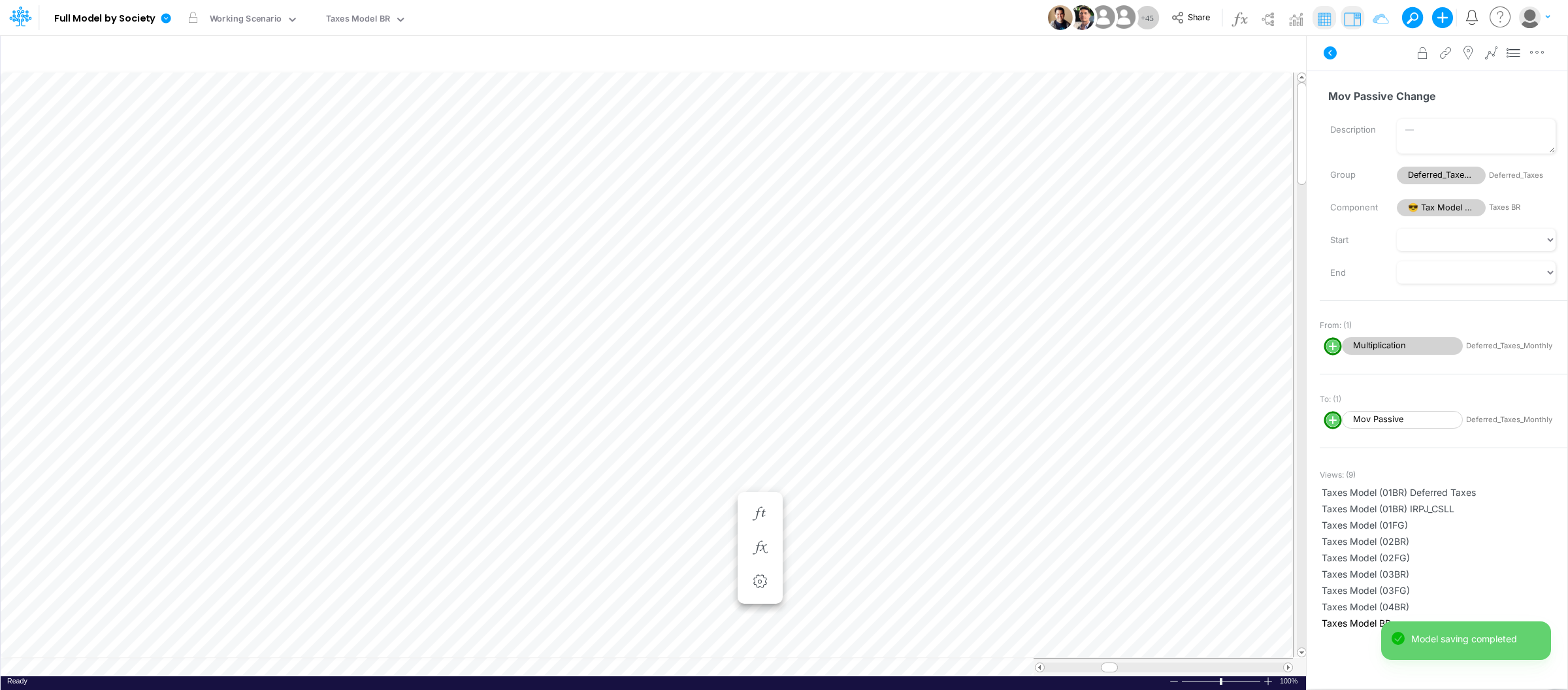
click at [1327, 343] on circle "circle with outer border" at bounding box center [1333, 346] width 13 height 13
select select "1"
select select "Multiply"
select select "Add"
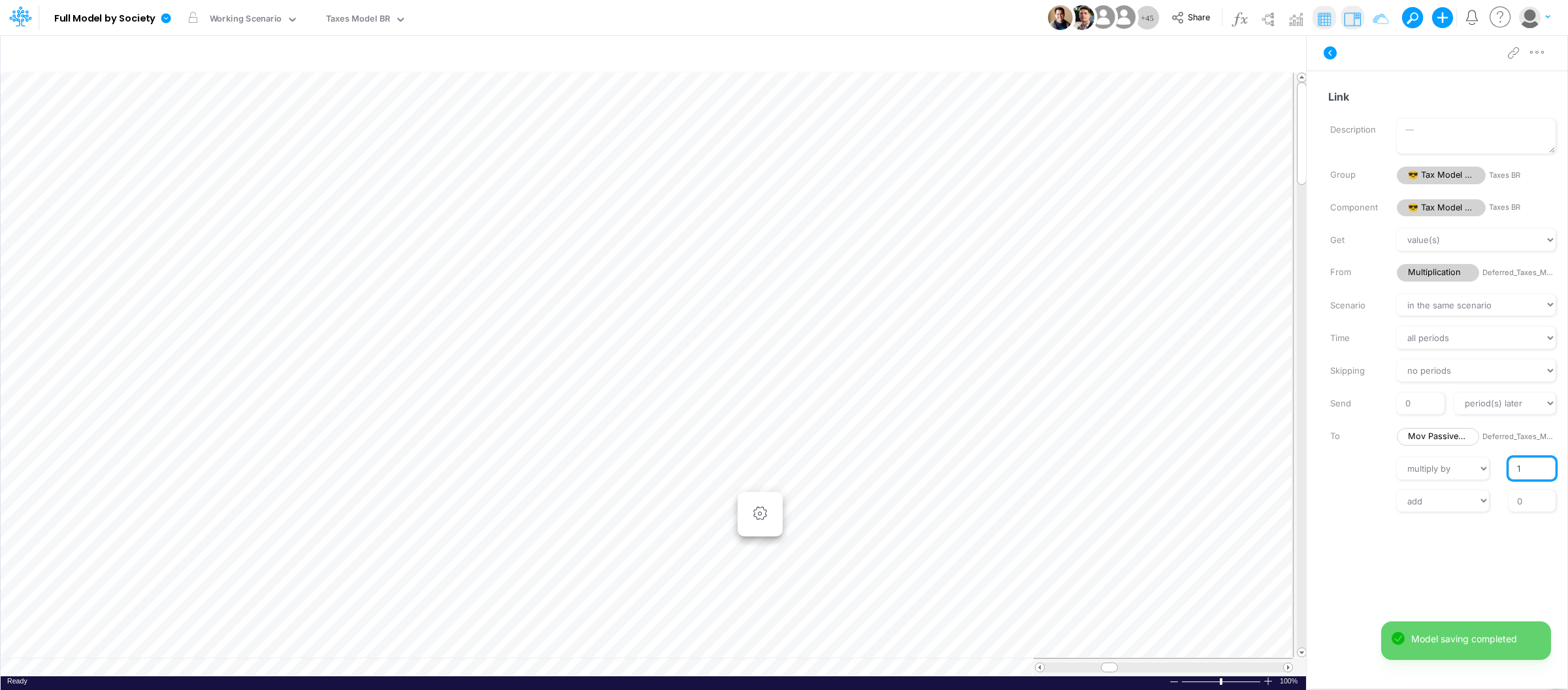
click at [1517, 469] on input "1" at bounding box center [1532, 468] width 47 height 22
type input "-1"
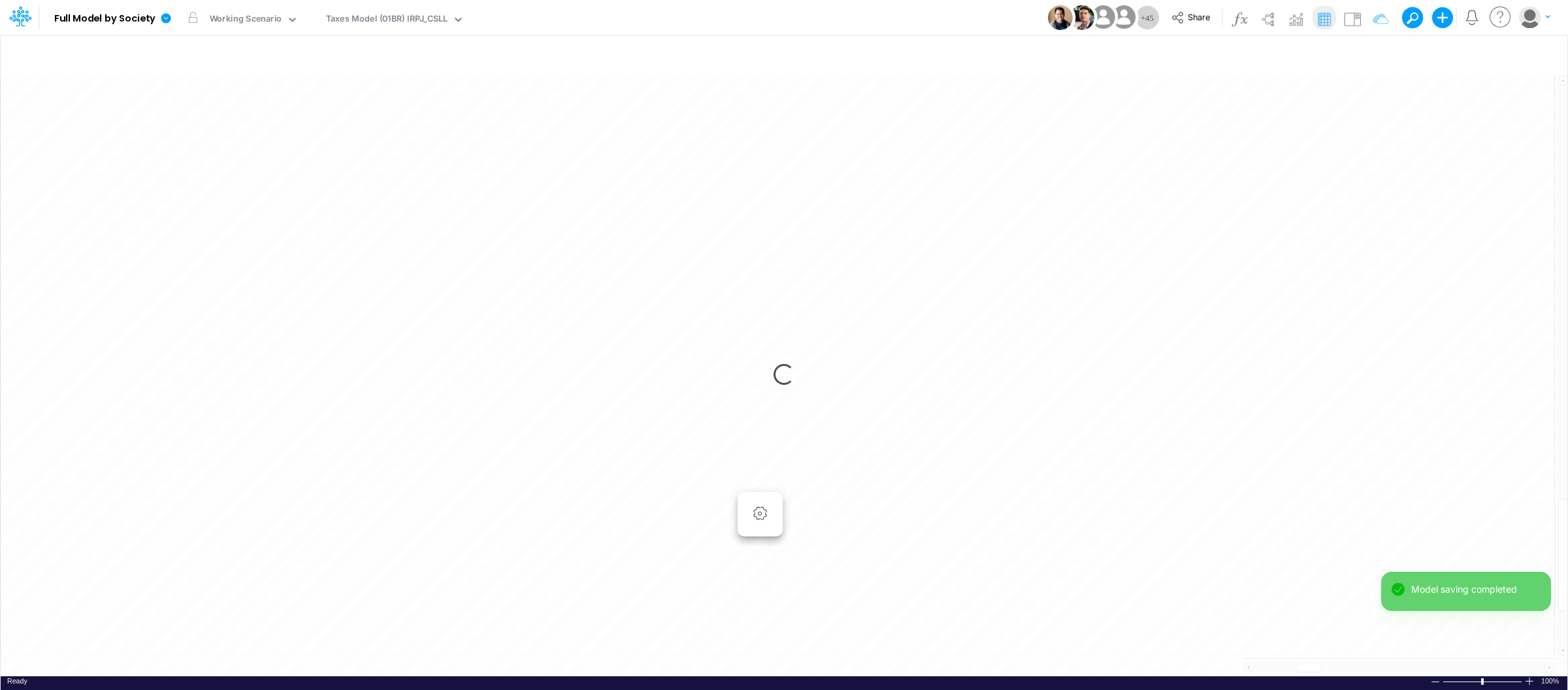
scroll to position [0, 1]
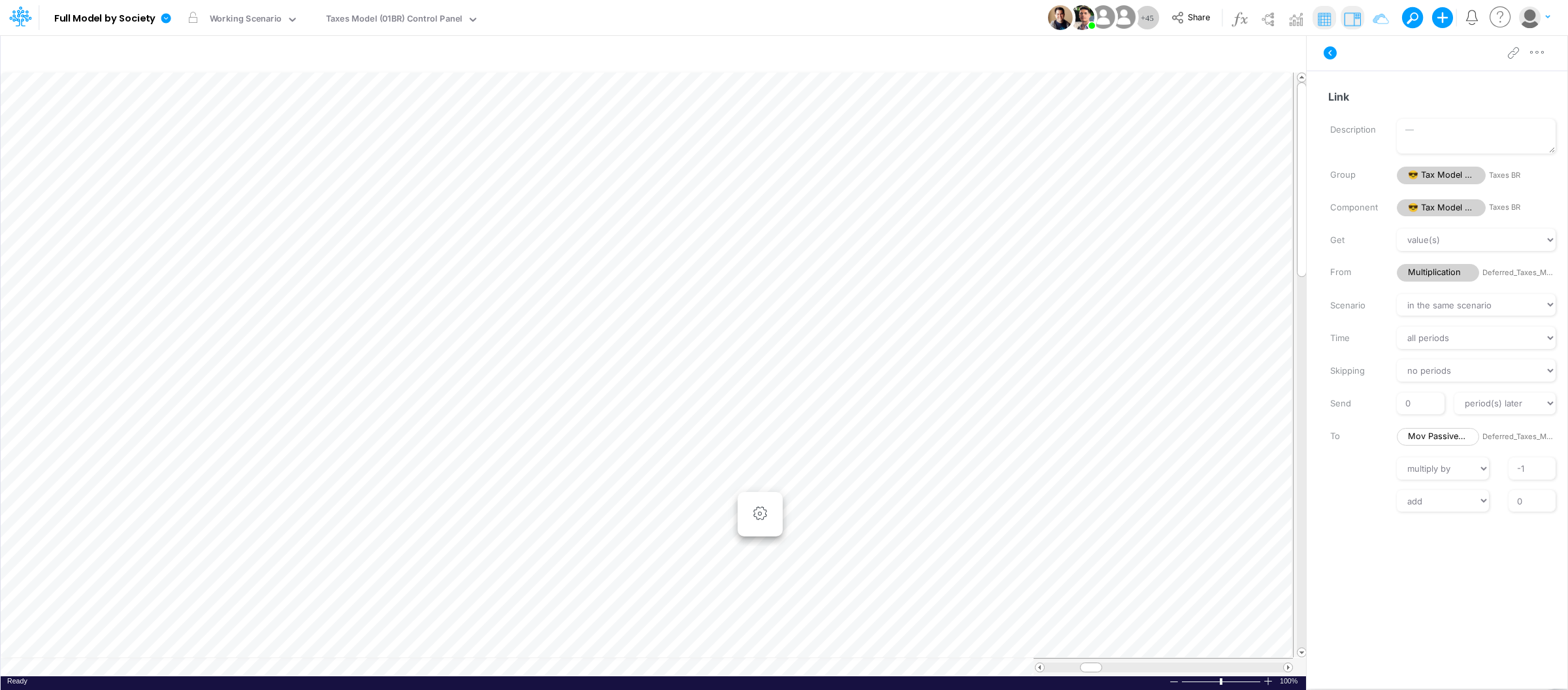
scroll to position [0, 1]
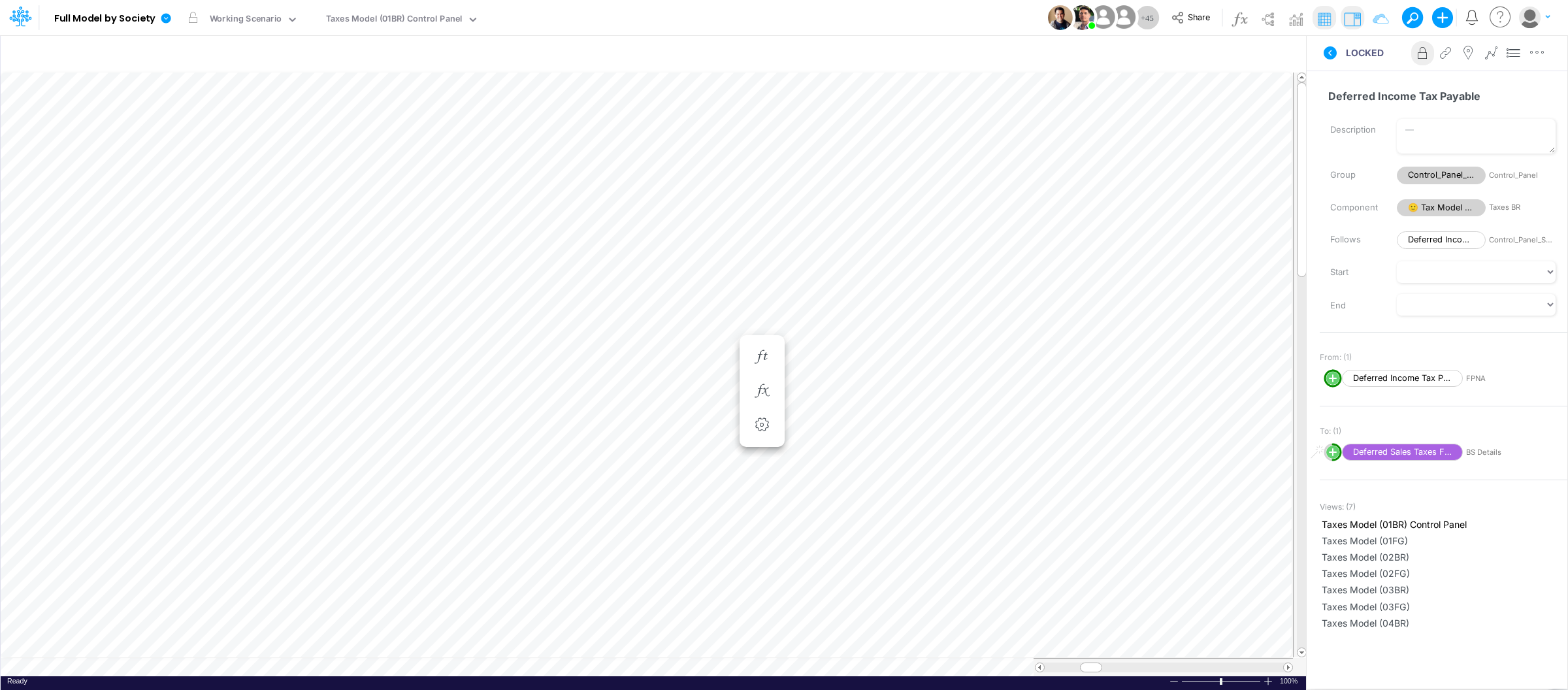
scroll to position [0, 1]
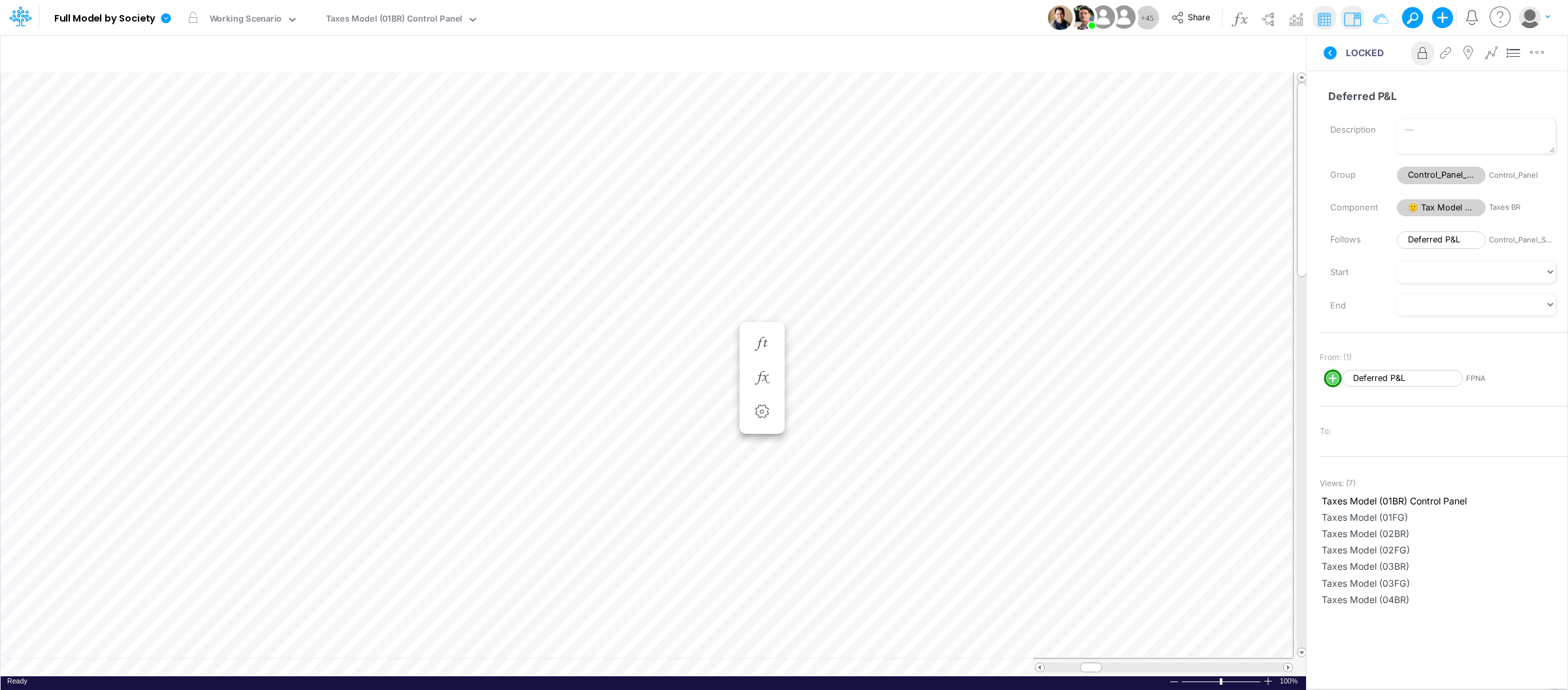
scroll to position [0, 1]
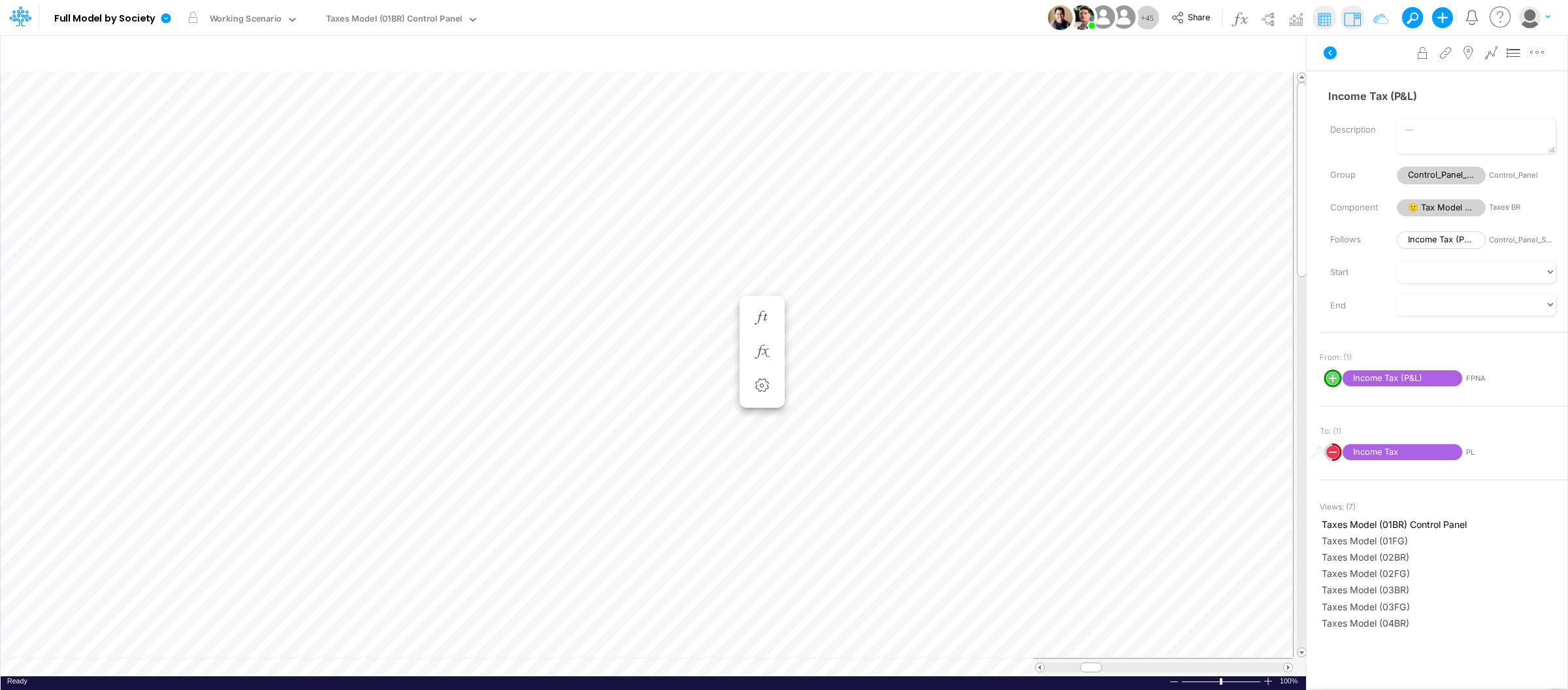
scroll to position [0, 1]
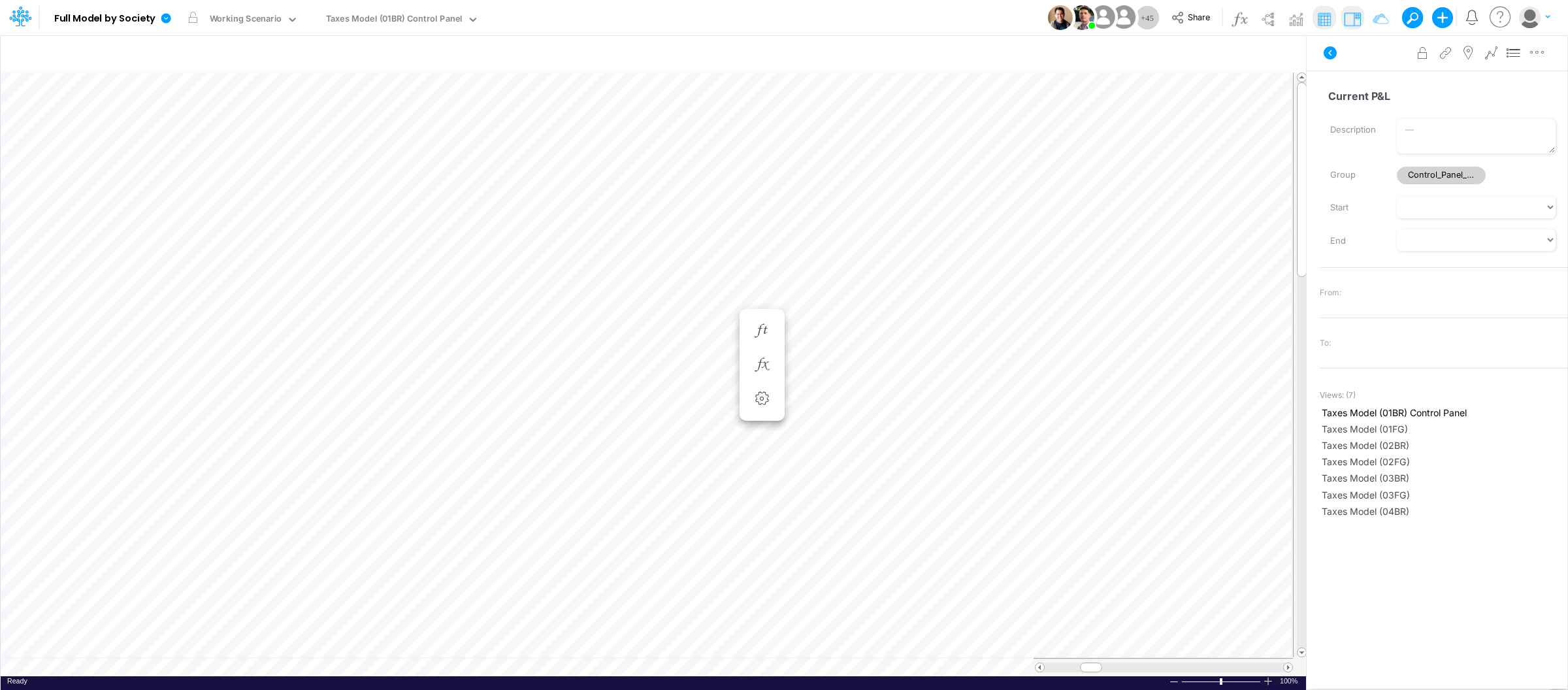
scroll to position [0, 1]
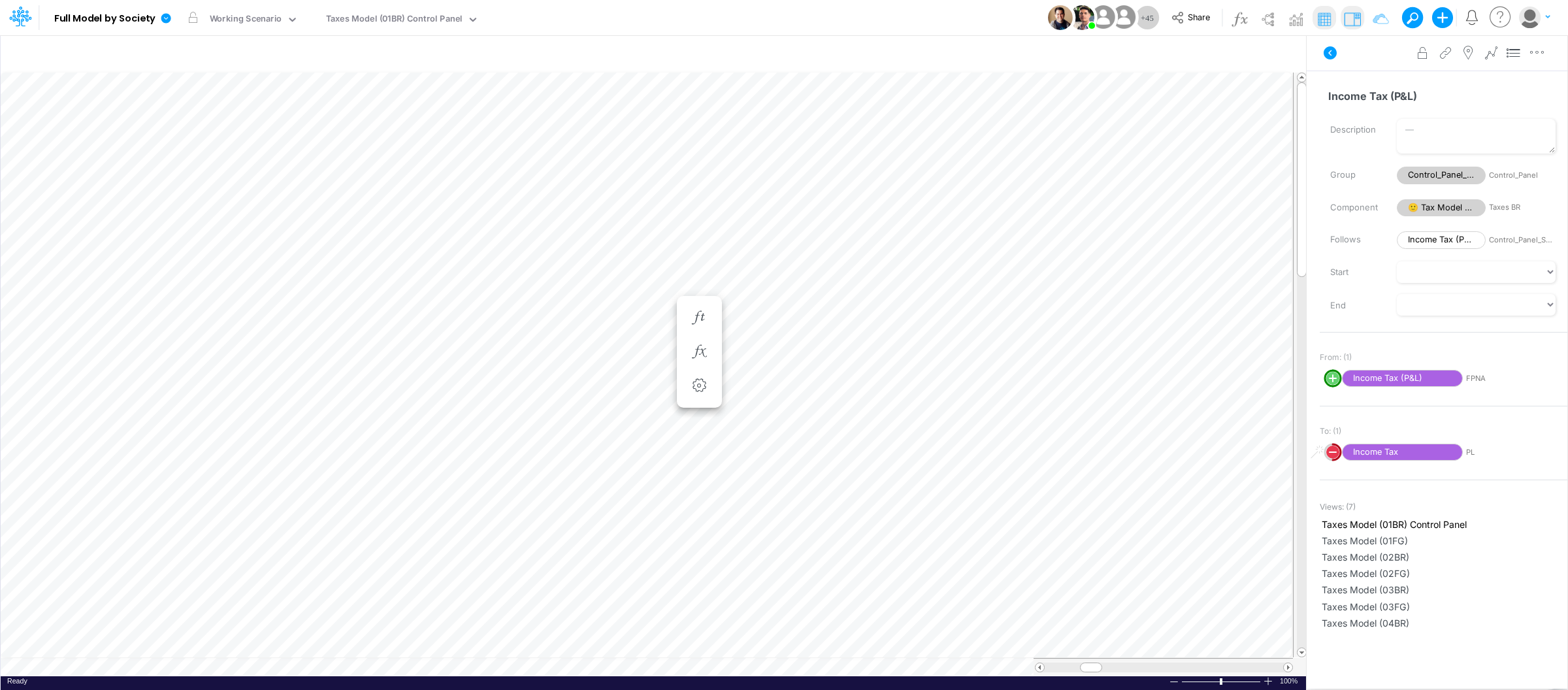
scroll to position [0, 1]
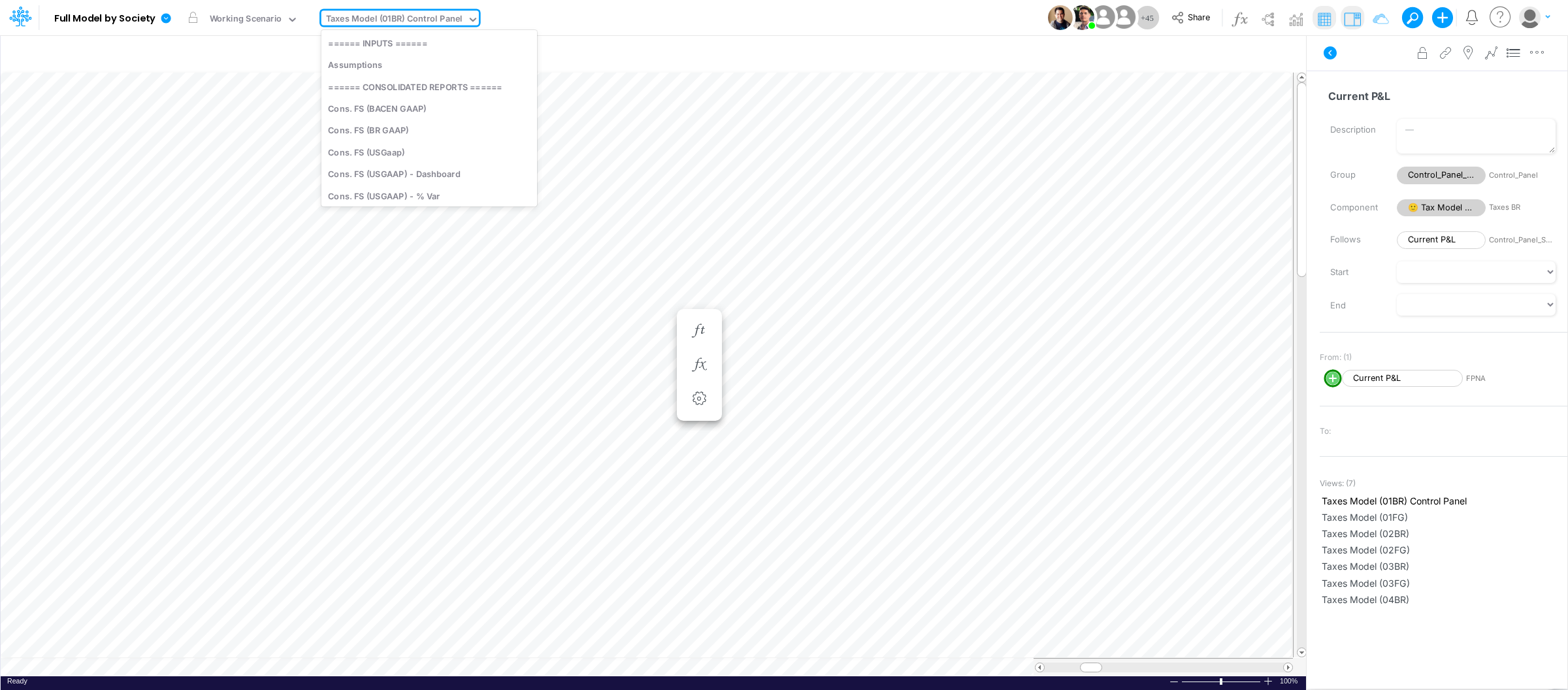
click at [418, 26] on div "Taxes Model (01BR) Control Panel" at bounding box center [394, 20] width 137 height 15
type input "fs"
type input "Consolidated FS - USGAAP"
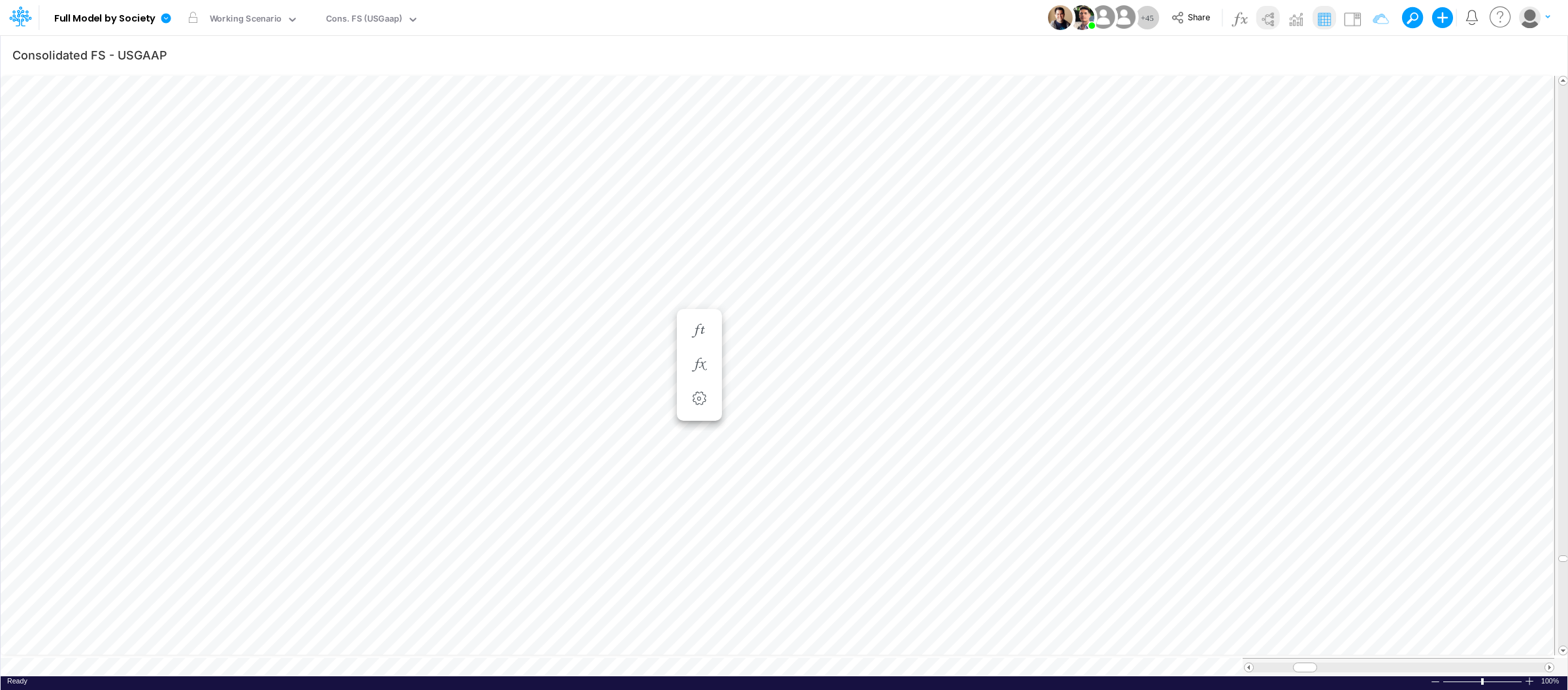
scroll to position [0, 1]
click at [1550, 49] on icon "button" at bounding box center [1542, 54] width 19 height 14
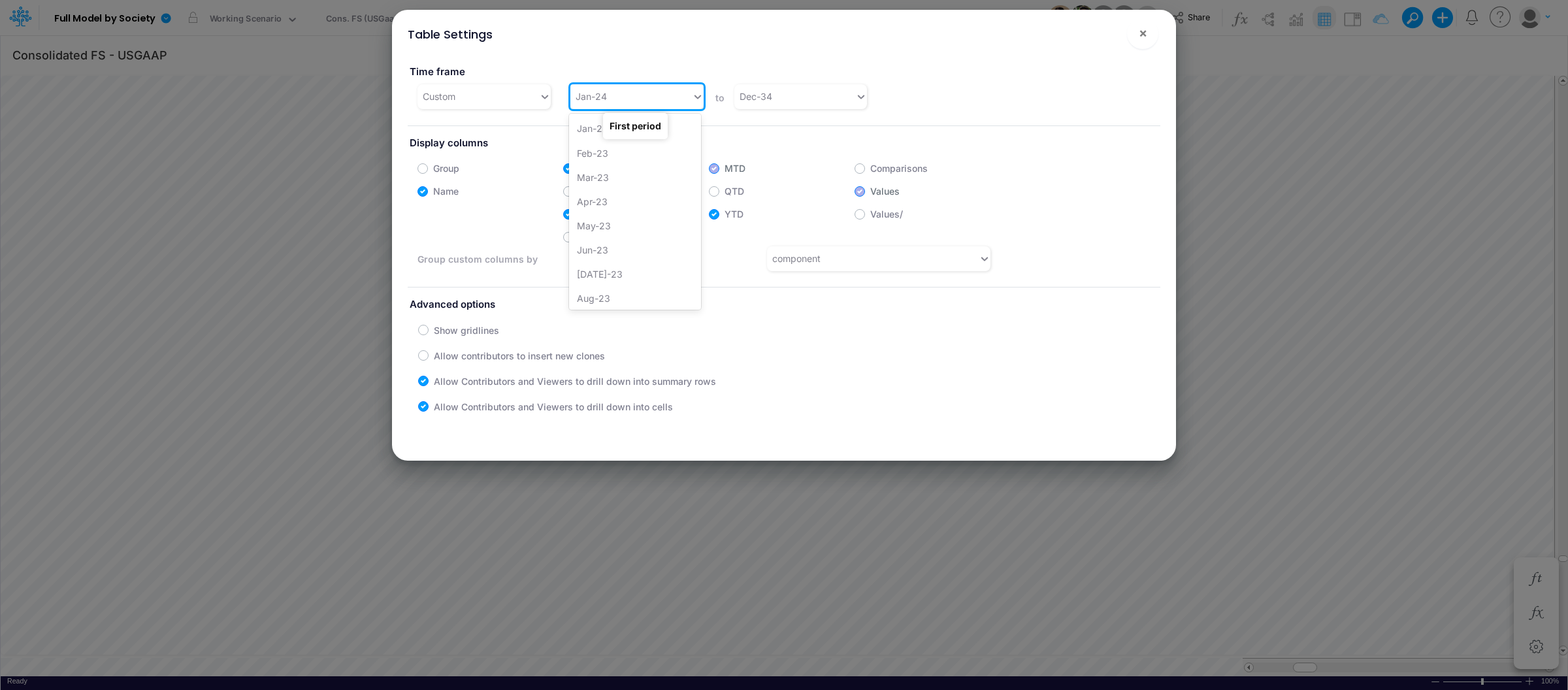
click at [683, 95] on div "Jan-24" at bounding box center [632, 96] width 122 height 22
click at [617, 182] on div "Jan-25" at bounding box center [635, 184] width 132 height 24
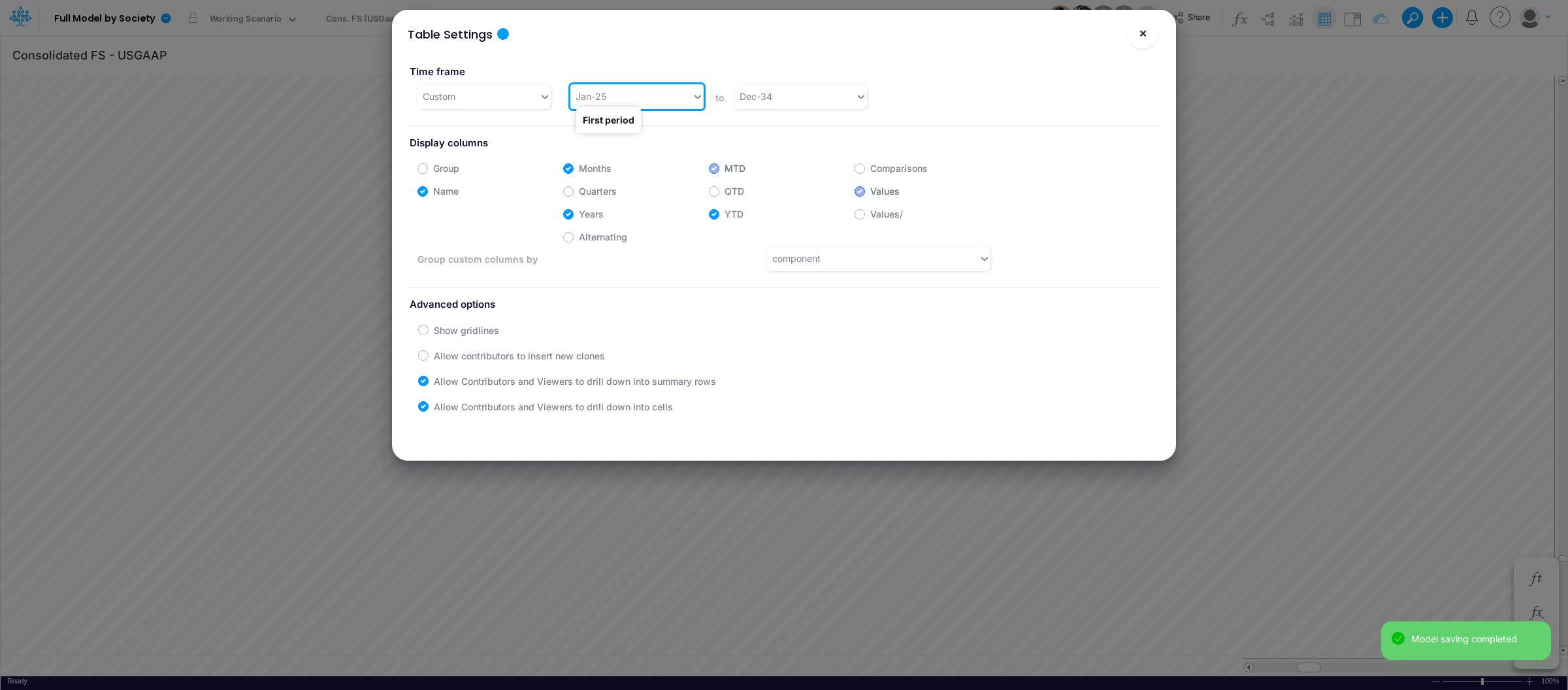
click at [1141, 34] on span "×" at bounding box center [1143, 33] width 9 height 16
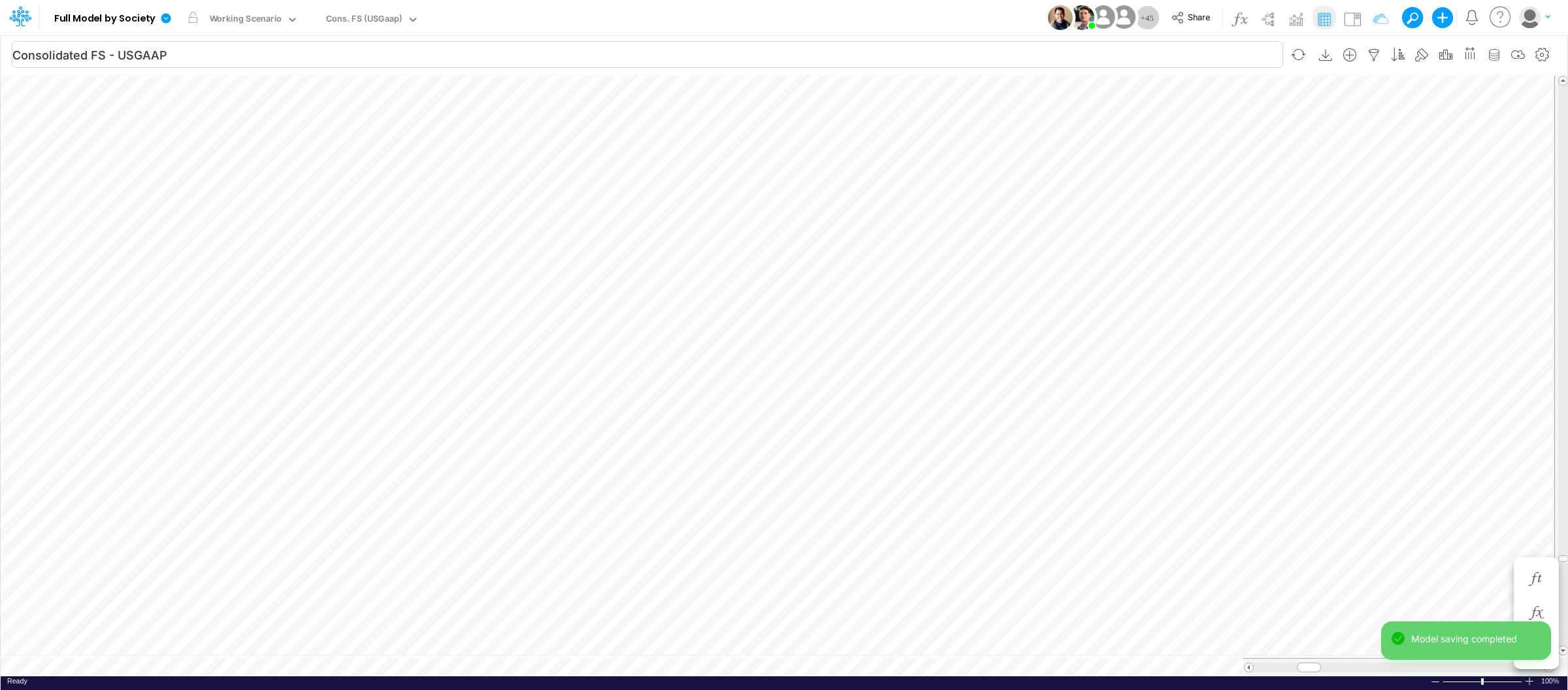
scroll to position [0, 1]
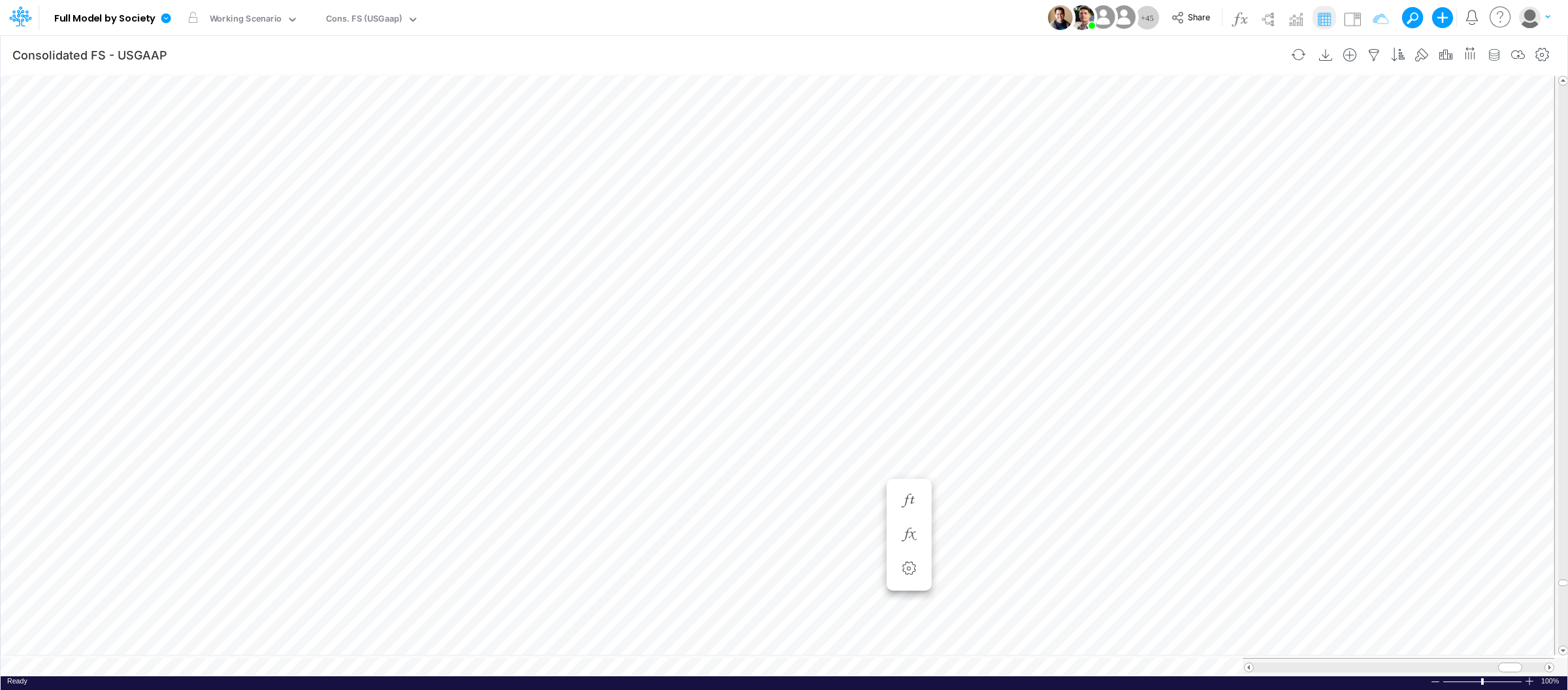
click at [913, 38] on div "Consolidated FS - USGAAP Insert new Conditional formatting" at bounding box center [784, 55] width 1567 height 37
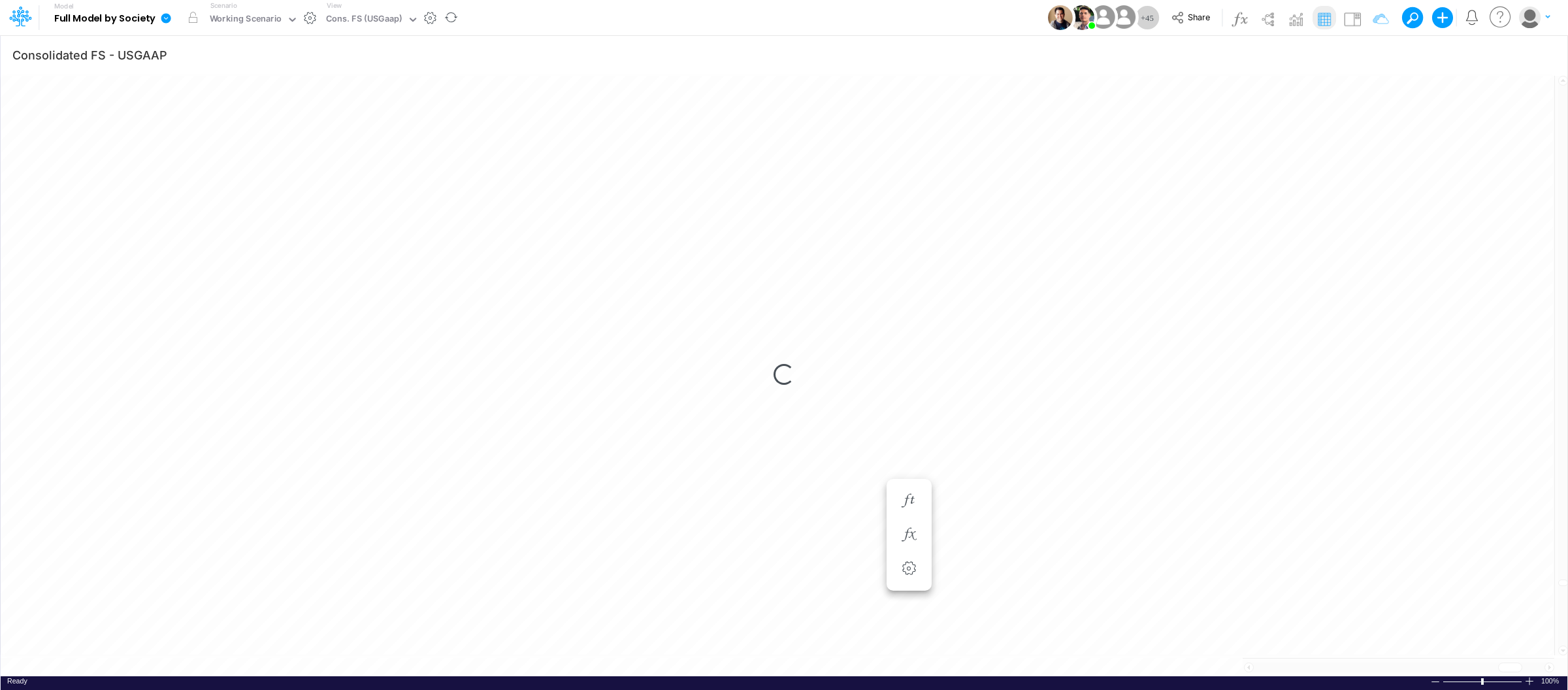
click at [166, 15] on icon at bounding box center [166, 18] width 10 height 10
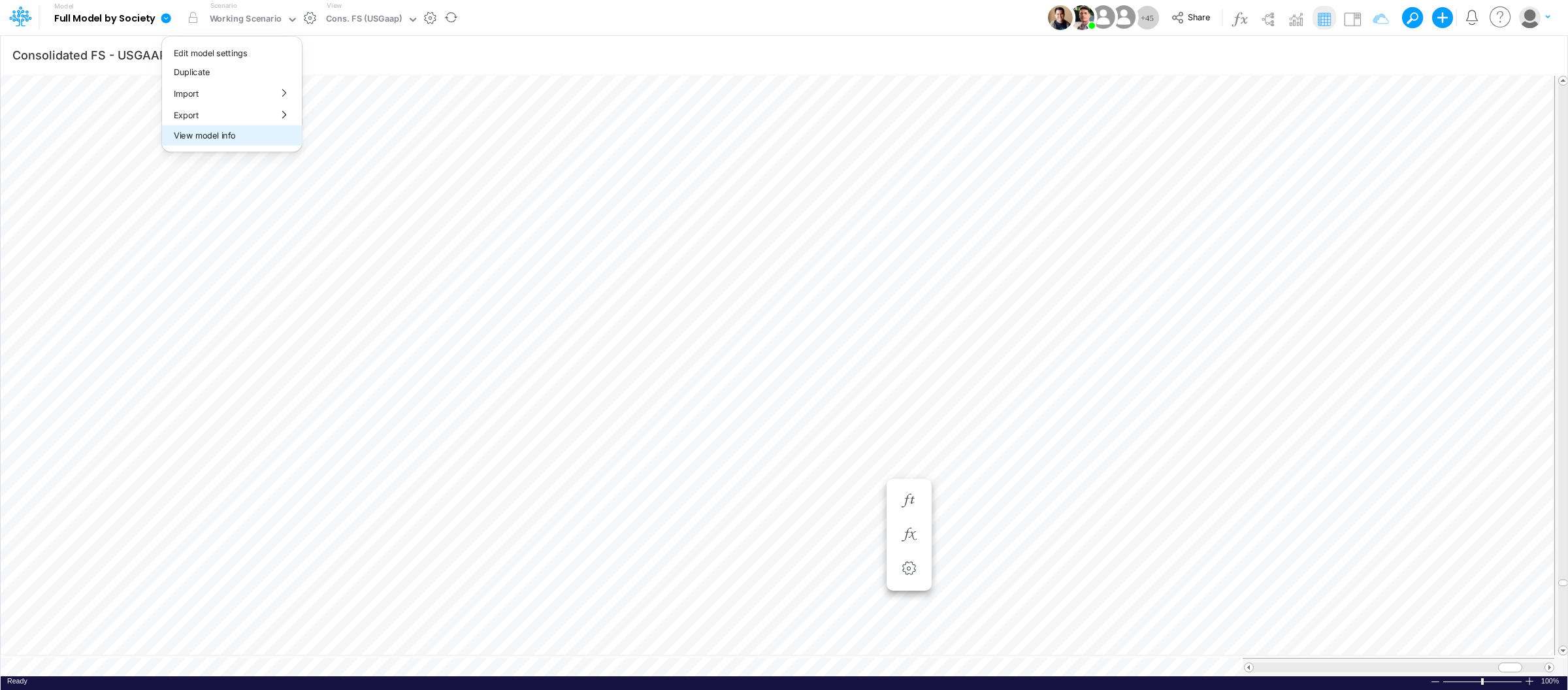
click at [243, 133] on button "View model info" at bounding box center [231, 135] width 140 height 20
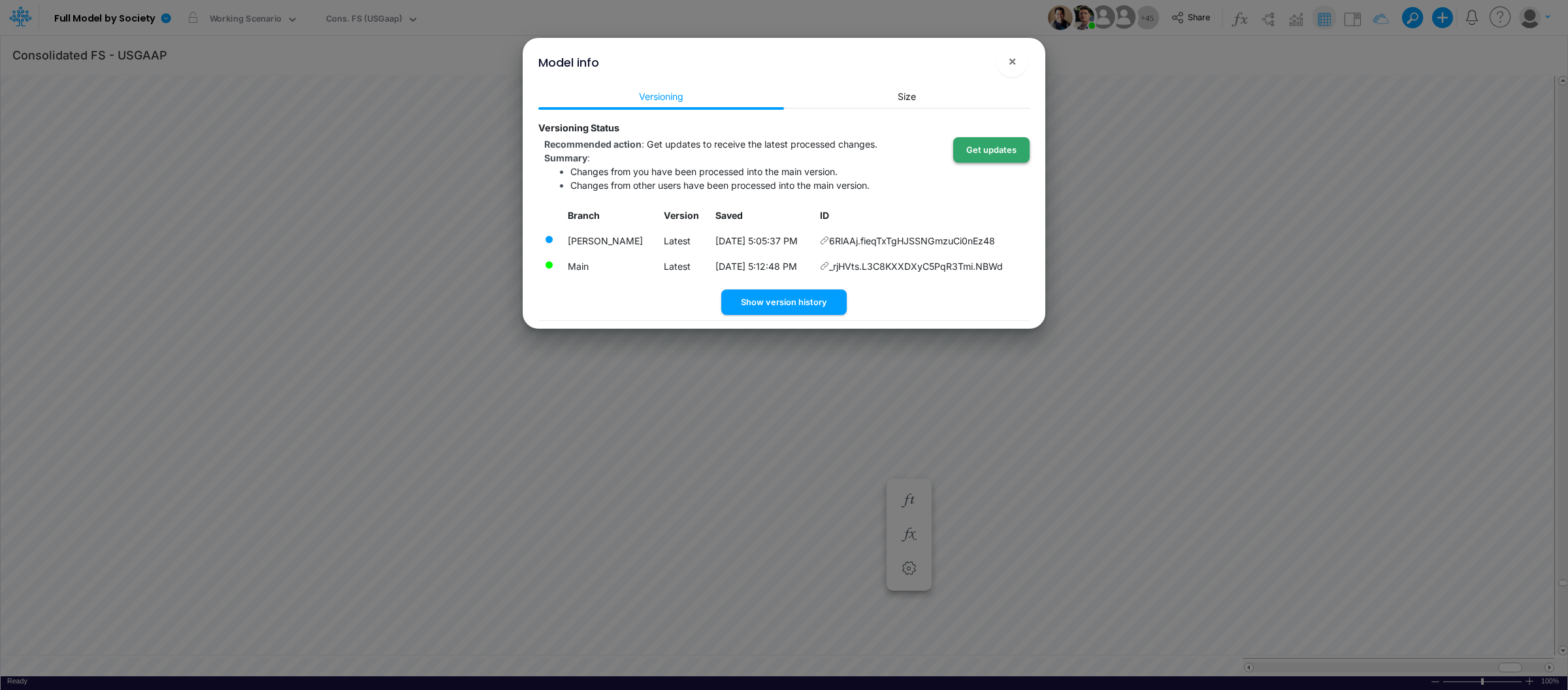
click at [1001, 147] on button "Get updates" at bounding box center [992, 150] width 77 height 26
click at [1009, 53] on span "×" at bounding box center [1013, 61] width 9 height 16
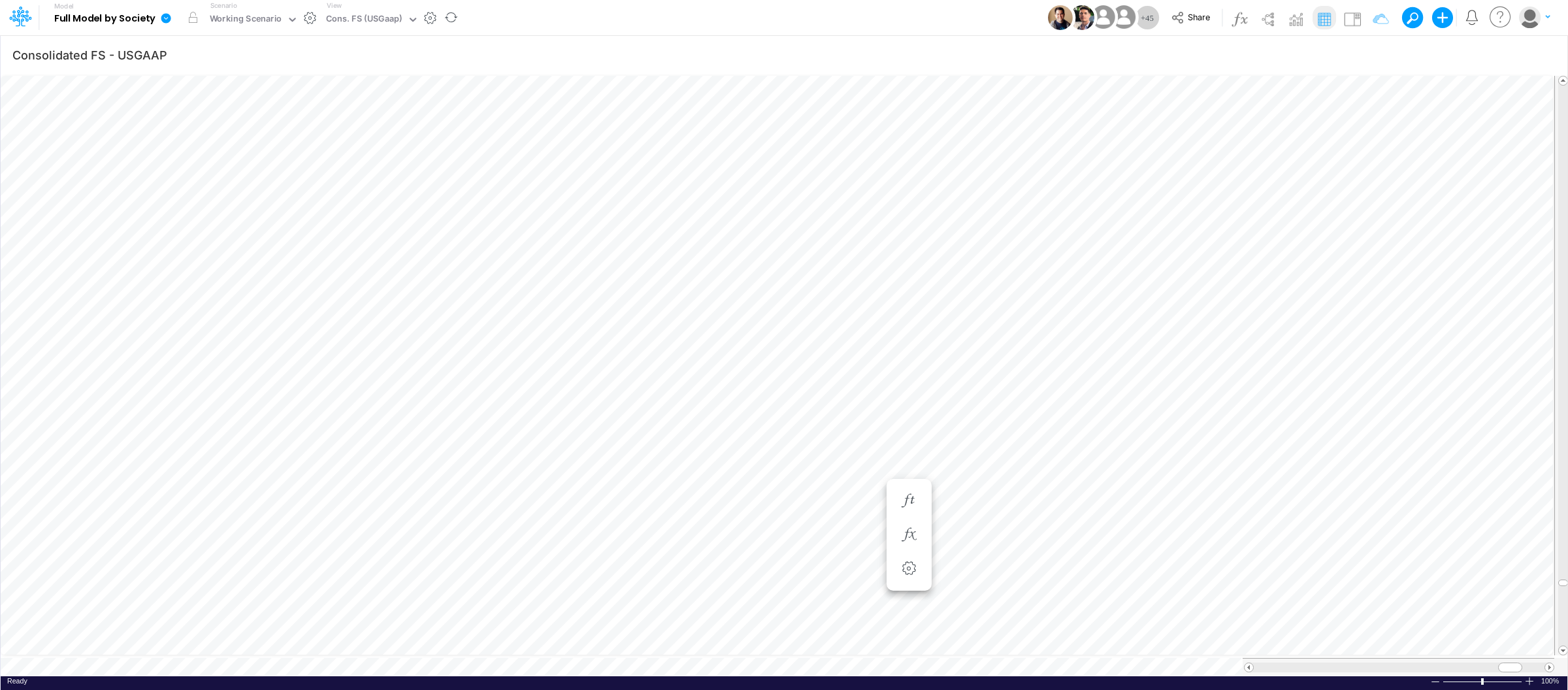
click at [155, 23] on link at bounding box center [168, 18] width 26 height 34
click at [203, 131] on button "View model info" at bounding box center [231, 135] width 140 height 20
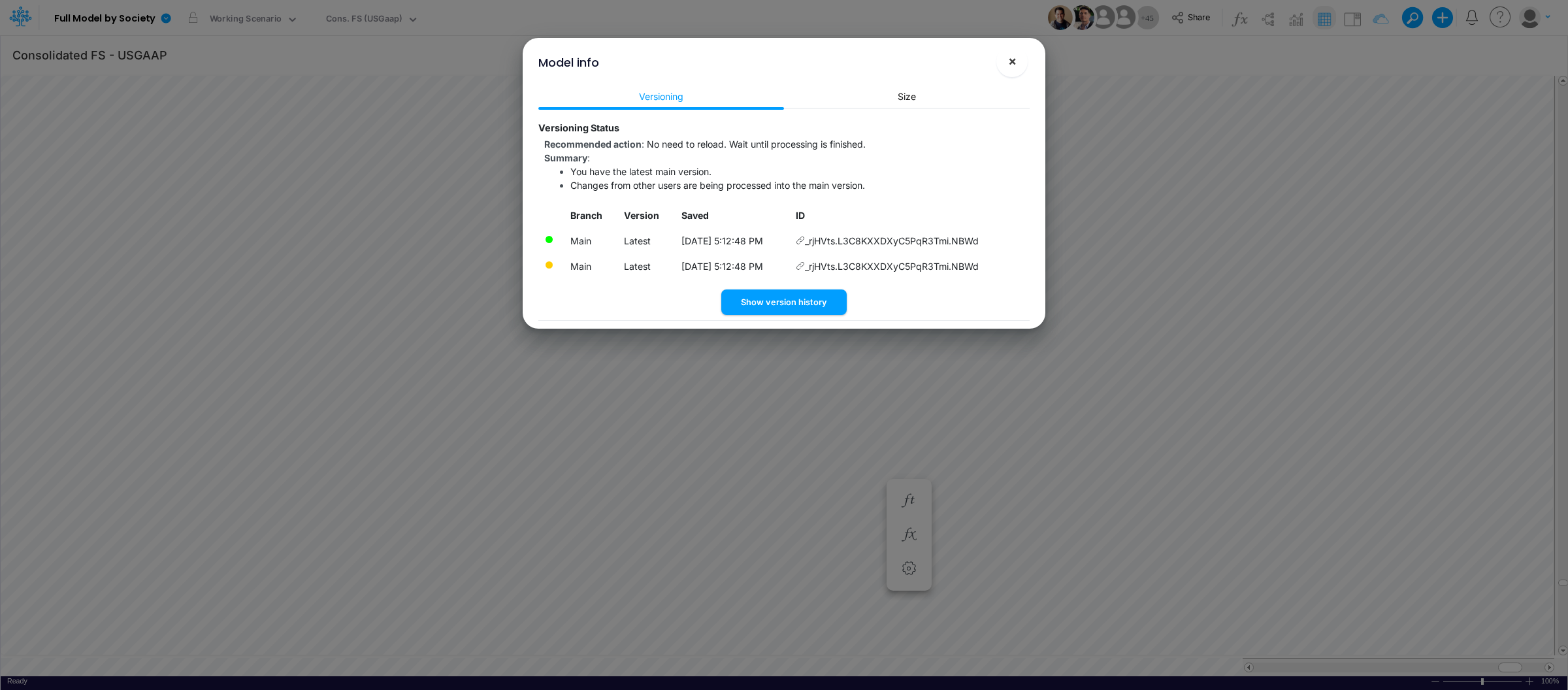
click at [1010, 62] on span "×" at bounding box center [1013, 61] width 9 height 16
